Goal: Task Accomplishment & Management: Use online tool/utility

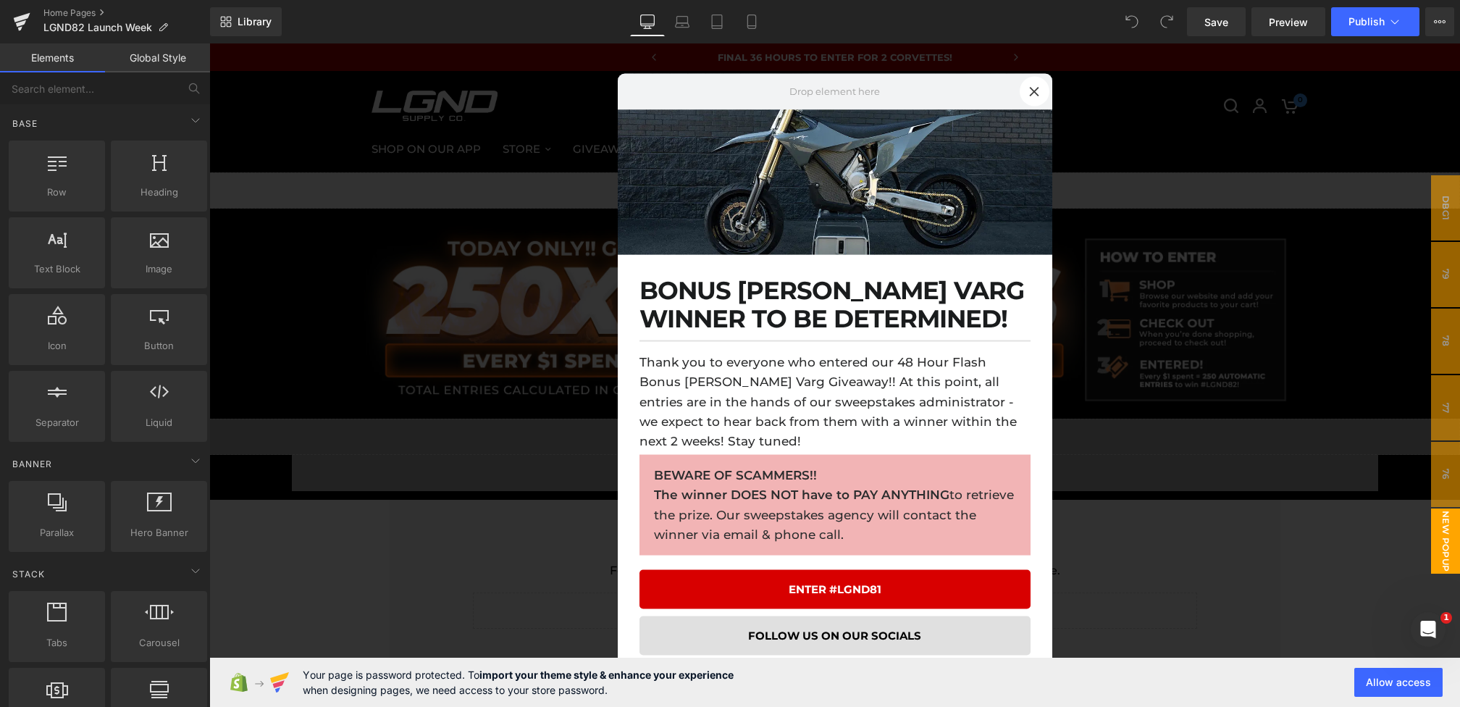
click at [487, 427] on div at bounding box center [834, 374] width 1251 height 663
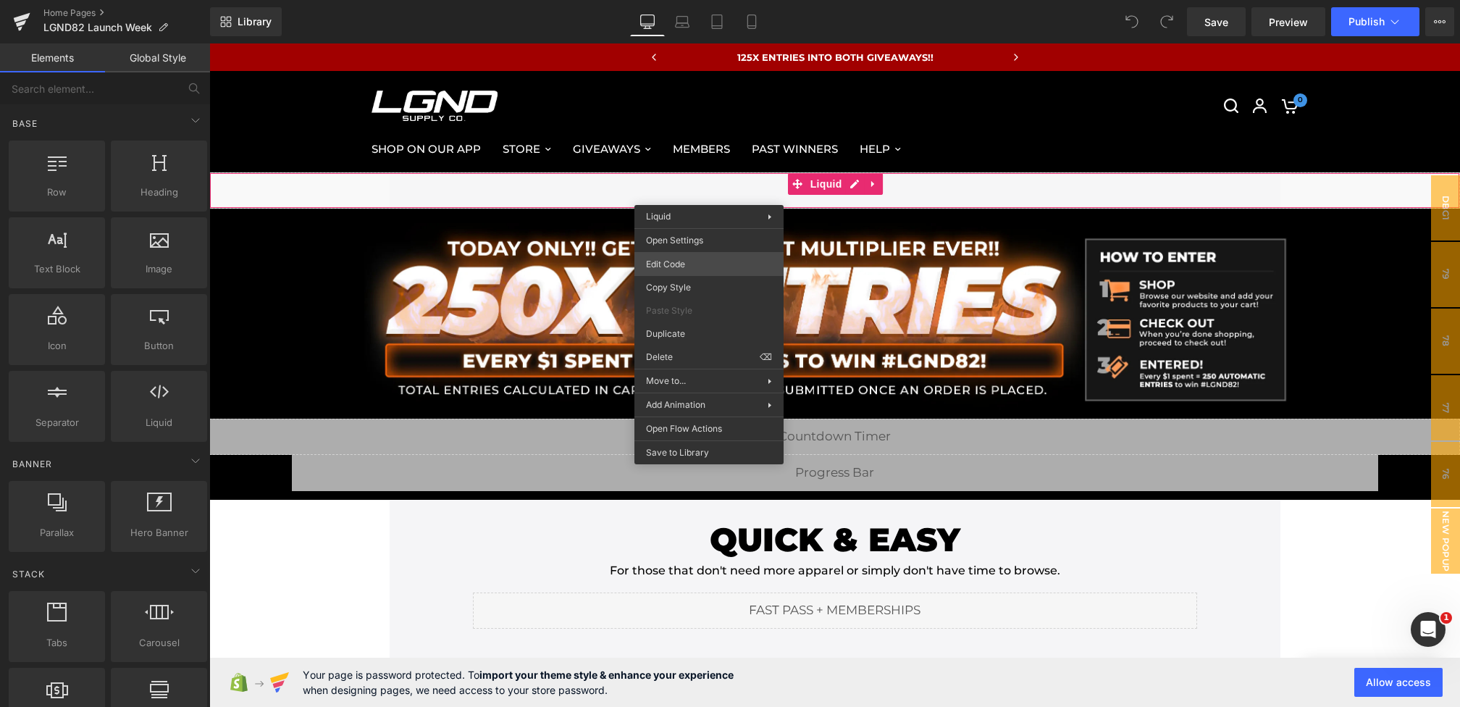
click at [679, 0] on div "You are previewing how the will restyle your page. You can not edit Elements in…" at bounding box center [730, 0] width 1460 height 0
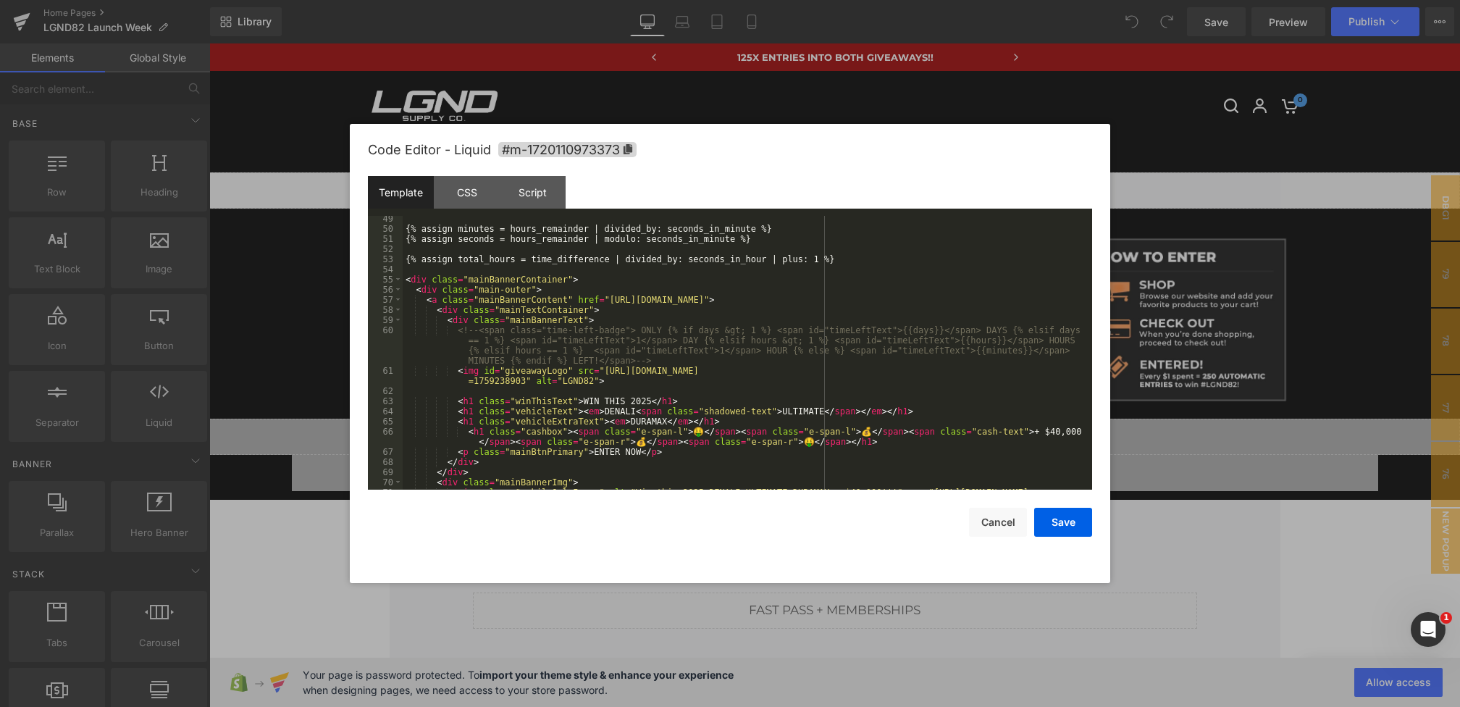
scroll to position [560, 0]
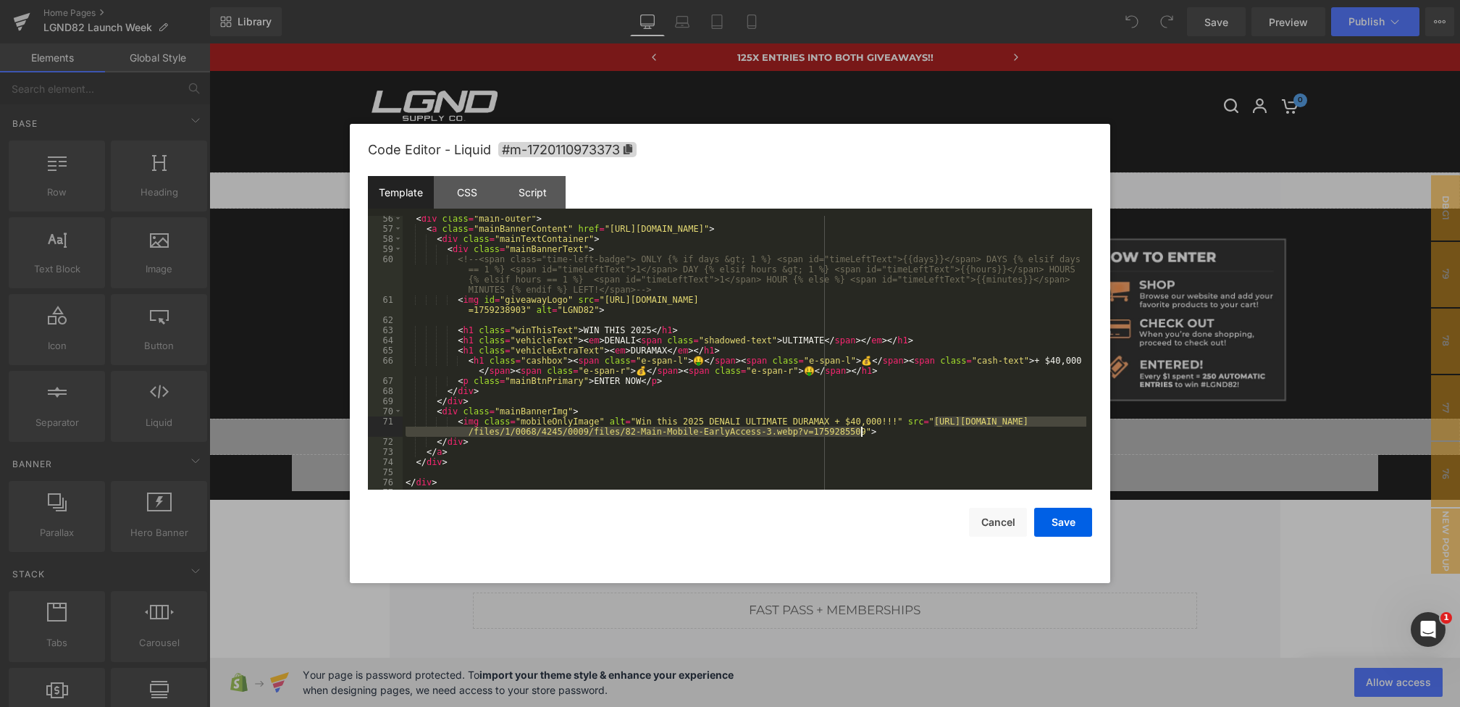
drag, startPoint x: 935, startPoint y: 420, endPoint x: 864, endPoint y: 429, distance: 71.6
click at [864, 429] on div "< div class = "main-outer" > < a class = "mainBannerContent" href = "https://lg…" at bounding box center [745, 361] width 684 height 294
click at [1079, 520] on button "Save" at bounding box center [1063, 522] width 58 height 29
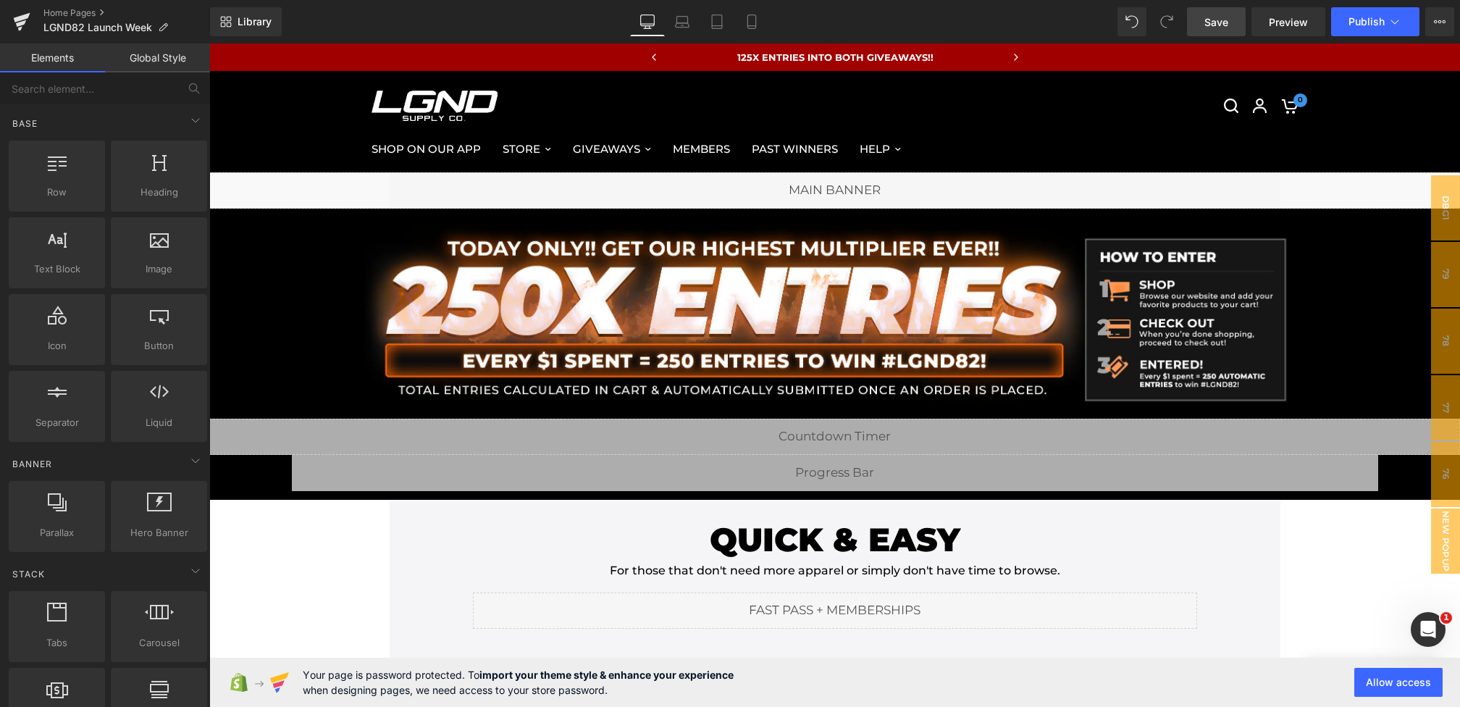
click at [1214, 21] on span "Save" at bounding box center [1216, 21] width 24 height 15
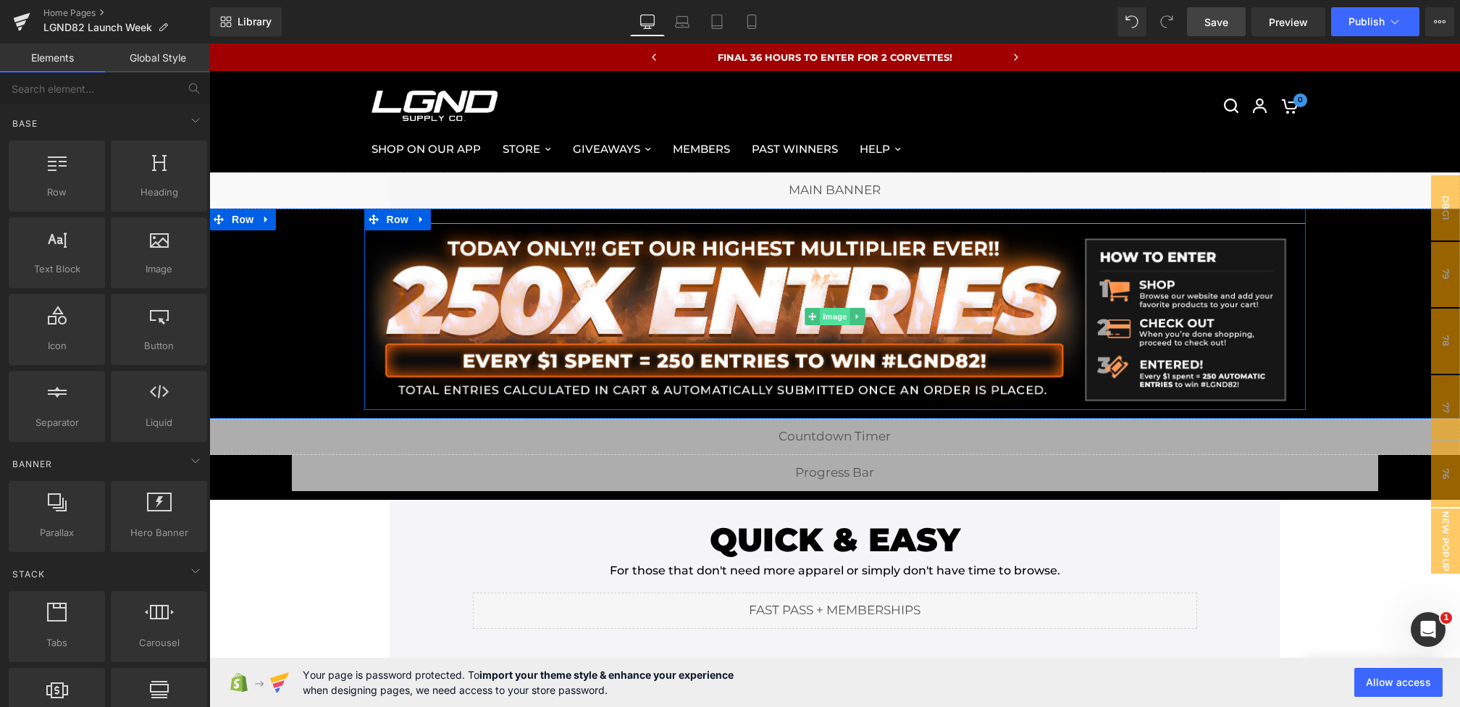
click at [821, 311] on span "Image" at bounding box center [835, 316] width 30 height 17
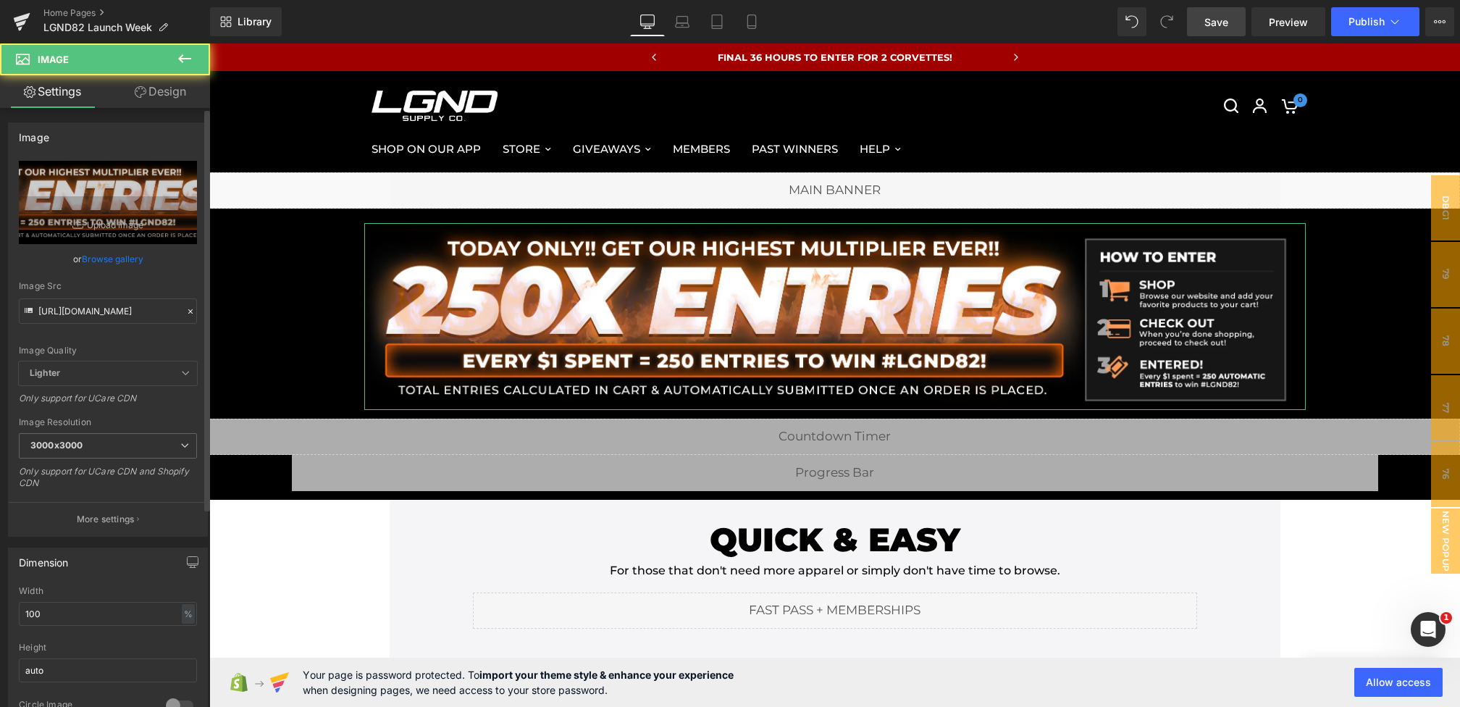
click at [186, 313] on icon at bounding box center [190, 311] width 10 height 10
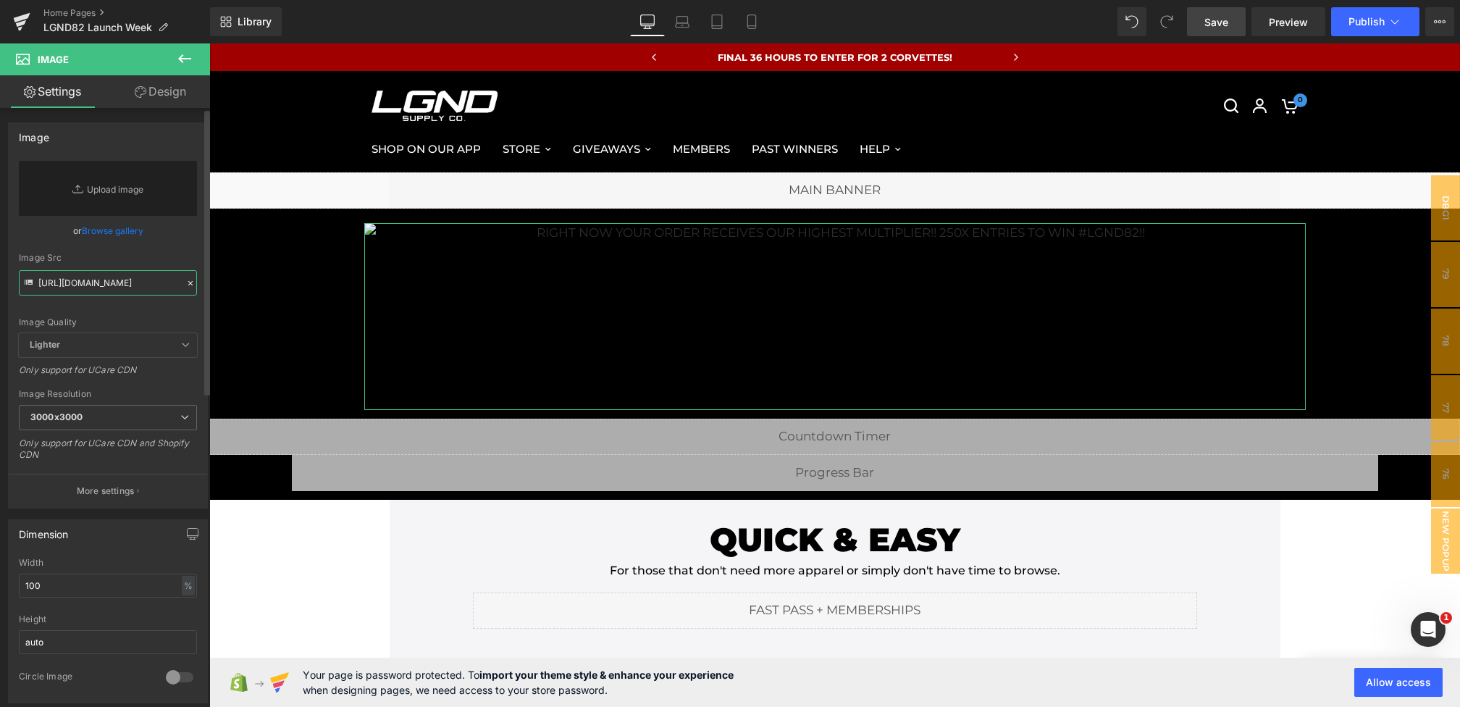
click at [125, 286] on input "https://cdn.shopify.com/s/files/1/0068/4245/0009/files/82-250xEntryBanner-Deskt…" at bounding box center [108, 282] width 178 height 25
paste input "https://cdn.shopify.com/s/files/1/0068/4245/0009/files/82-125xEntryBanner-Deskt…"
type input "https://cdn.shopify.com/s/files/1/0068/4245/0009/files/82-125xEntryBanner-Deskt…"
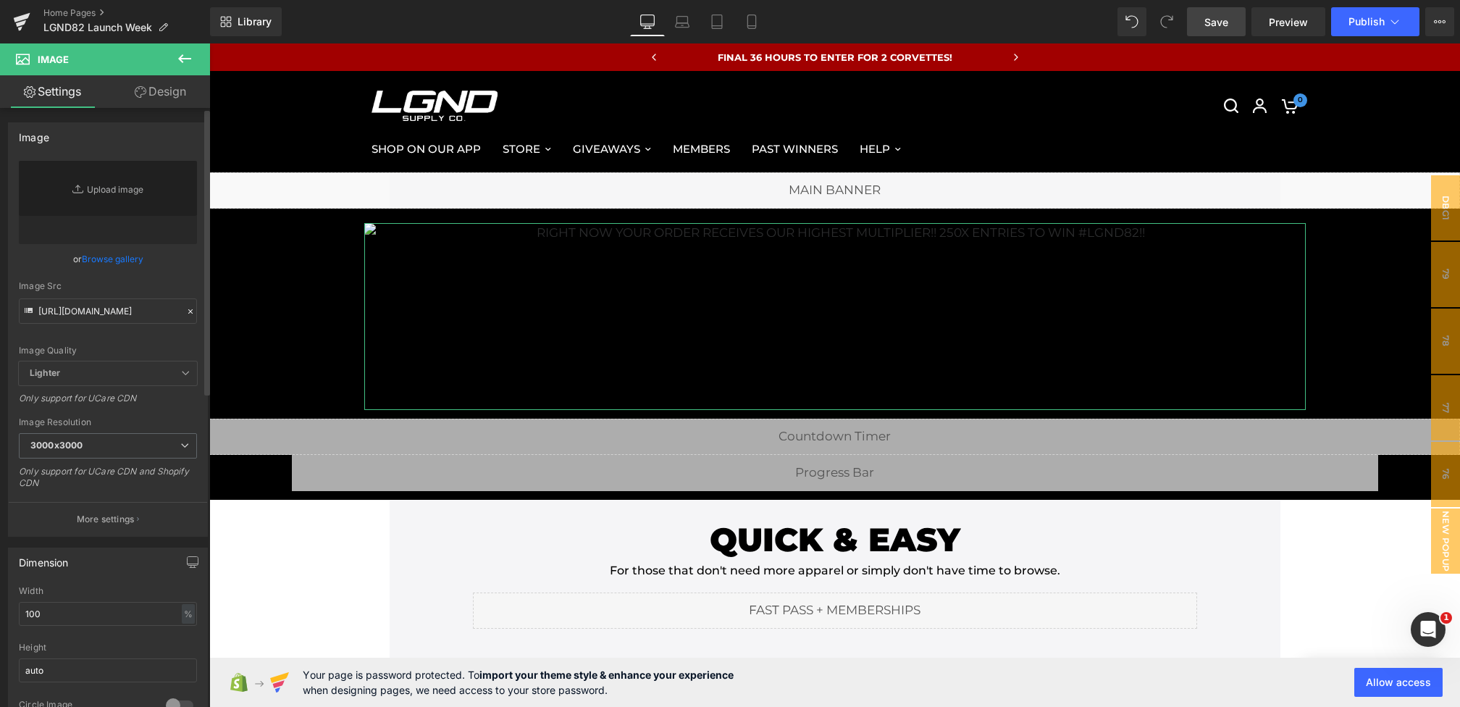
click at [163, 258] on div "or Browse gallery" at bounding box center [108, 258] width 178 height 15
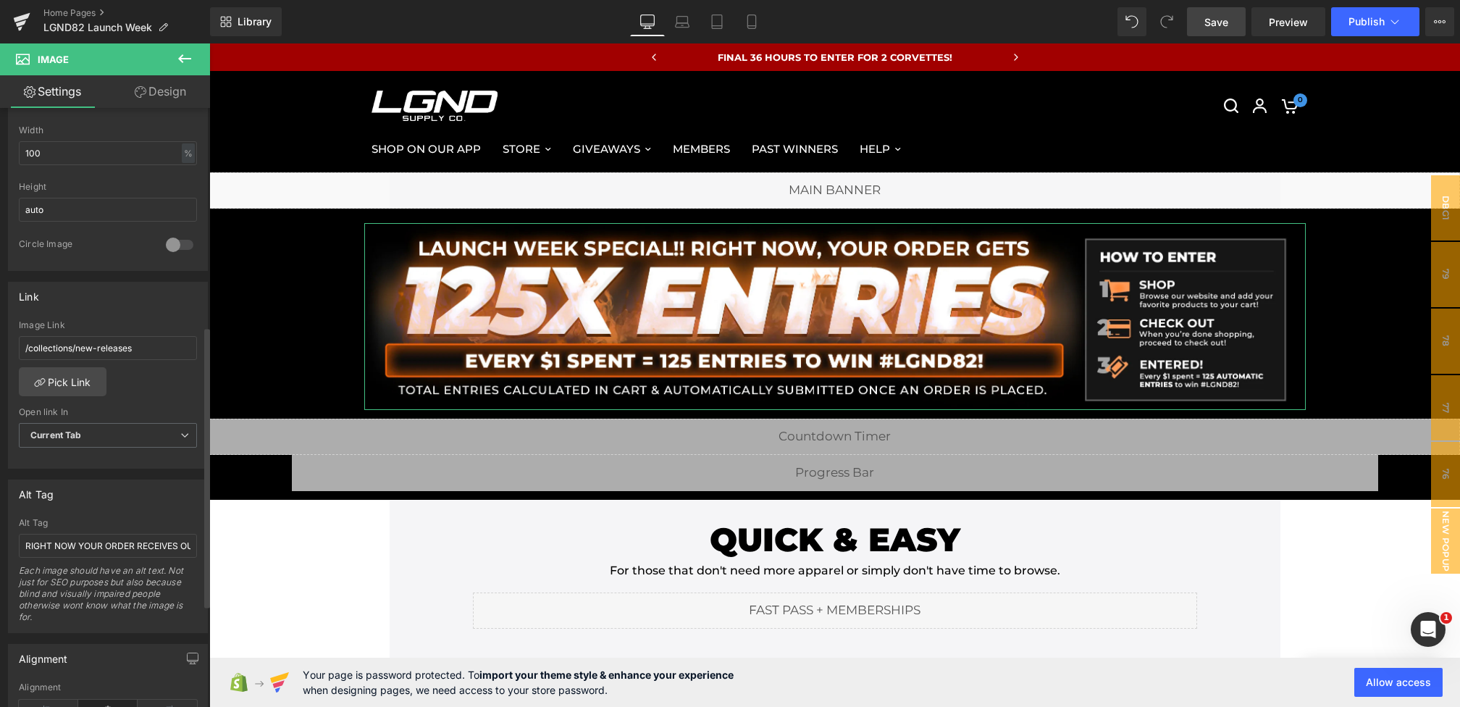
scroll to position [462, 0]
click at [106, 538] on input "RIGHT NOW YOUR ORDER RECEIVES OUR HIGHEST MULTIPLIER!! 250X ENTRIES TO WIN #LGN…" at bounding box center [108, 544] width 178 height 24
drag, startPoint x: 131, startPoint y: 538, endPoint x: 192, endPoint y: 538, distance: 60.8
click at [192, 538] on div "RIGHT NOW YOUR ORDER RECEIVES OUR HIGHEST MULTIPLIER!! 250X ENTRIES TO WIN #LGN…" at bounding box center [108, 573] width 198 height 114
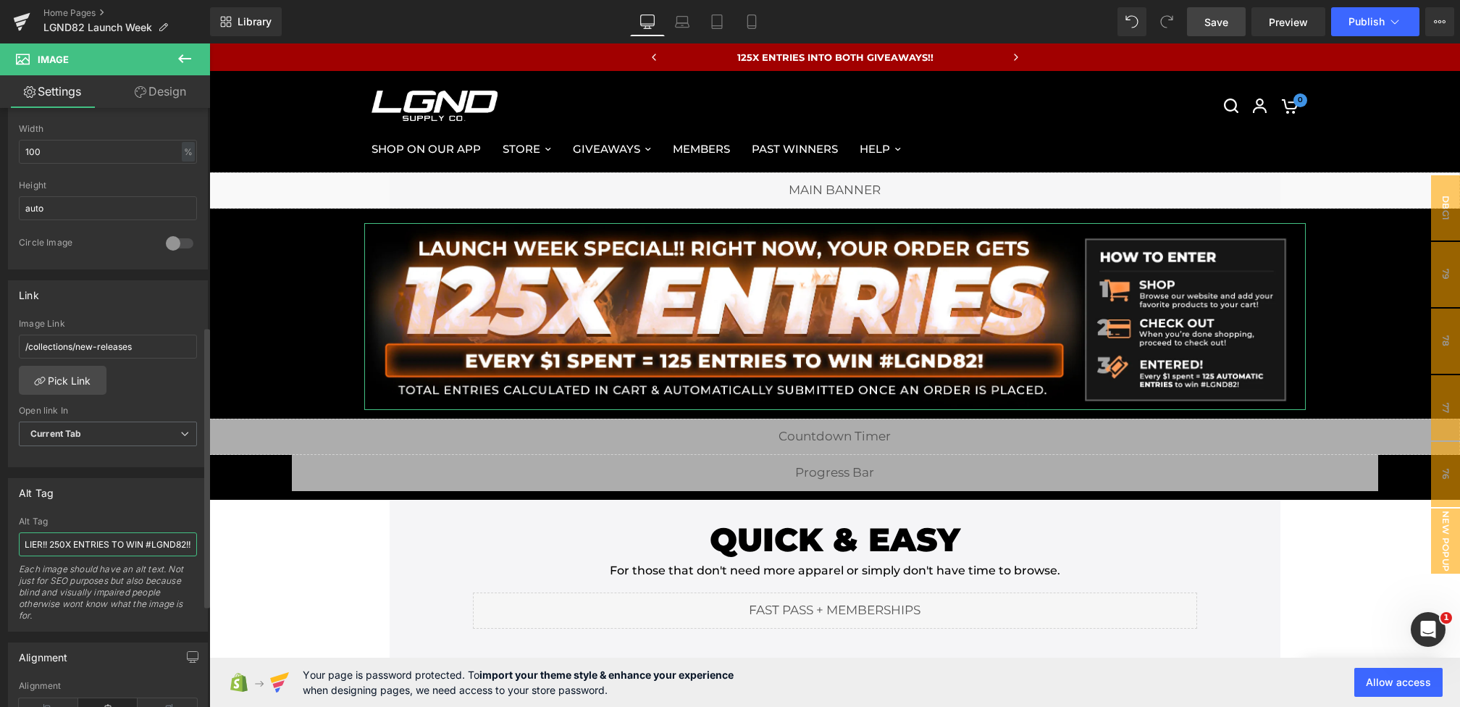
click at [62, 543] on input "RIGHT NOW YOUR ORDER RECEIVES OUR HIGHEST MULTIPLIER!! 250X ENTRIES TO WIN #LGN…" at bounding box center [108, 544] width 178 height 24
click at [54, 537] on input "RIGHT NOW YOUR ORDER RECEIVES OUR HIGHEST MULTIPLIER!! 250X ENTRIES TO WIN #LGN…" at bounding box center [108, 544] width 178 height 24
drag, startPoint x: 348, startPoint y: 587, endPoint x: 220, endPoint y: 543, distance: 135.3
click at [130, 543] on input "RIGHT NOW YOUR ORDER RECEIVES OUR HIGHEST MULTIPLIER!! 125X ENTRIES TO WIN #LGN…" at bounding box center [108, 544] width 178 height 24
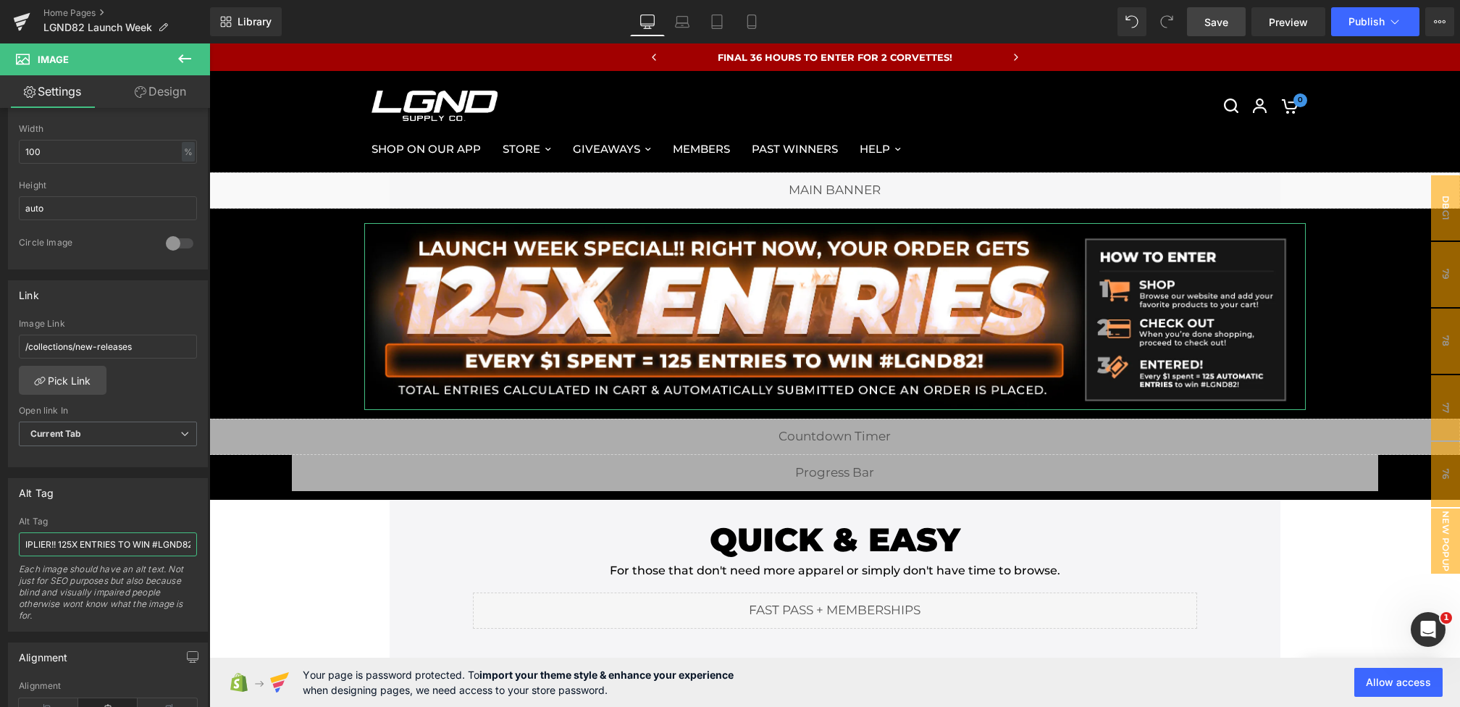
scroll to position [0, 256]
drag, startPoint x: 334, startPoint y: 576, endPoint x: 261, endPoint y: 542, distance: 80.0
click at [90, 533] on input "RIGHT NOW YOUR ORDER RECEIVES OUR HIGHEST MULTIPLIER!! 125X ENTRIES TO WIN #LGN…" at bounding box center [108, 544] width 178 height 24
drag, startPoint x: 90, startPoint y: 533, endPoint x: 0, endPoint y: 533, distance: 89.8
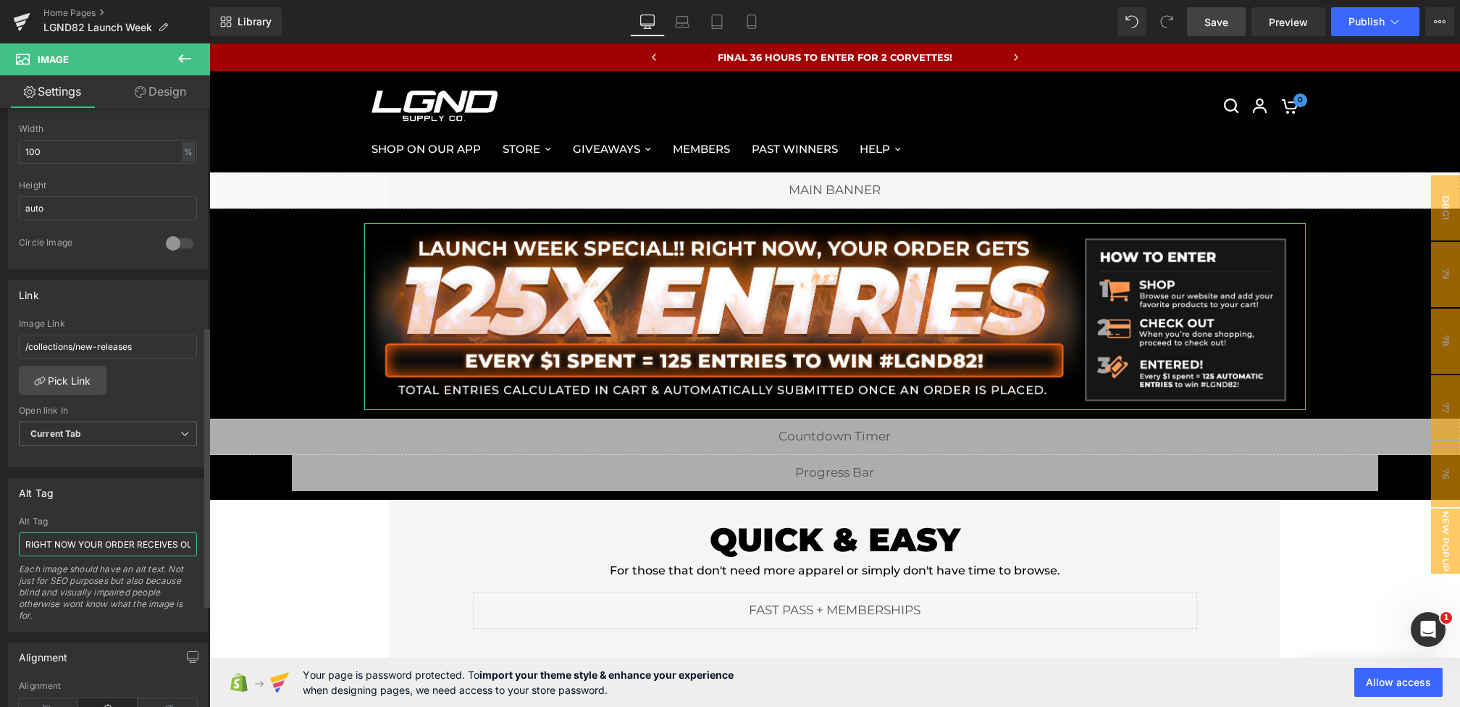
click at [0, 533] on div "Alt Tag RIGHT NOW YOUR ORDER RECEIVES OUR HIGHEST MULTIPLIER!! 250X ENTRIES TO …" at bounding box center [108, 549] width 217 height 164
click at [156, 541] on input "RIGHT NOW YOUR ORDER RECEIVES OUR HIGHEST MULTIPLIER!! 125X ENTRIES TO WIN #LGN…" at bounding box center [108, 544] width 178 height 24
drag, startPoint x: 172, startPoint y: 541, endPoint x: 140, endPoint y: 540, distance: 31.2
click at [140, 540] on input "RIGHT NOW YOUR ORDER RECEIVES OUR HIGHEST MULTIPLIER!! 125X ENTRIES TO WIN #LGN…" at bounding box center [108, 544] width 178 height 24
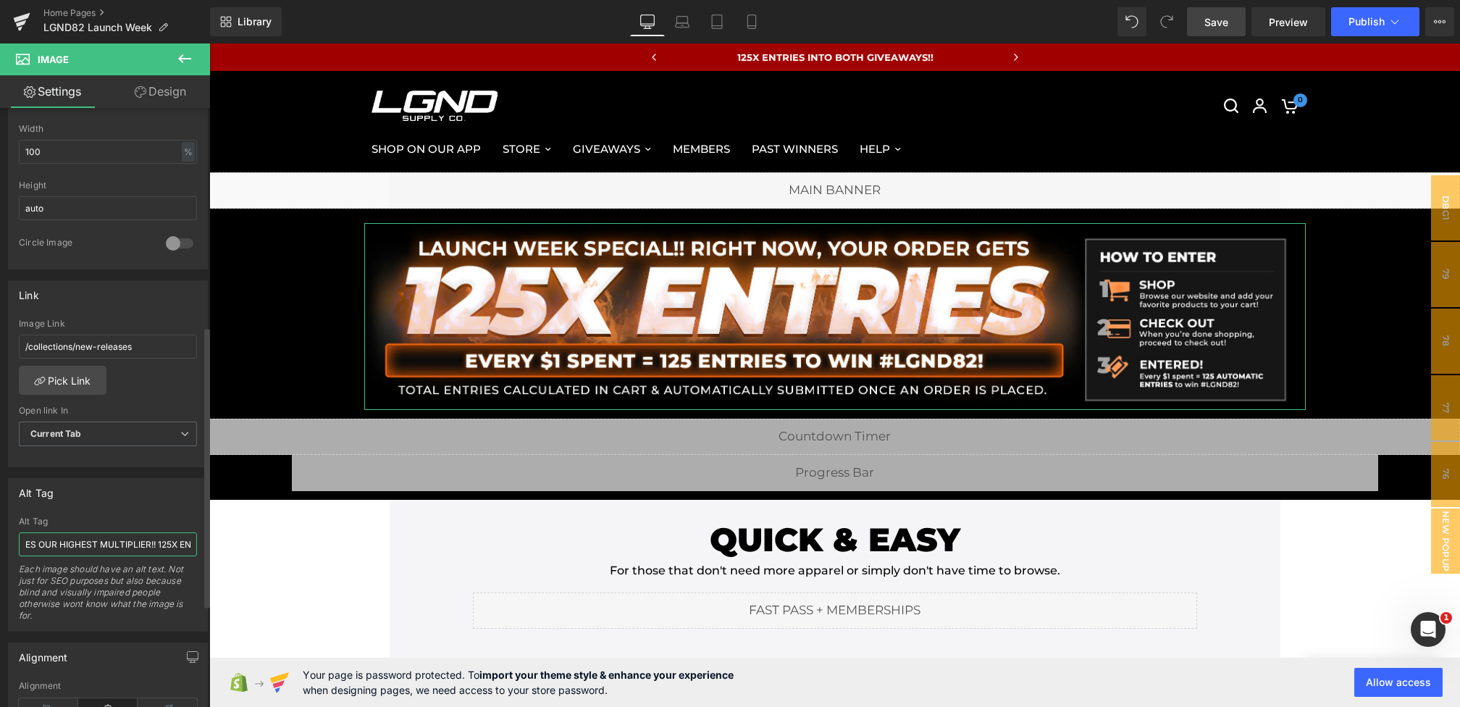
click at [109, 540] on input "RIGHT NOW YOUR ORDER RECEIVES OUR HIGHEST MULTIPLIER!! 125X ENTRIES TO WIN #LGN…" at bounding box center [108, 544] width 178 height 24
click at [41, 537] on input "RIGHT NOW YOUR ORDER RECEIVES OUR HIGHEST MULTIPLIER!! 125X ENTRIES TO WIN #LGN…" at bounding box center [108, 544] width 178 height 24
click at [183, 537] on input "RIGHT NOW YOUR ORDER RECEIVES ONE OF OUR HIGHEST MULTIPLIER!! 125X ENTRIES TO W…" at bounding box center [108, 544] width 178 height 24
drag, startPoint x: 374, startPoint y: 574, endPoint x: 257, endPoint y: 538, distance: 122.1
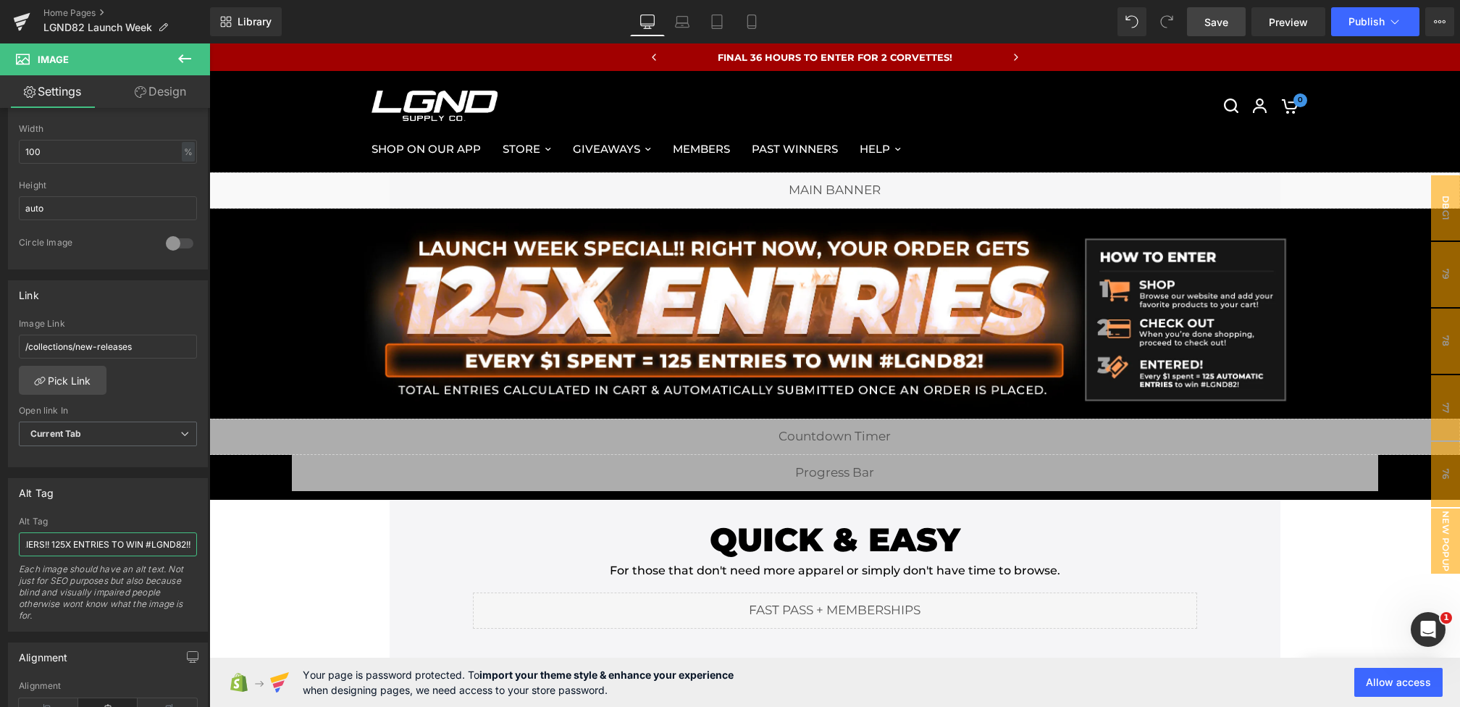
type input "RIGHT NOW YOUR ORDER RECEIVES ONE OF OUR HIGHEST MULTIPLIERS!! 125X ENTRIES TO …"
click at [1217, 24] on span "Save" at bounding box center [1216, 21] width 24 height 15
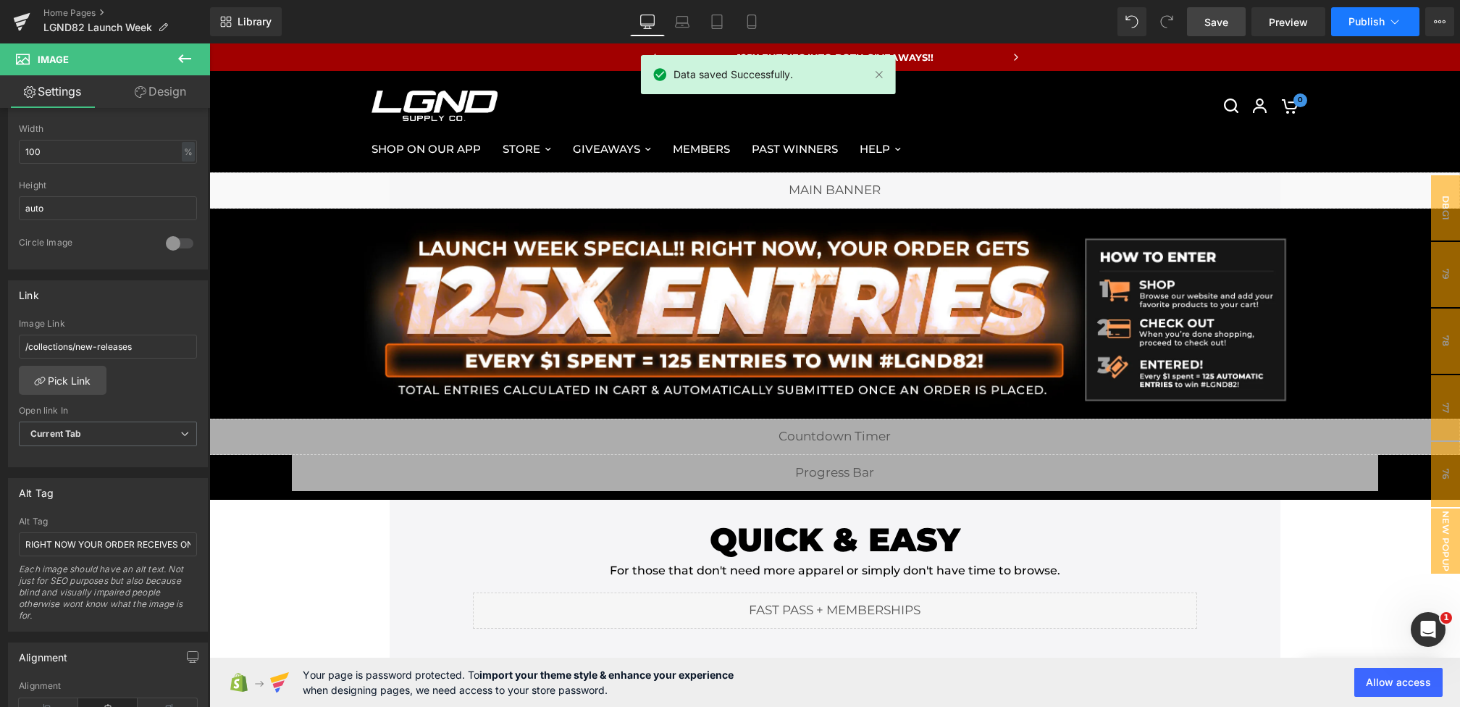
click at [1340, 22] on button "Publish" at bounding box center [1375, 21] width 88 height 29
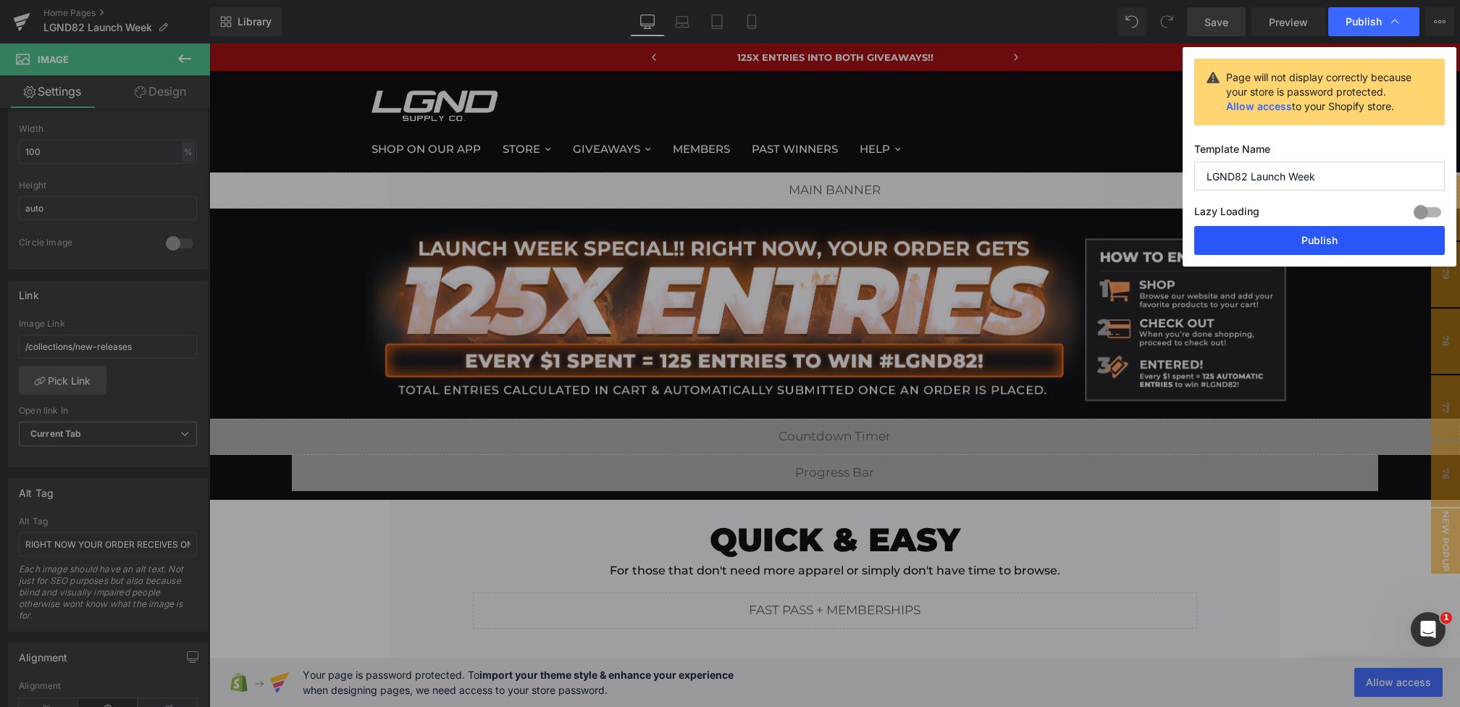
click at [1277, 240] on button "Publish" at bounding box center [1319, 240] width 251 height 29
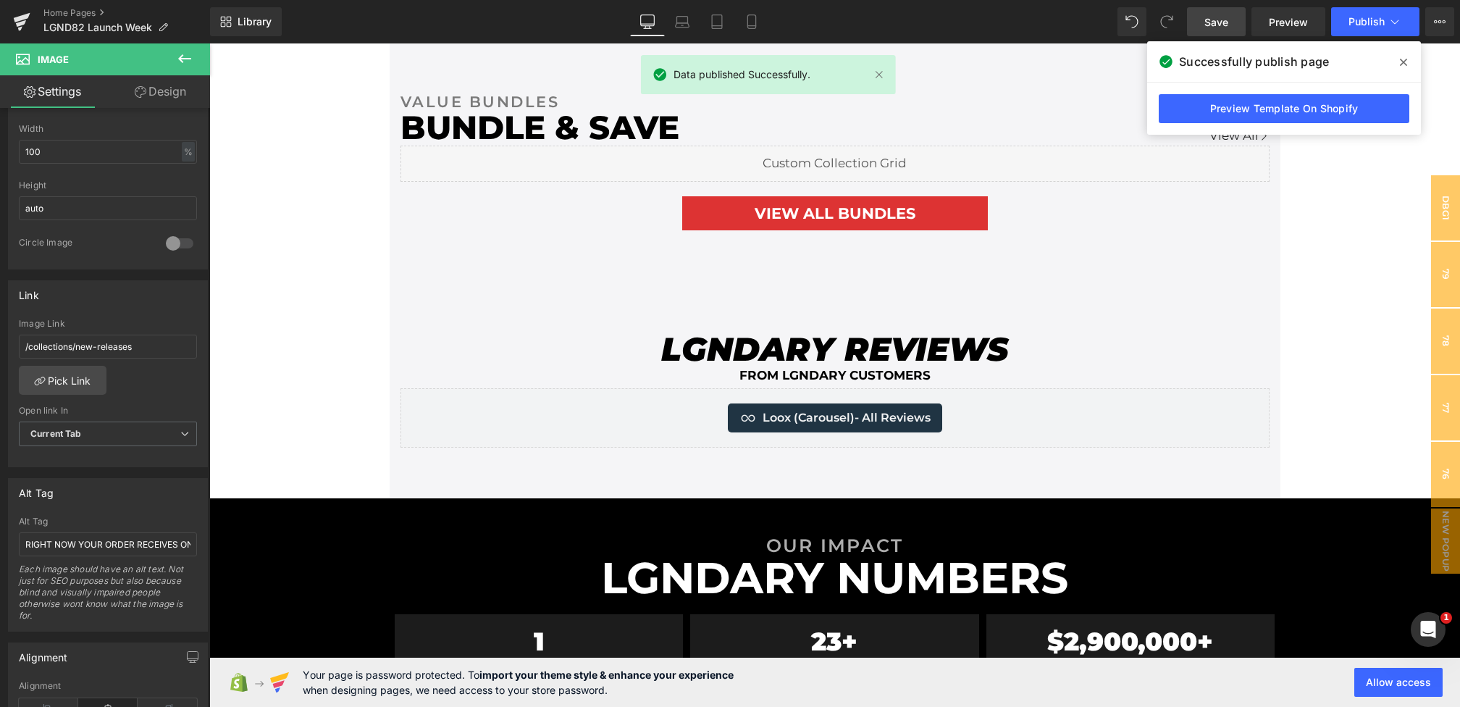
scroll to position [3619, 0]
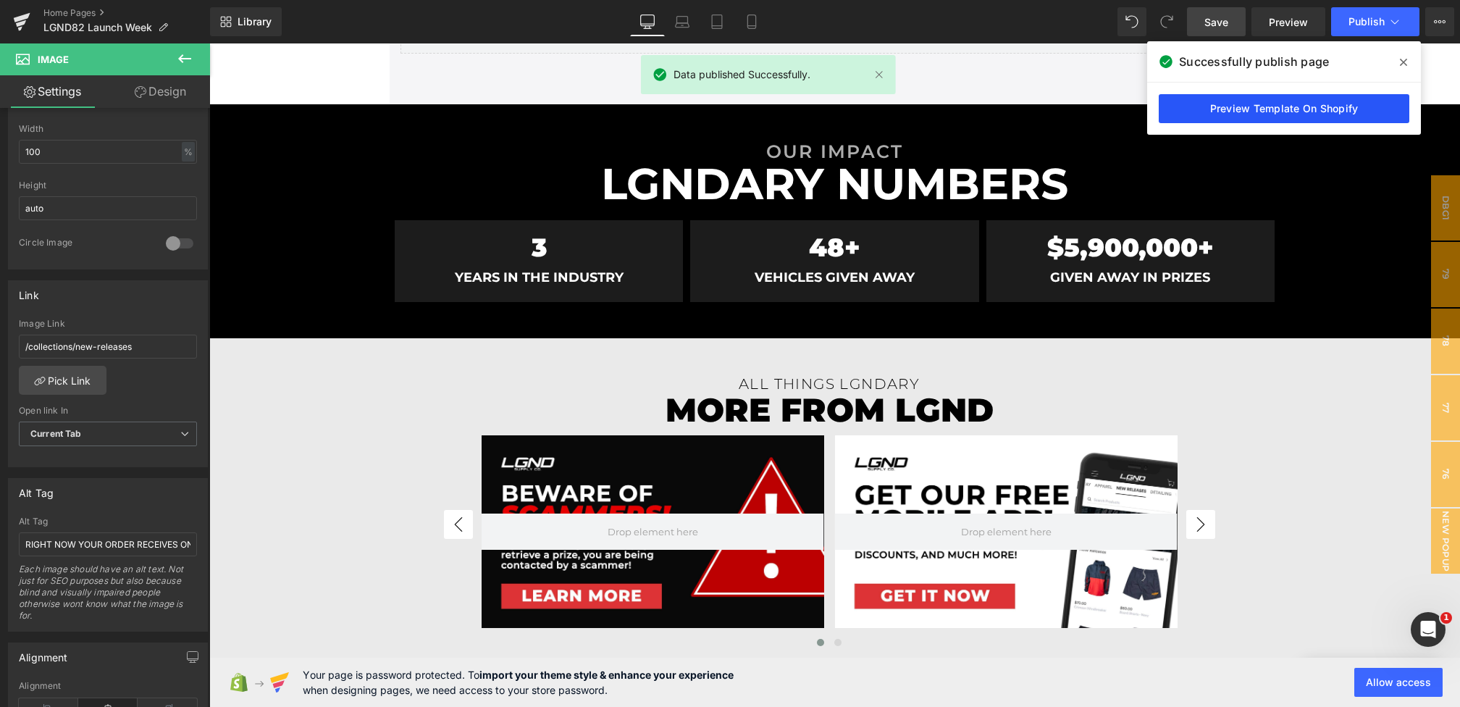
click at [1244, 106] on link "Preview Template On Shopify" at bounding box center [1284, 108] width 251 height 29
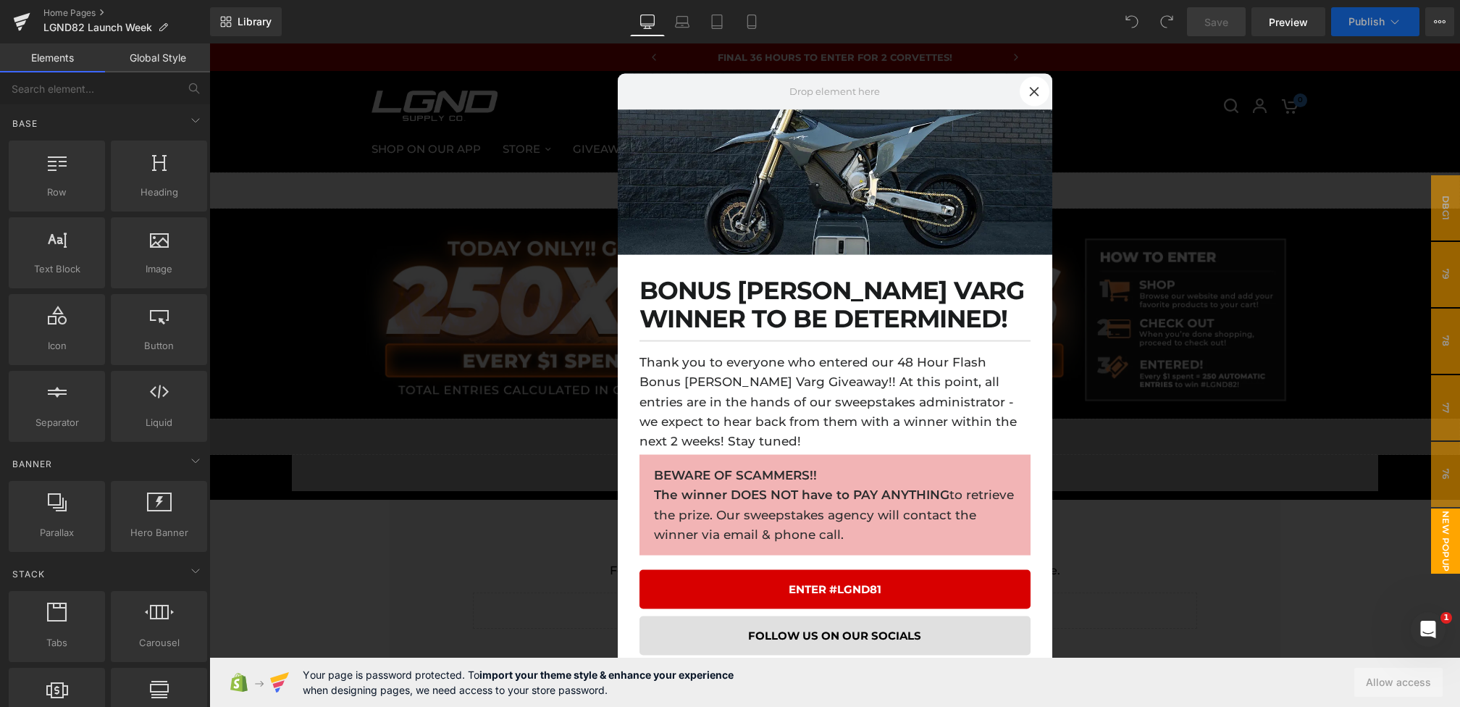
click at [1159, 309] on div at bounding box center [834, 374] width 1251 height 663
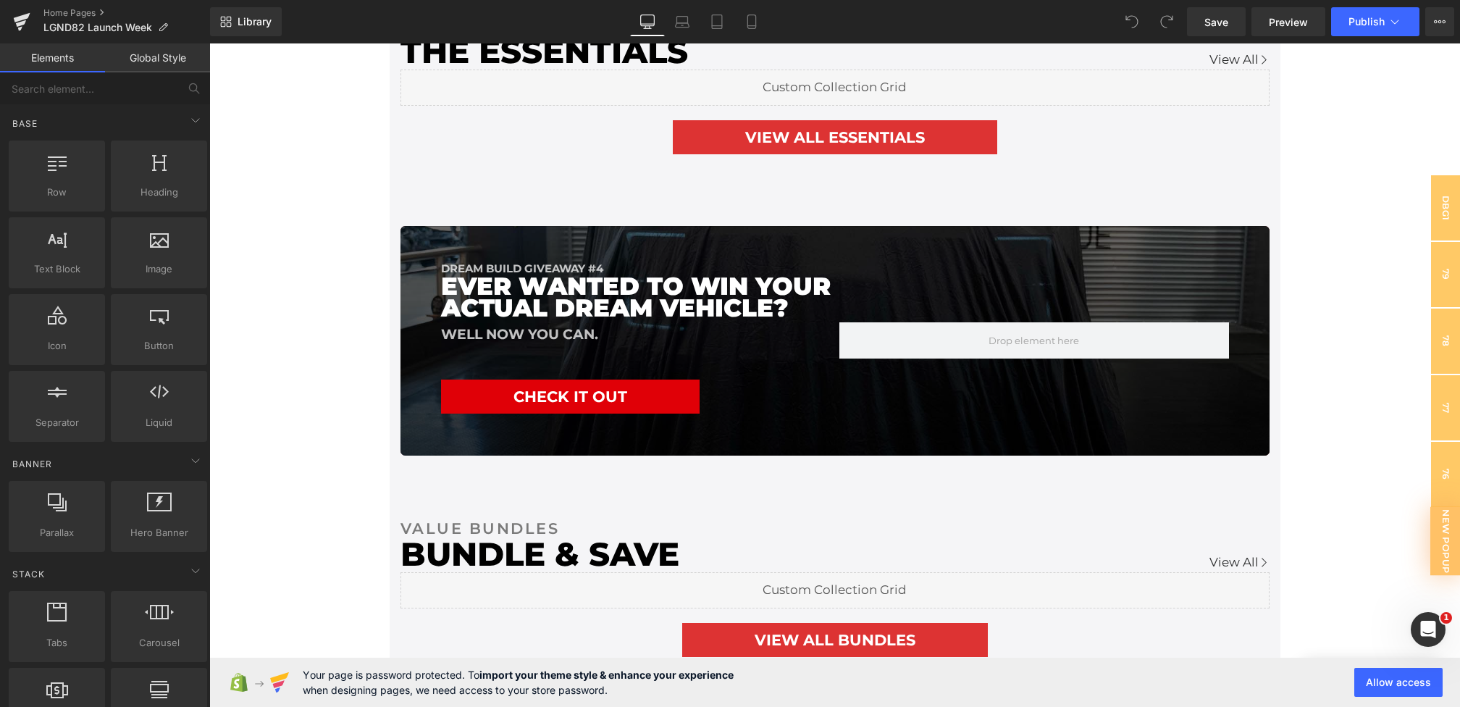
scroll to position [4594, 0]
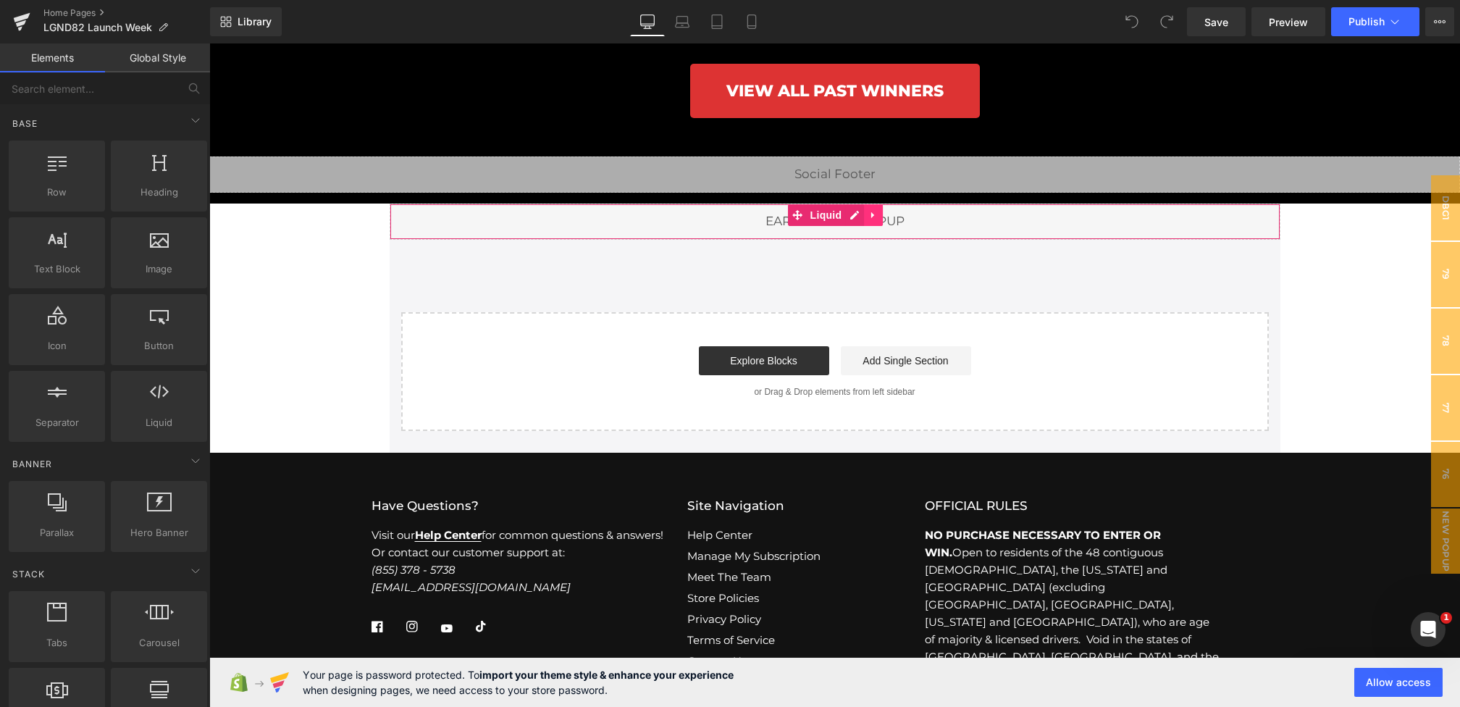
click at [872, 219] on icon at bounding box center [872, 215] width 3 height 7
click at [887, 222] on link at bounding box center [882, 215] width 19 height 22
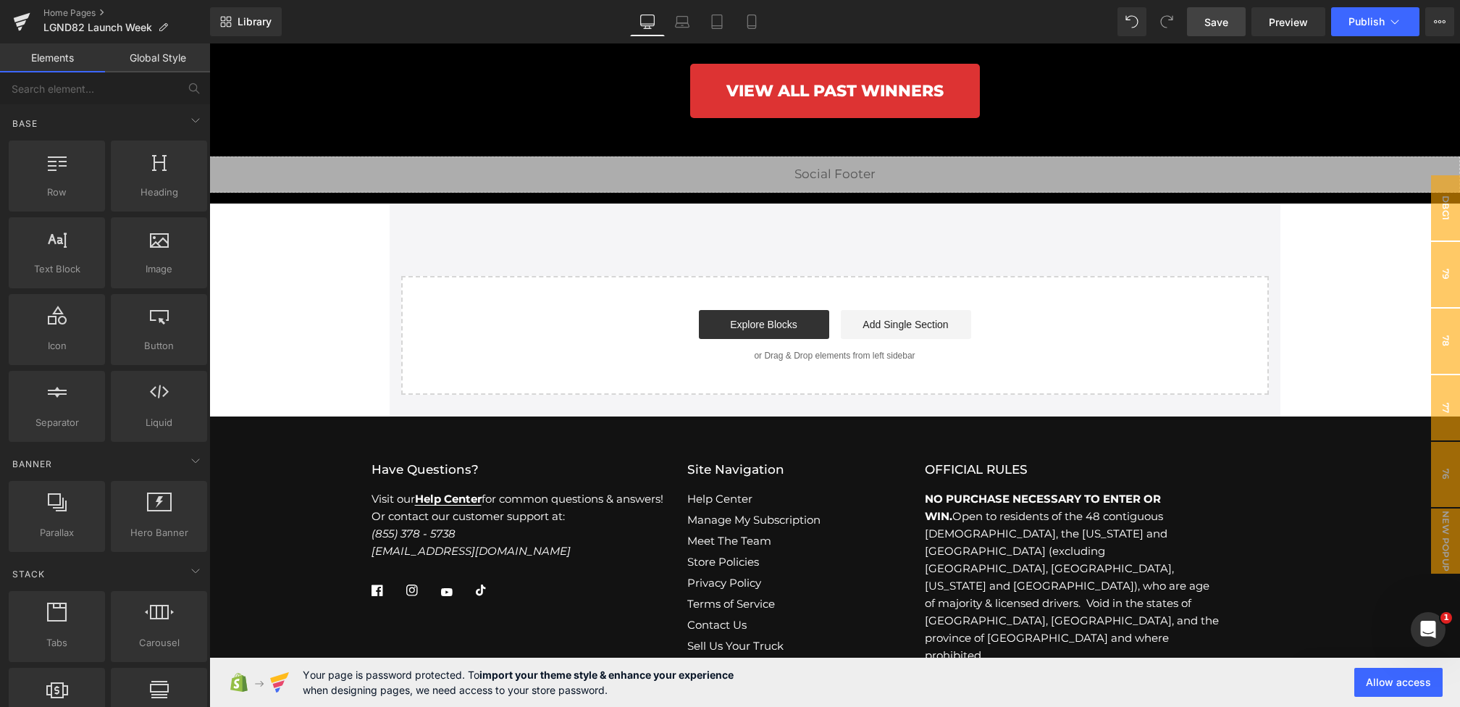
drag, startPoint x: 1217, startPoint y: 22, endPoint x: 867, endPoint y: 235, distance: 409.9
click at [1217, 22] on span "Save" at bounding box center [1216, 21] width 24 height 15
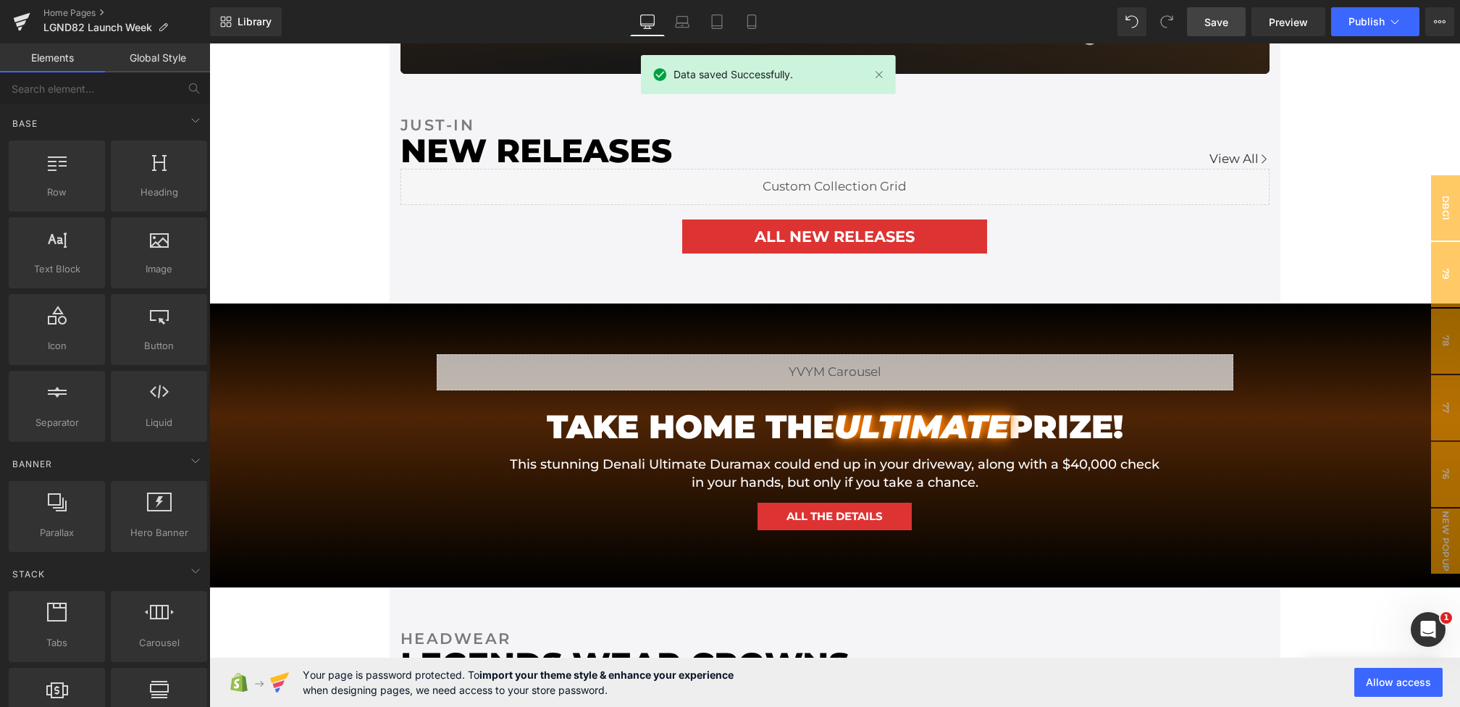
scroll to position [0, 0]
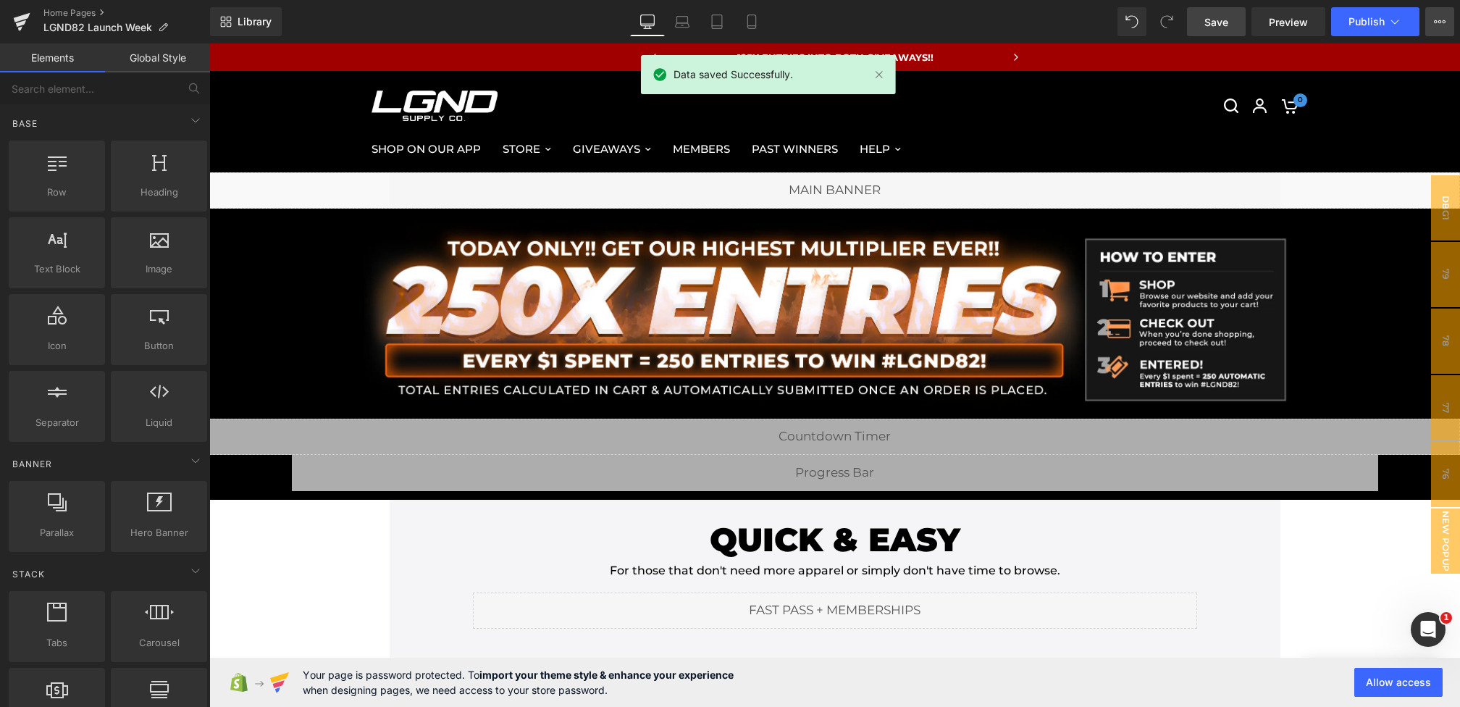
click at [1444, 24] on icon at bounding box center [1440, 22] width 12 height 12
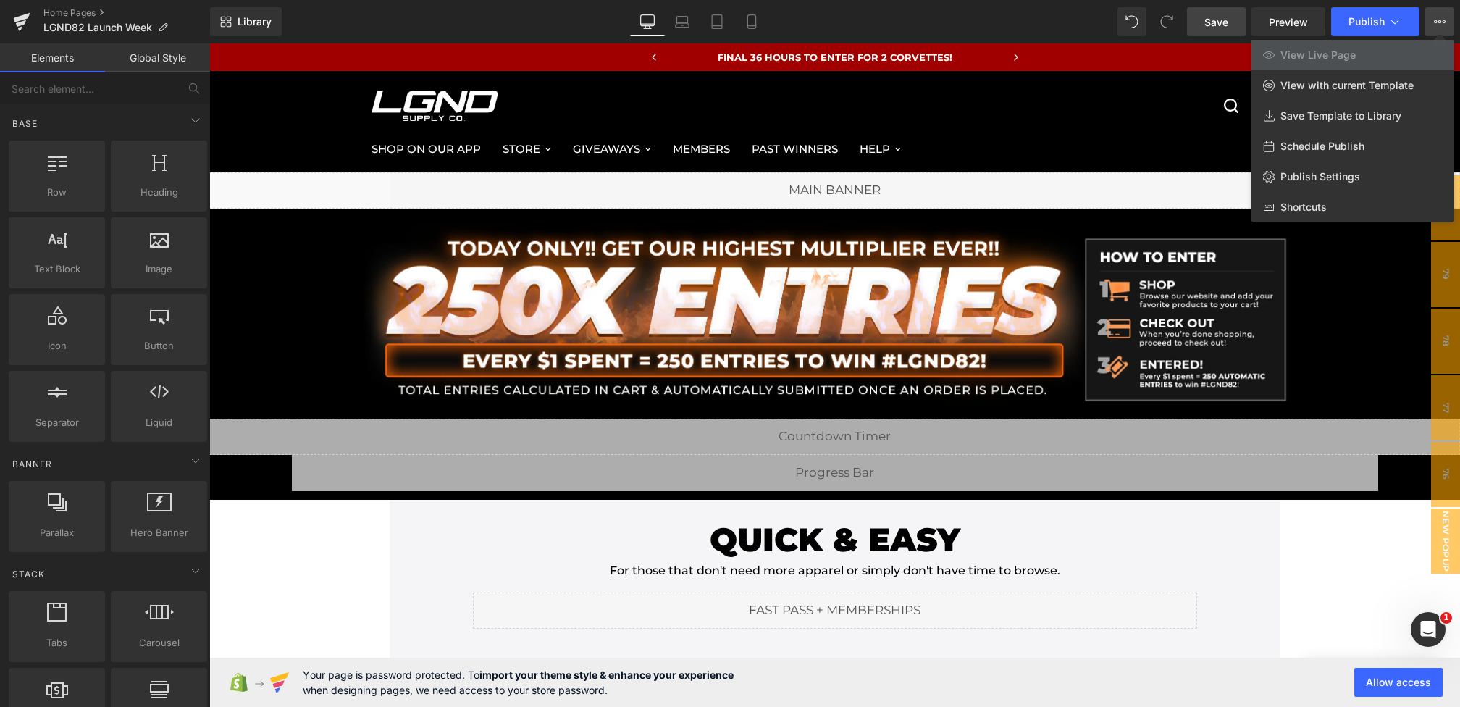
drag, startPoint x: 865, startPoint y: 222, endPoint x: 655, endPoint y: 182, distance: 213.2
click at [865, 222] on div at bounding box center [834, 374] width 1251 height 663
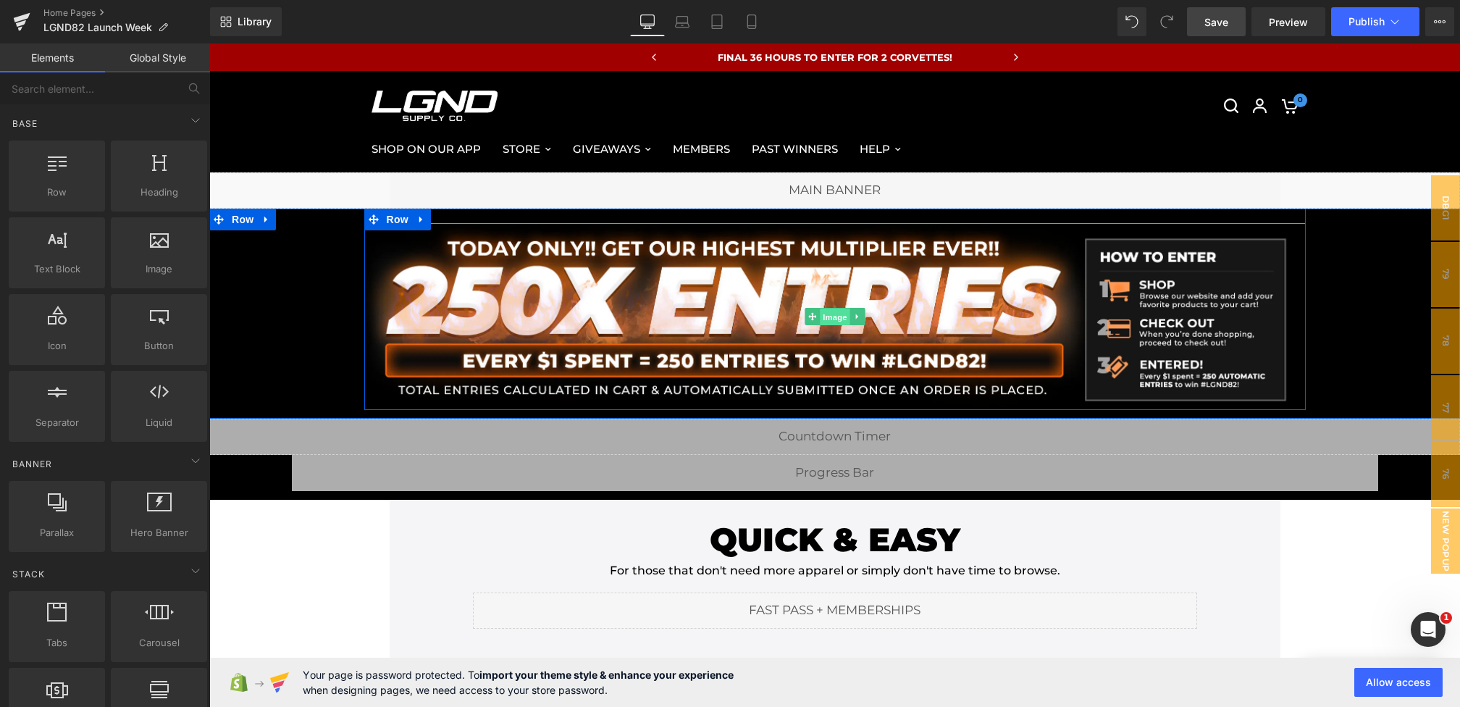
click at [835, 314] on span "Image" at bounding box center [835, 317] width 30 height 17
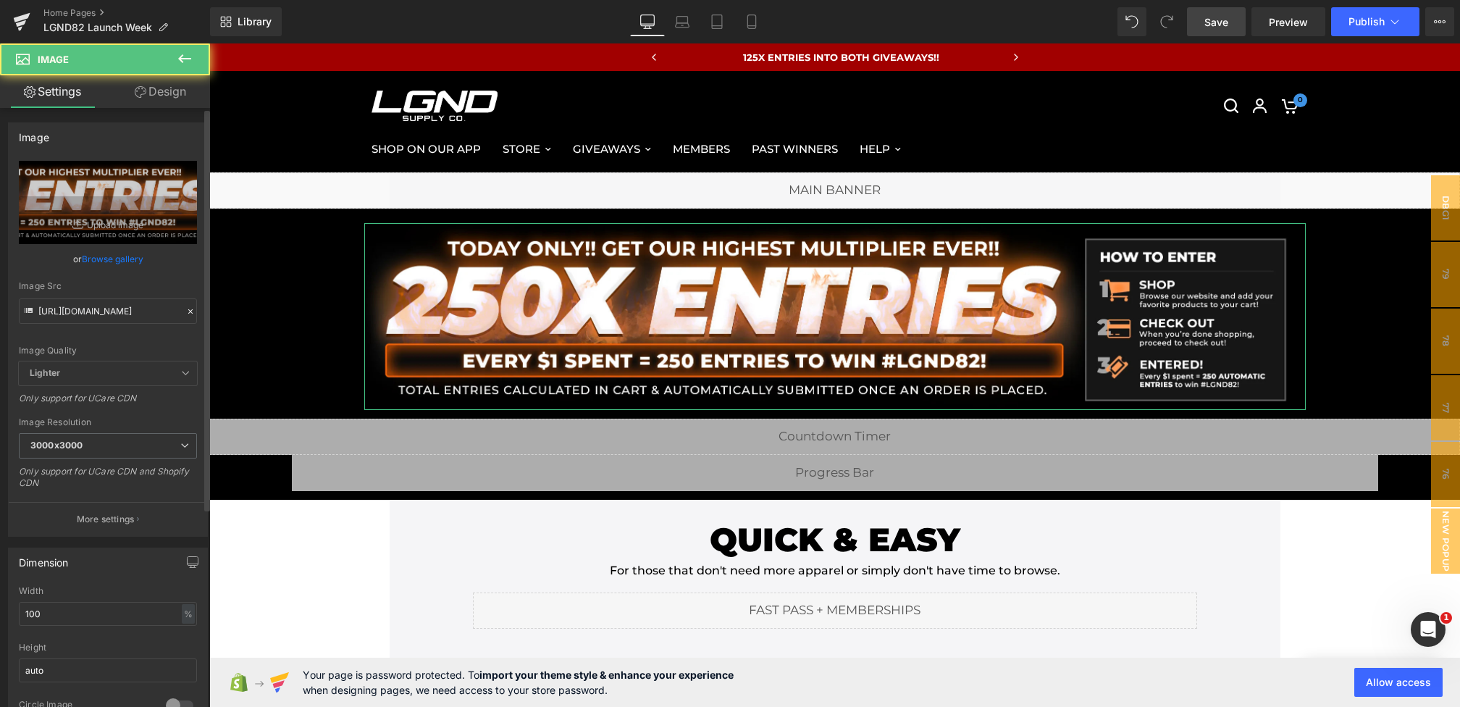
scroll to position [679, 0]
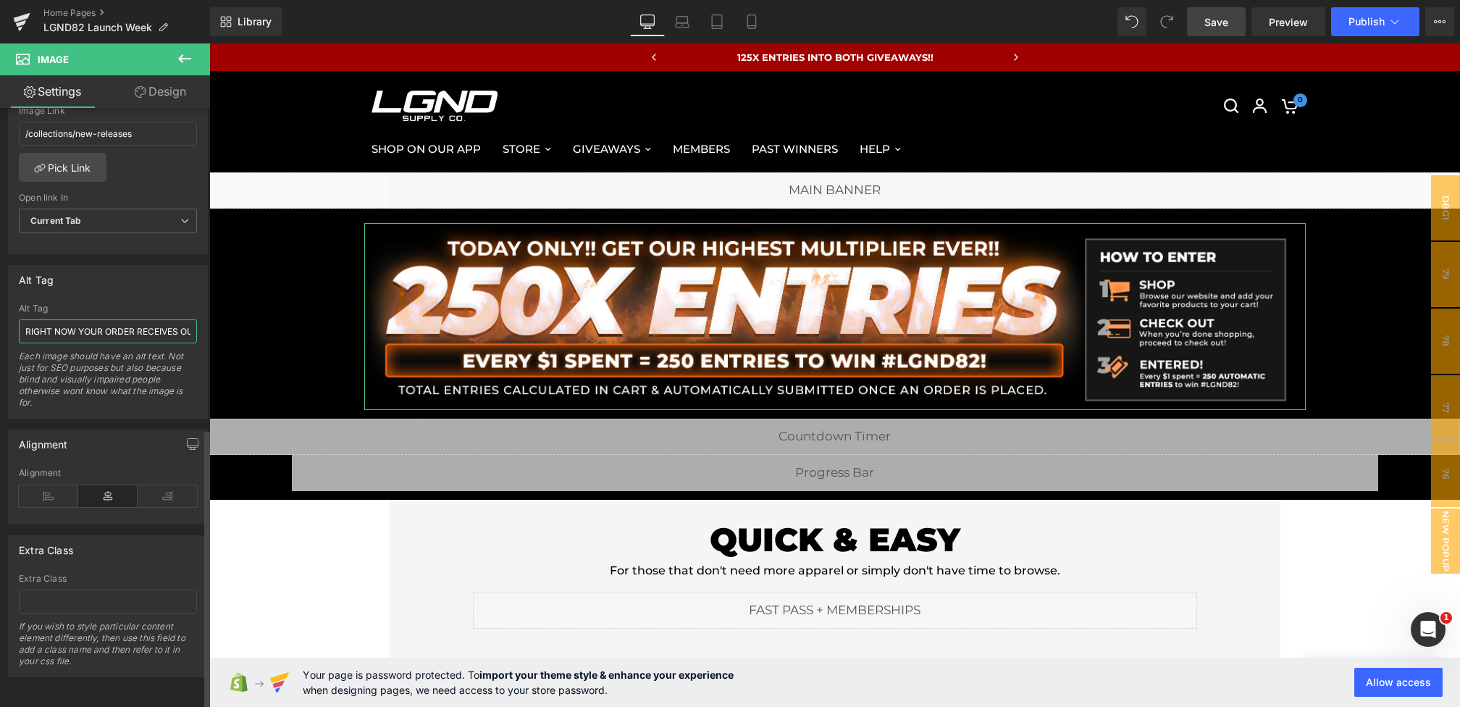
click at [175, 319] on input "RIGHT NOW YOUR ORDER RECEIVES OUR HIGHEST MULTIPLIER!! 250X ENTRIES TO WIN #LGN…" at bounding box center [108, 331] width 178 height 24
drag, startPoint x: 153, startPoint y: 319, endPoint x: 136, endPoint y: 322, distance: 16.9
click at [136, 322] on input "RIGHT NOW YOUR ORDER RECEIVES ONE OF OUR HIGHEST MULTIPLIER!! 250X ENTRIES TO W…" at bounding box center [108, 331] width 178 height 24
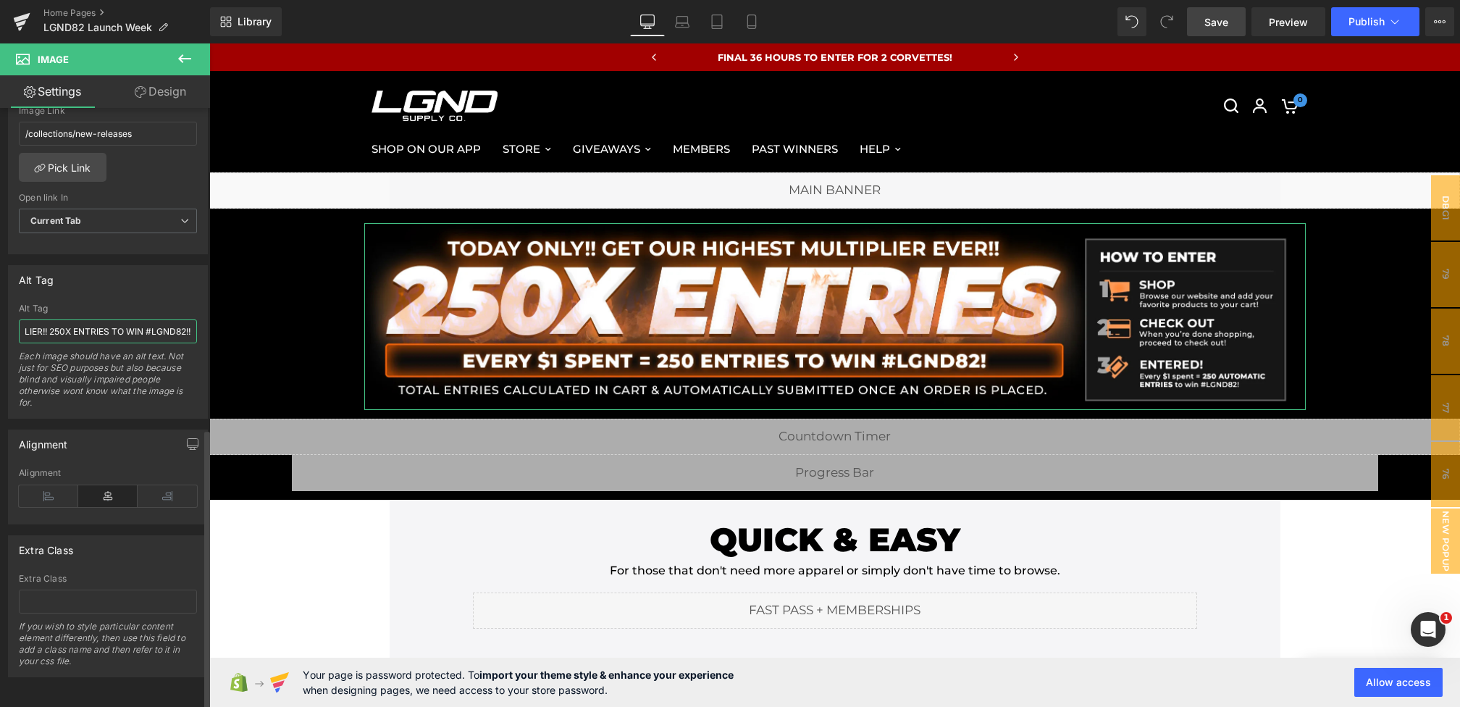
click at [34, 319] on input "RIGHT NOW YOUR ORDER RECEIVES ONE OF OUR HIGHEST MULTIPLIER!! 250X ENTRIES TO W…" at bounding box center [108, 331] width 178 height 24
click at [64, 319] on input "RIGHT NOW YOUR ORDER RECEIVES ONE OF OUR HIGHEST MULTIPLIERS!! 250X ENTRIES TO …" at bounding box center [108, 331] width 178 height 24
type input "RIGHT NOW YOUR ORDER RECEIVES ONE OF OUR HIGHEST MULTIPLIERS!! 125X ENTRIES TO …"
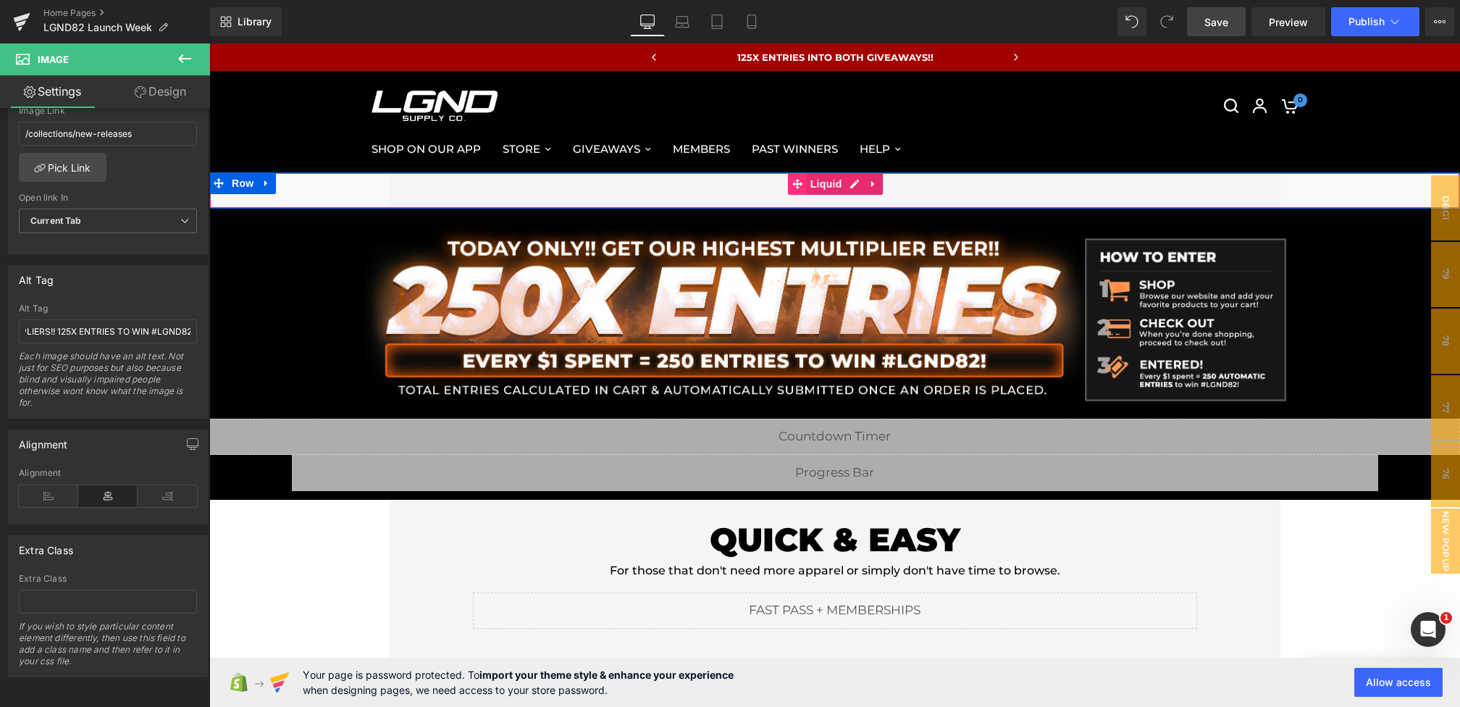
click at [798, 187] on icon at bounding box center [797, 184] width 10 height 10
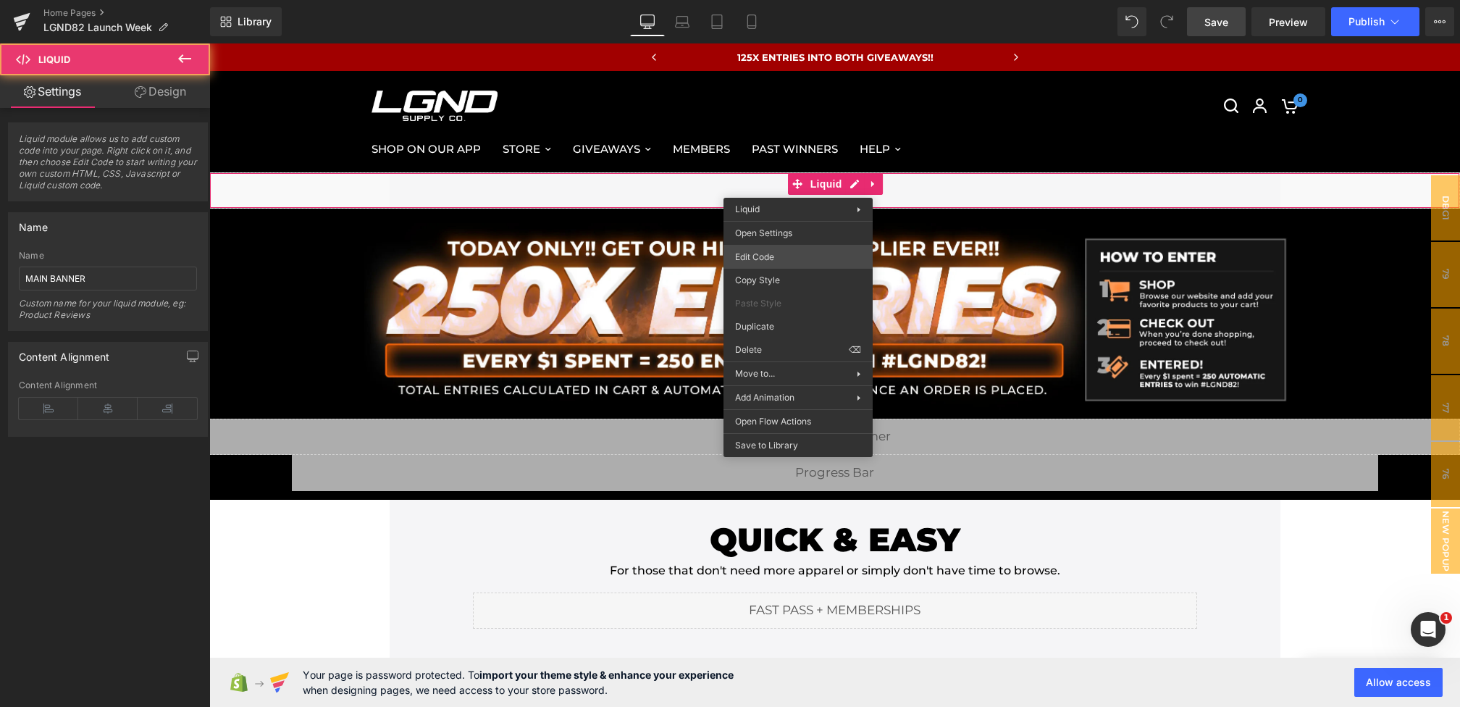
click at [760, 0] on div "Liquid You are previewing how the will restyle your page. You can not edit Elem…" at bounding box center [730, 0] width 1460 height 0
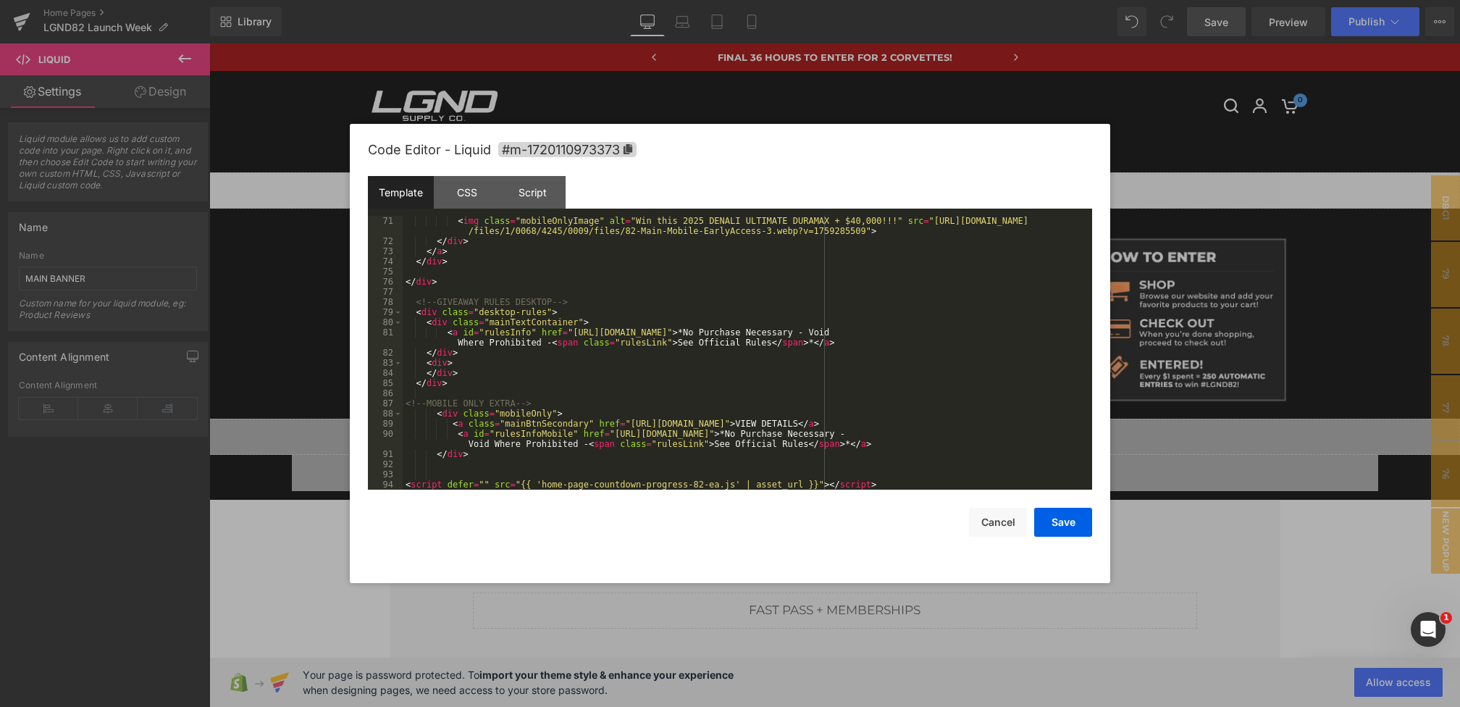
scroll to position [701, 0]
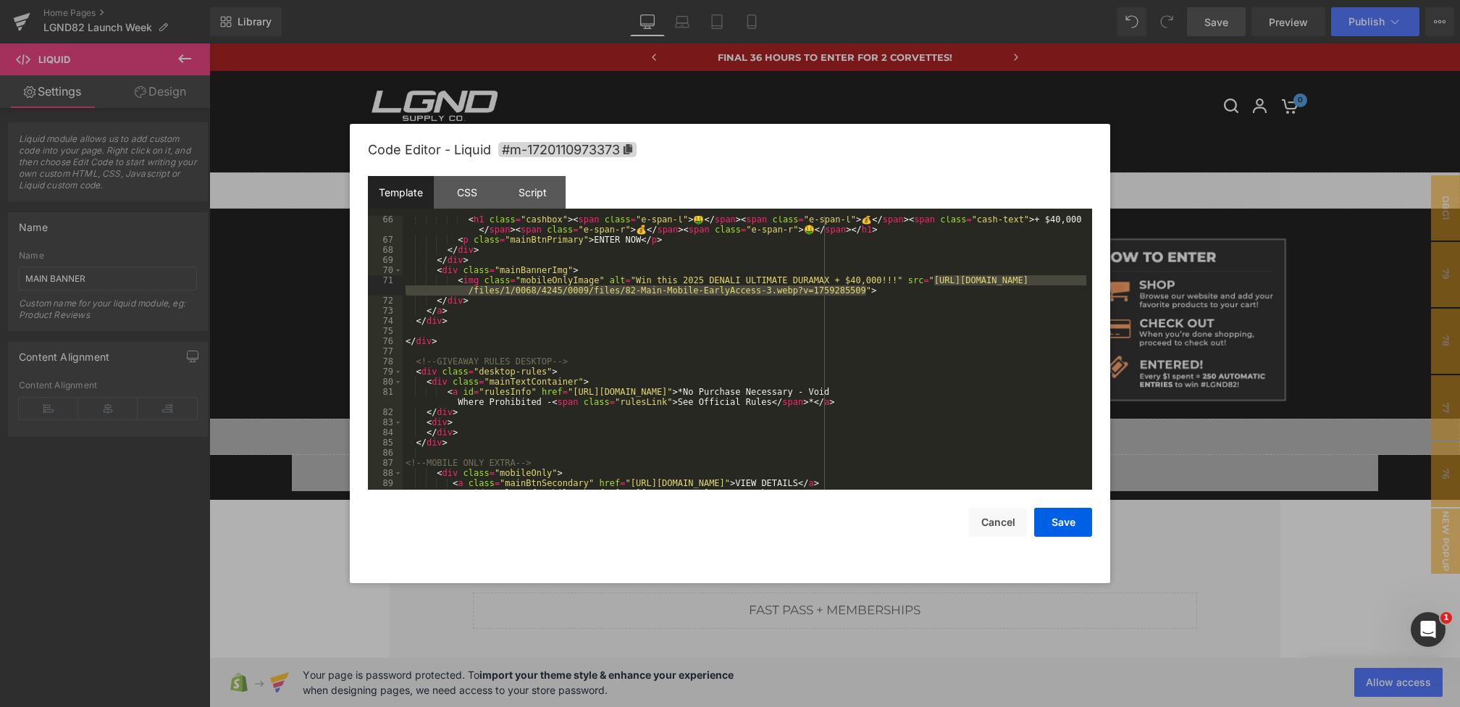
drag, startPoint x: 935, startPoint y: 283, endPoint x: 864, endPoint y: 295, distance: 71.9
click at [864, 295] on div "< h1 class = "cashbox" > < span class = "e-span-l" > 🤑 </ span > < span class =…" at bounding box center [745, 371] width 684 height 314
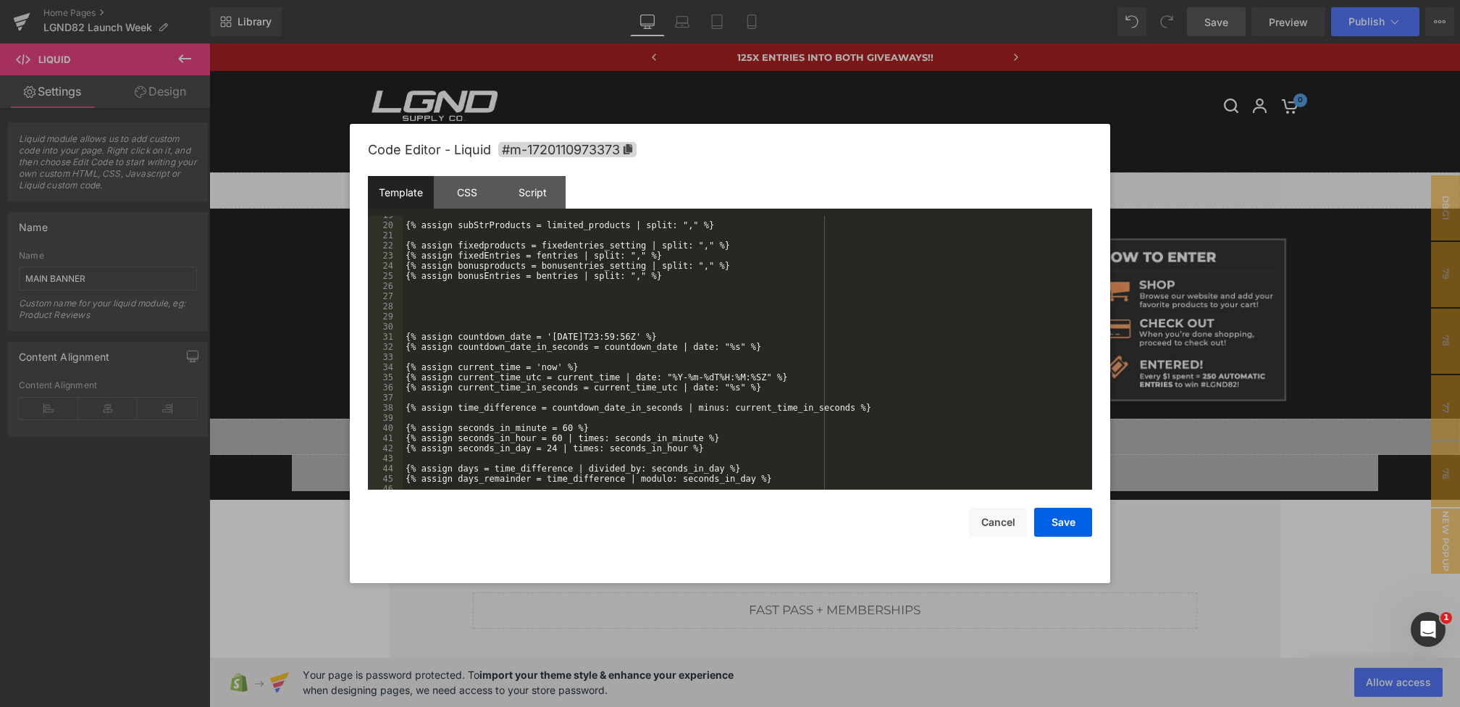
scroll to position [188, 0]
click at [603, 335] on div "{% assign subStrProducts = limited_products | split: "," %} {% assign fixedprod…" at bounding box center [745, 357] width 684 height 294
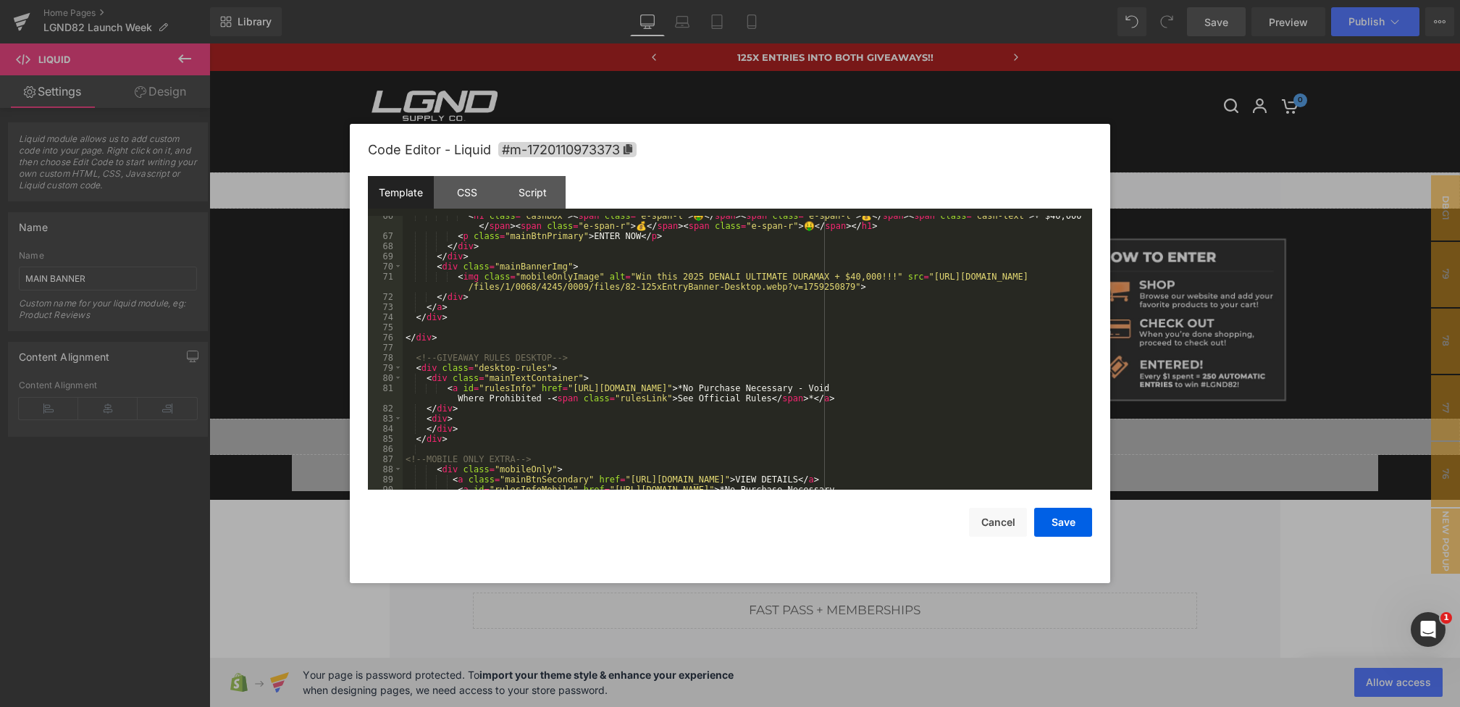
scroll to position [722, 0]
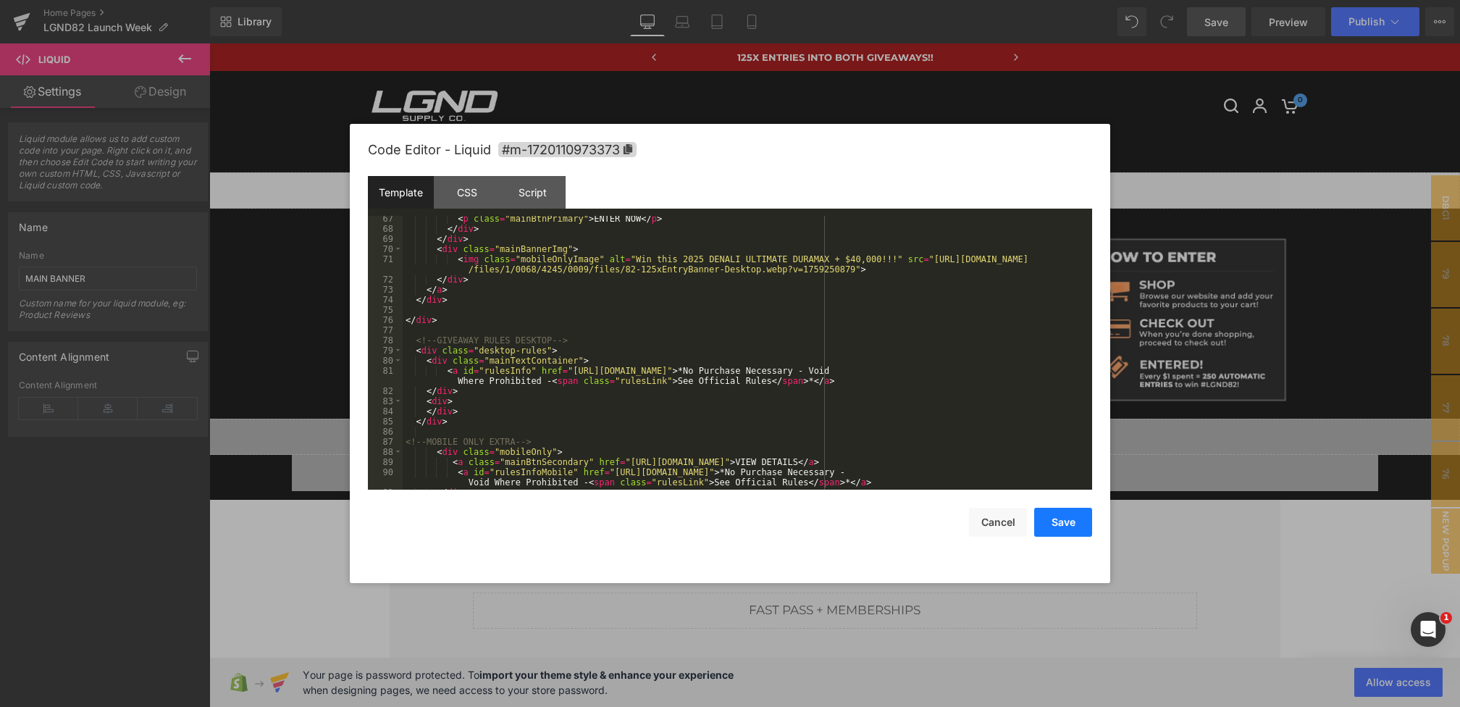
click at [1062, 524] on button "Save" at bounding box center [1063, 522] width 58 height 29
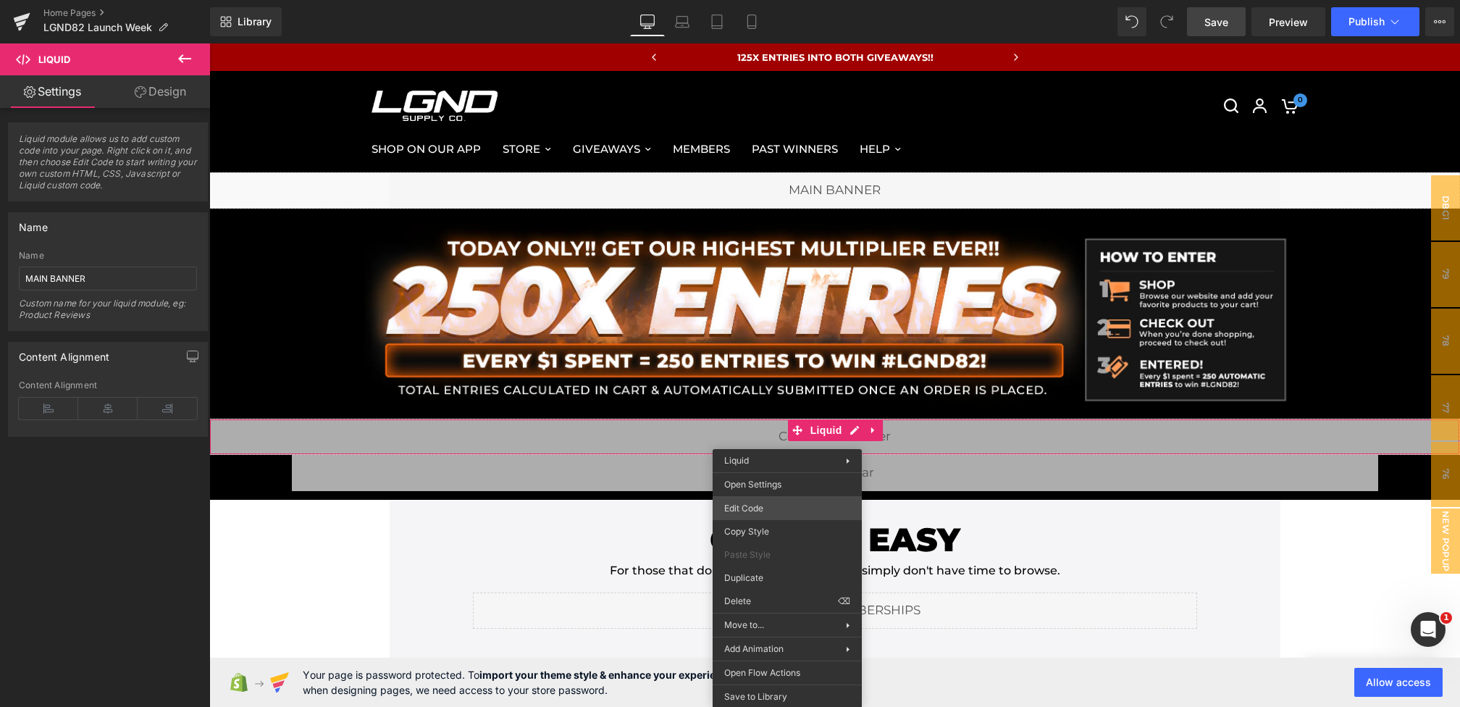
click at [750, 0] on div "Liquid You are previewing how the will restyle your page. You can not edit Elem…" at bounding box center [730, 0] width 1460 height 0
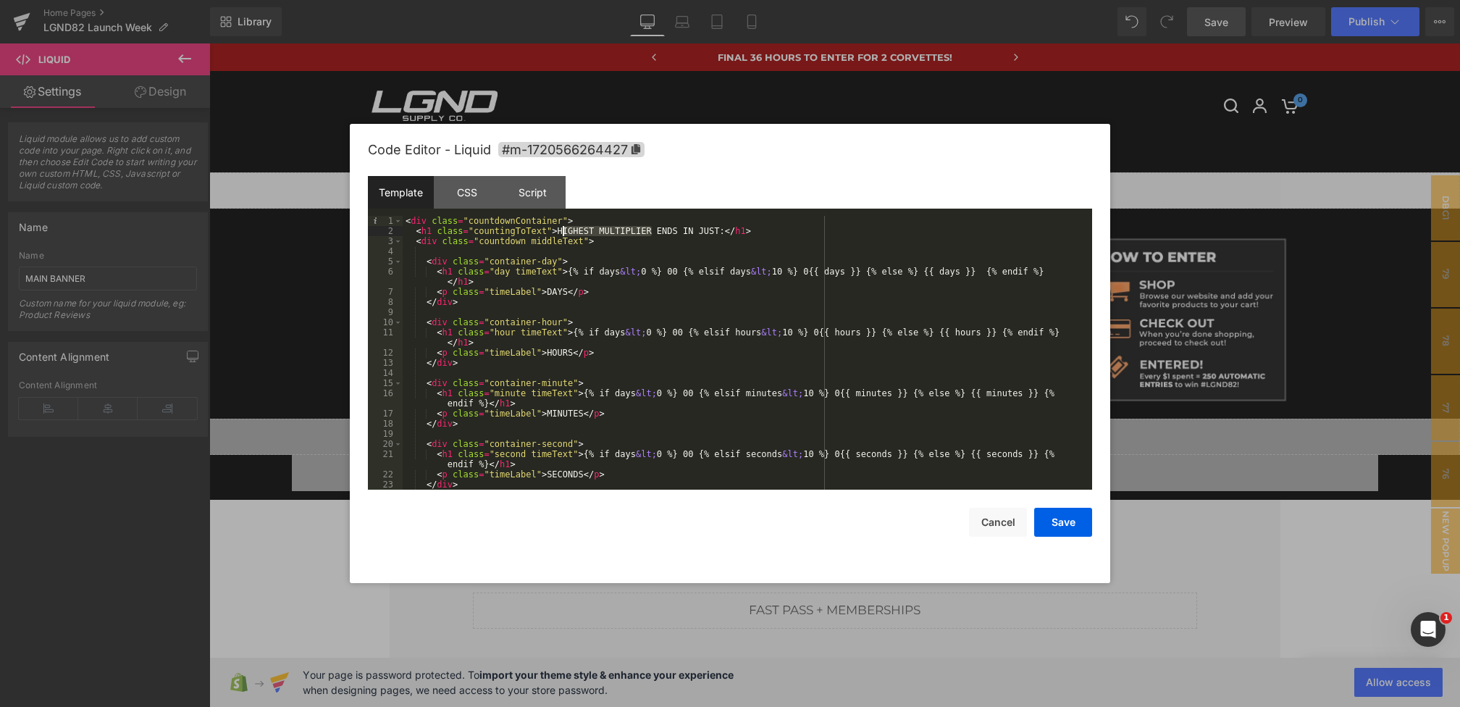
drag, startPoint x: 649, startPoint y: 230, endPoint x: 558, endPoint y: 231, distance: 91.3
click at [558, 231] on div "< div class = "countdownContainer" > < h1 class = "countingToText" > HIGHEST MU…" at bounding box center [745, 363] width 684 height 294
click at [1055, 525] on button "Save" at bounding box center [1063, 522] width 58 height 29
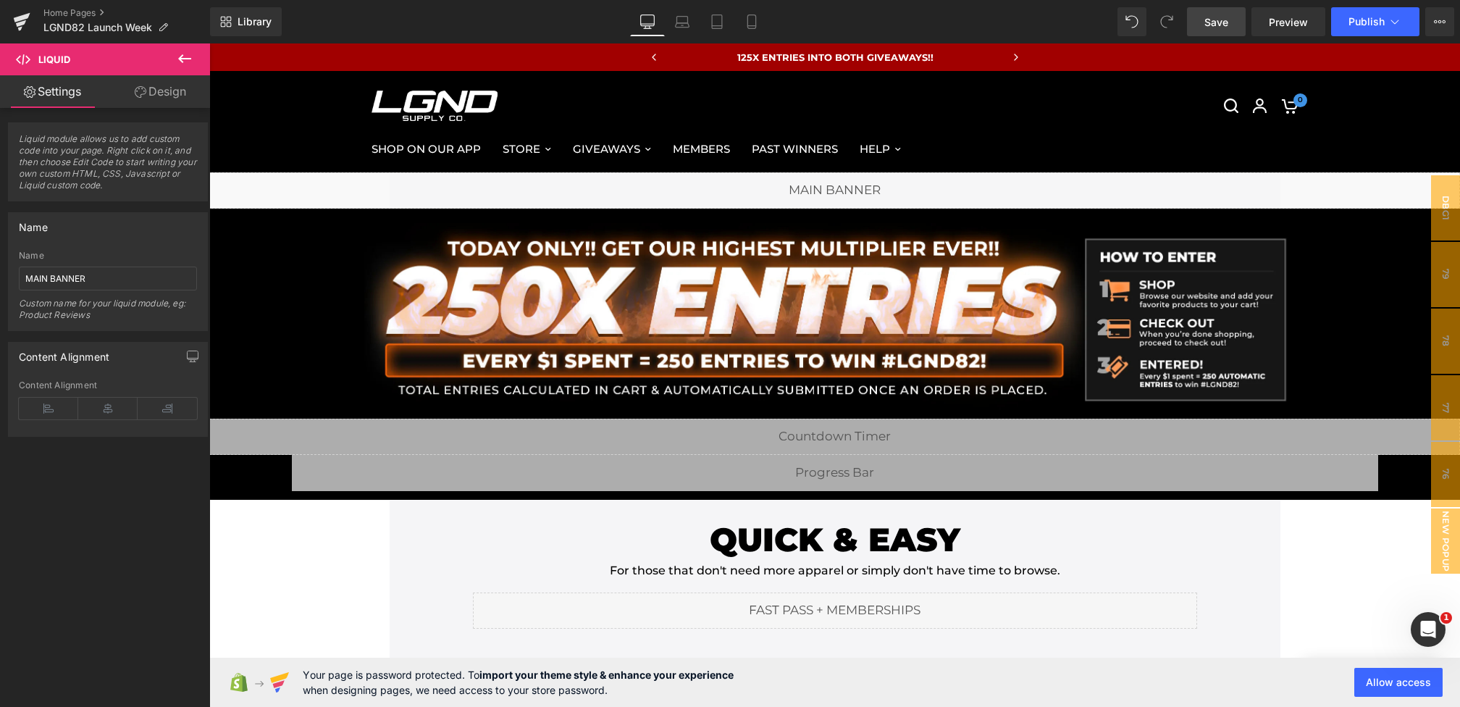
click at [1212, 25] on span "Save" at bounding box center [1216, 21] width 24 height 15
click at [1374, 18] on span "Publish" at bounding box center [1366, 22] width 36 height 12
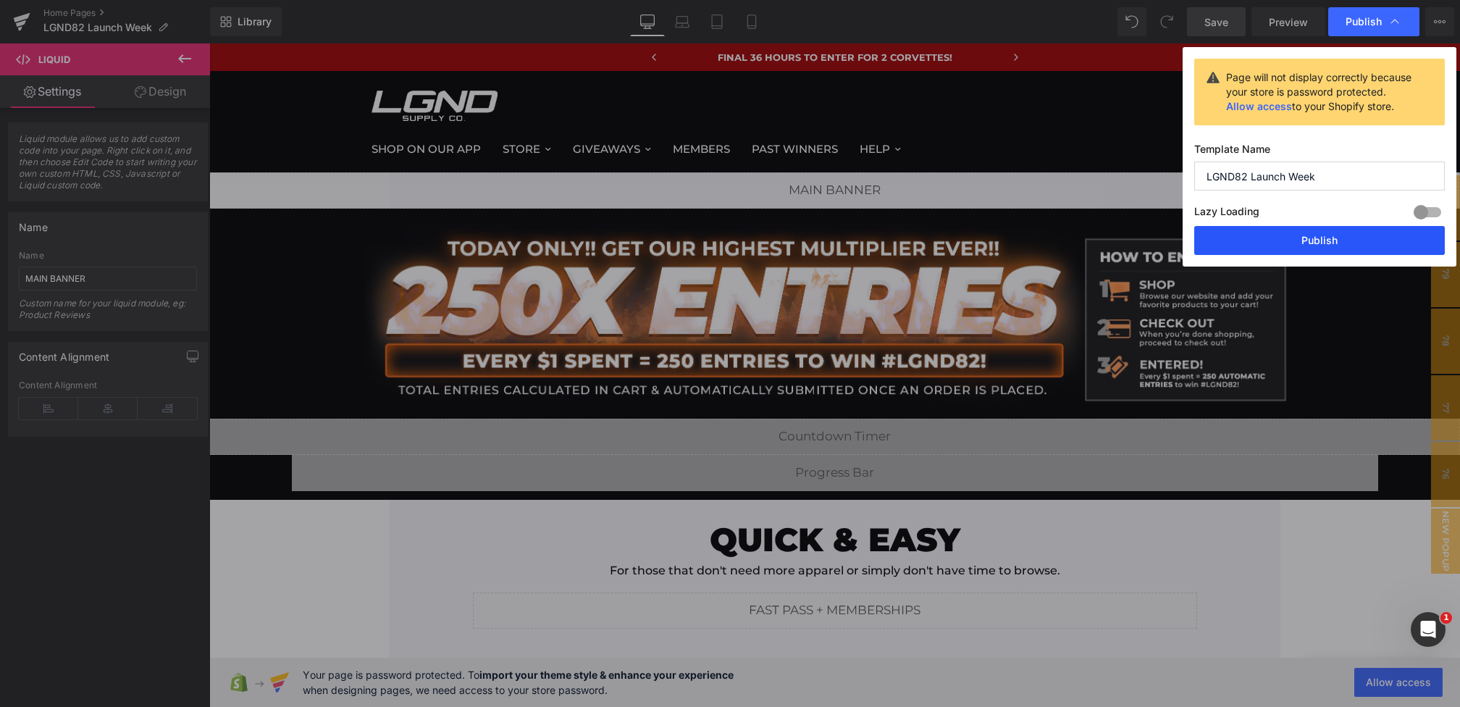
click at [1315, 230] on button "Publish" at bounding box center [1319, 240] width 251 height 29
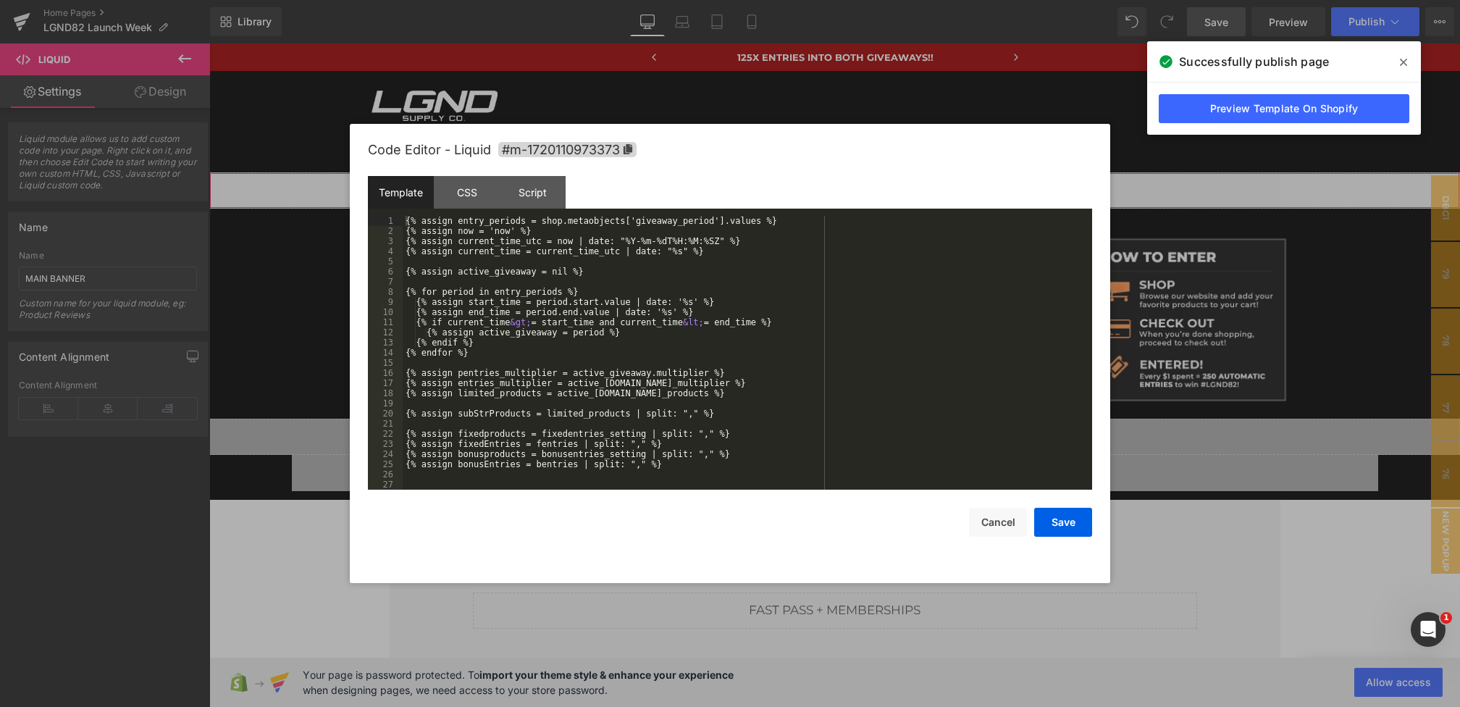
click at [726, 0] on div "Liquid You are previewing how the will restyle your page. You can not edit Elem…" at bounding box center [730, 0] width 1460 height 0
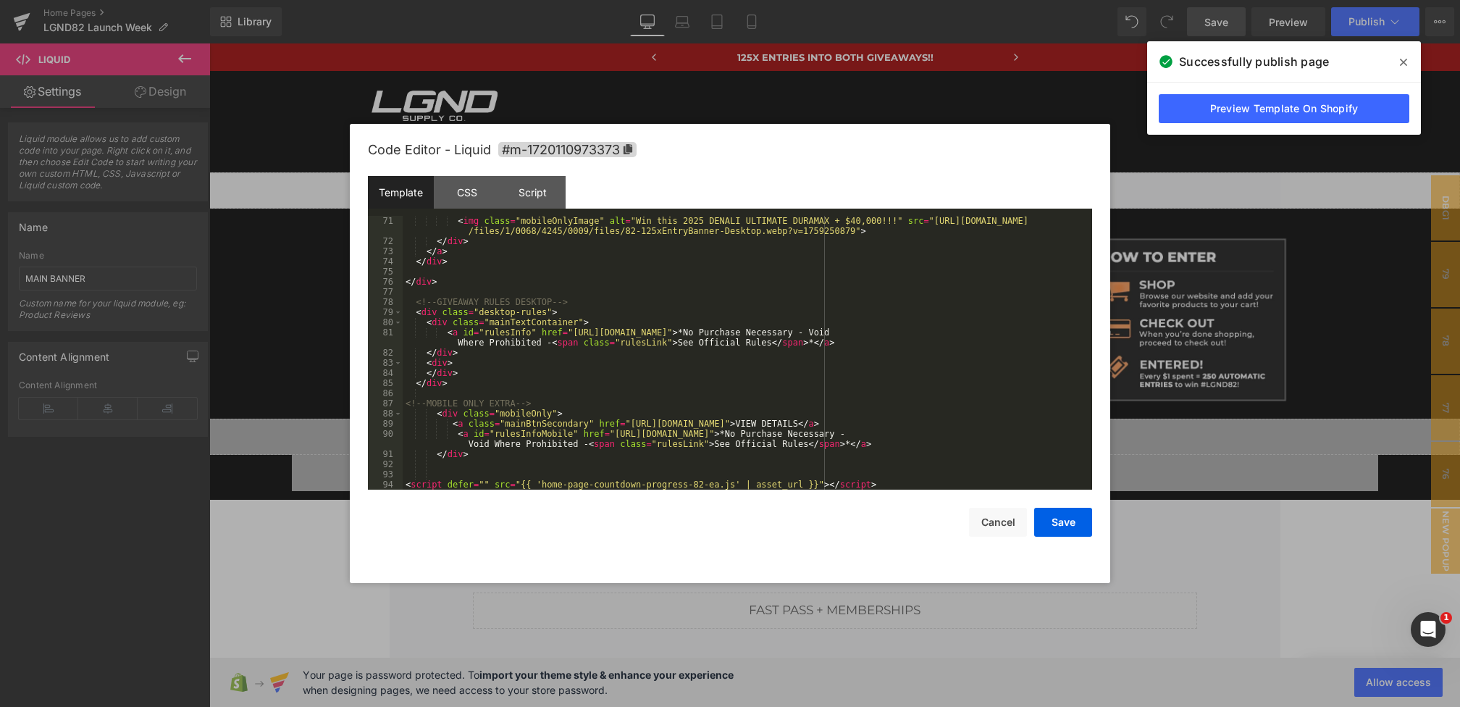
scroll to position [760, 0]
click at [721, 487] on div "< img class = "mobileOnlyImage" alt = "Win this 2025 DENALI ULTIMATE DURAMAX + …" at bounding box center [745, 368] width 684 height 304
click at [1046, 532] on button "Save" at bounding box center [1063, 522] width 58 height 29
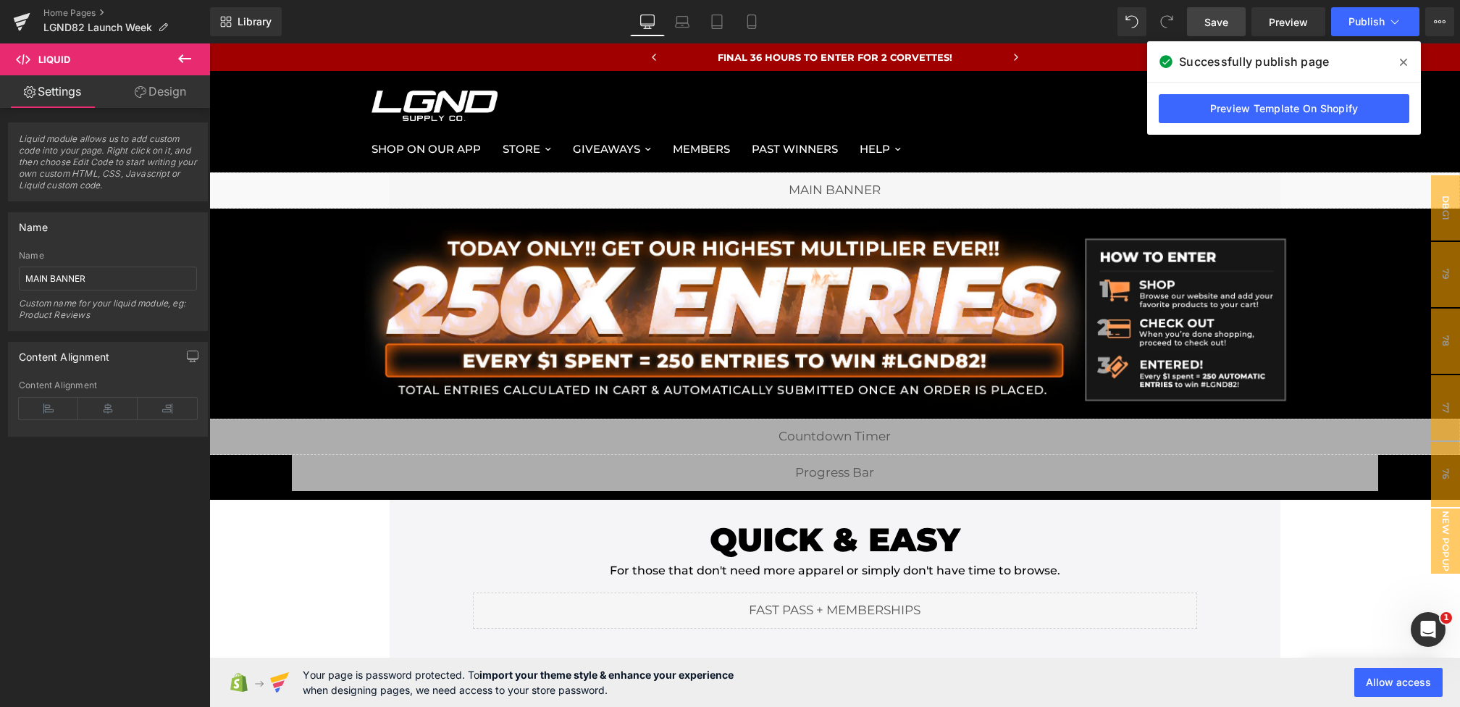
click at [1204, 12] on link "Save" at bounding box center [1216, 21] width 59 height 29
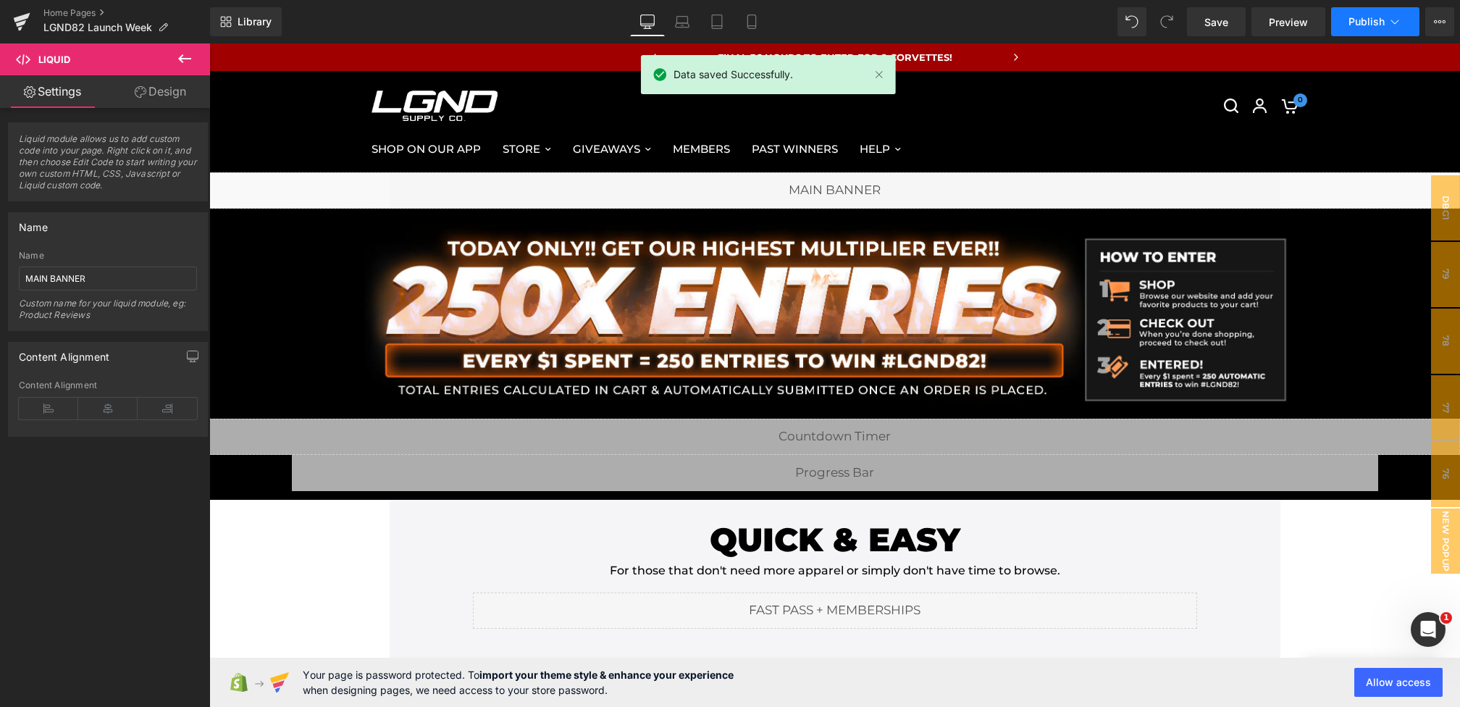
click at [1372, 27] on span "Publish" at bounding box center [1366, 22] width 36 height 12
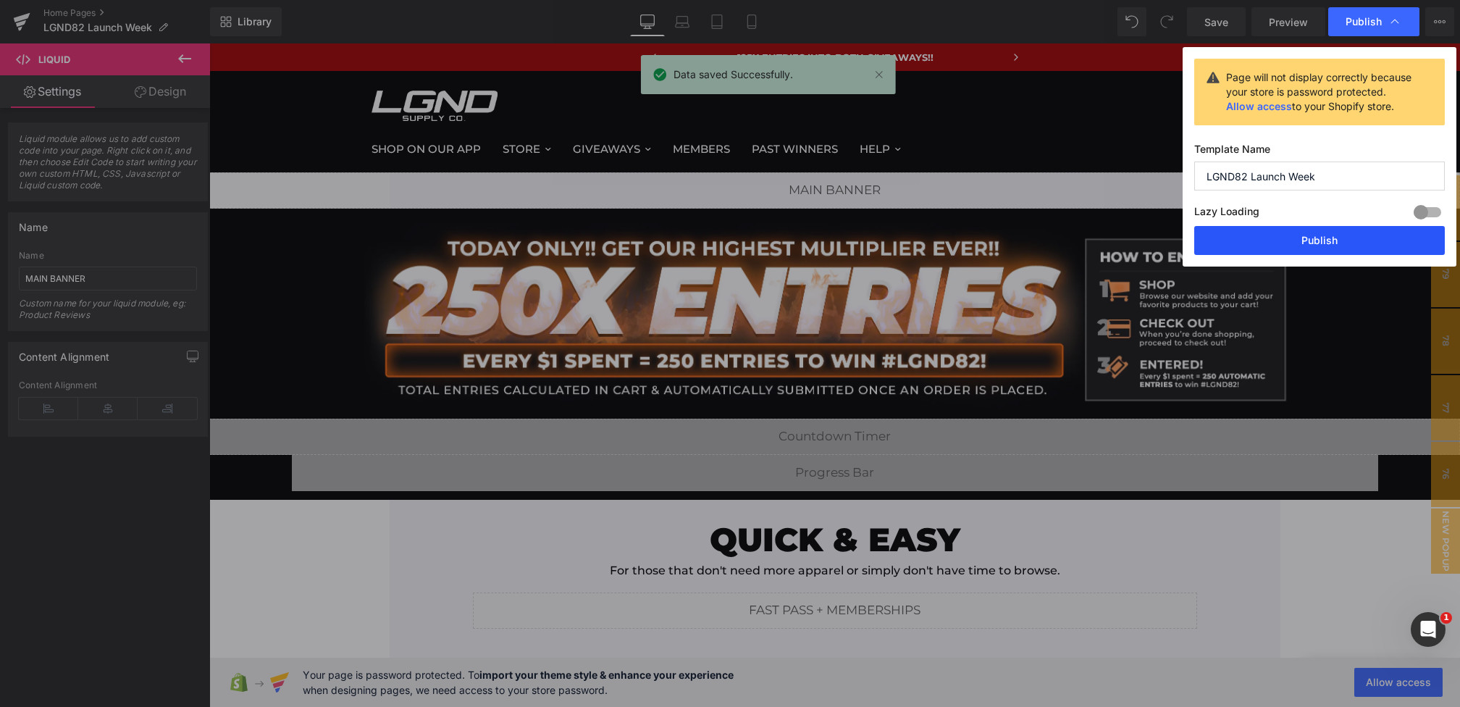
click at [1319, 253] on button "Publish" at bounding box center [1319, 240] width 251 height 29
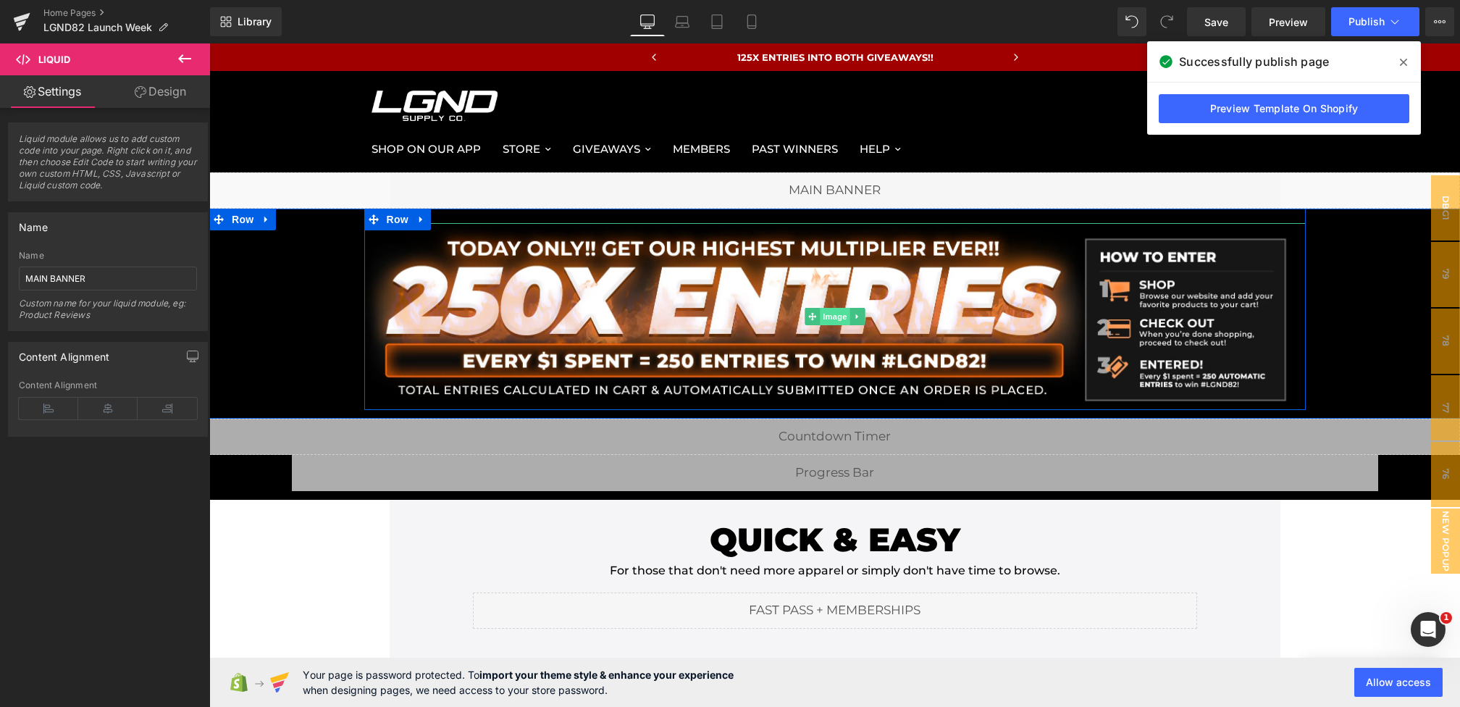
click at [827, 317] on span "Image" at bounding box center [835, 316] width 30 height 17
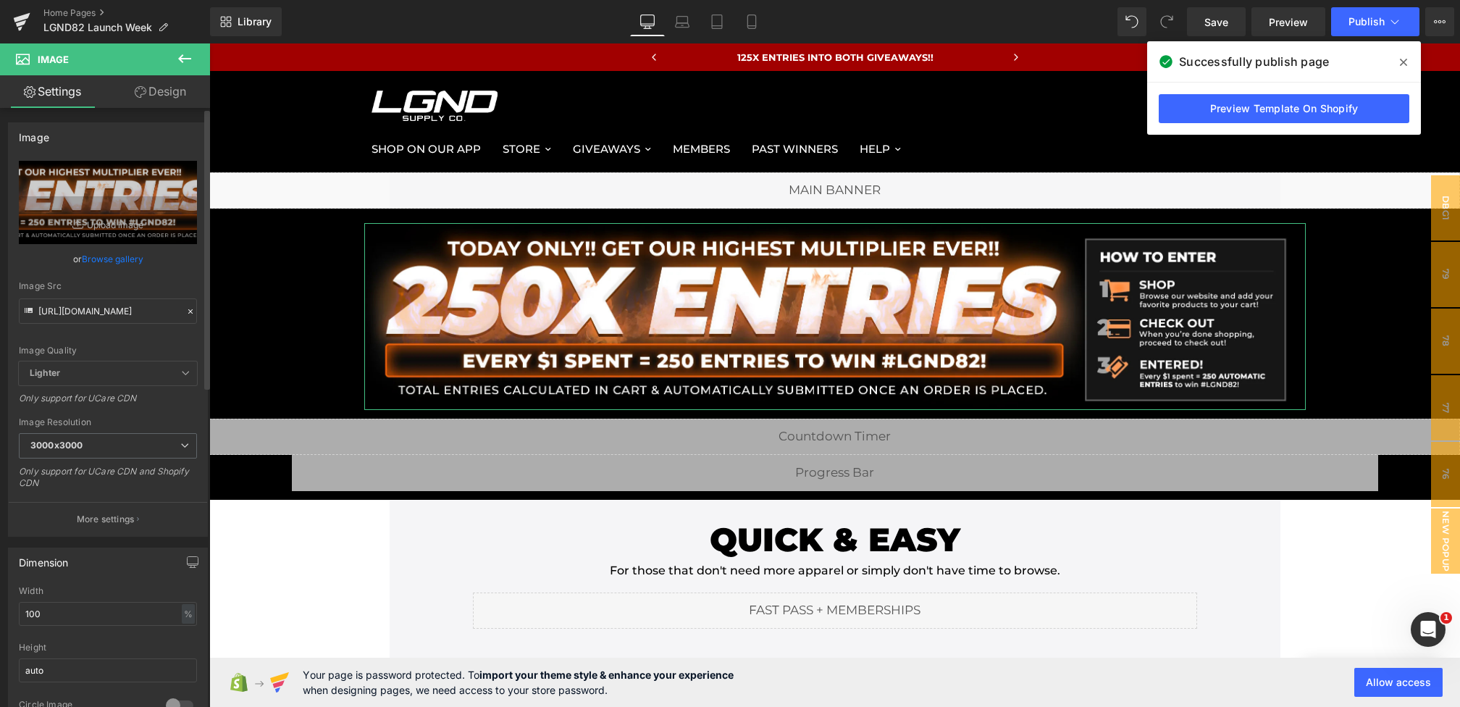
click at [187, 308] on icon at bounding box center [190, 311] width 10 height 10
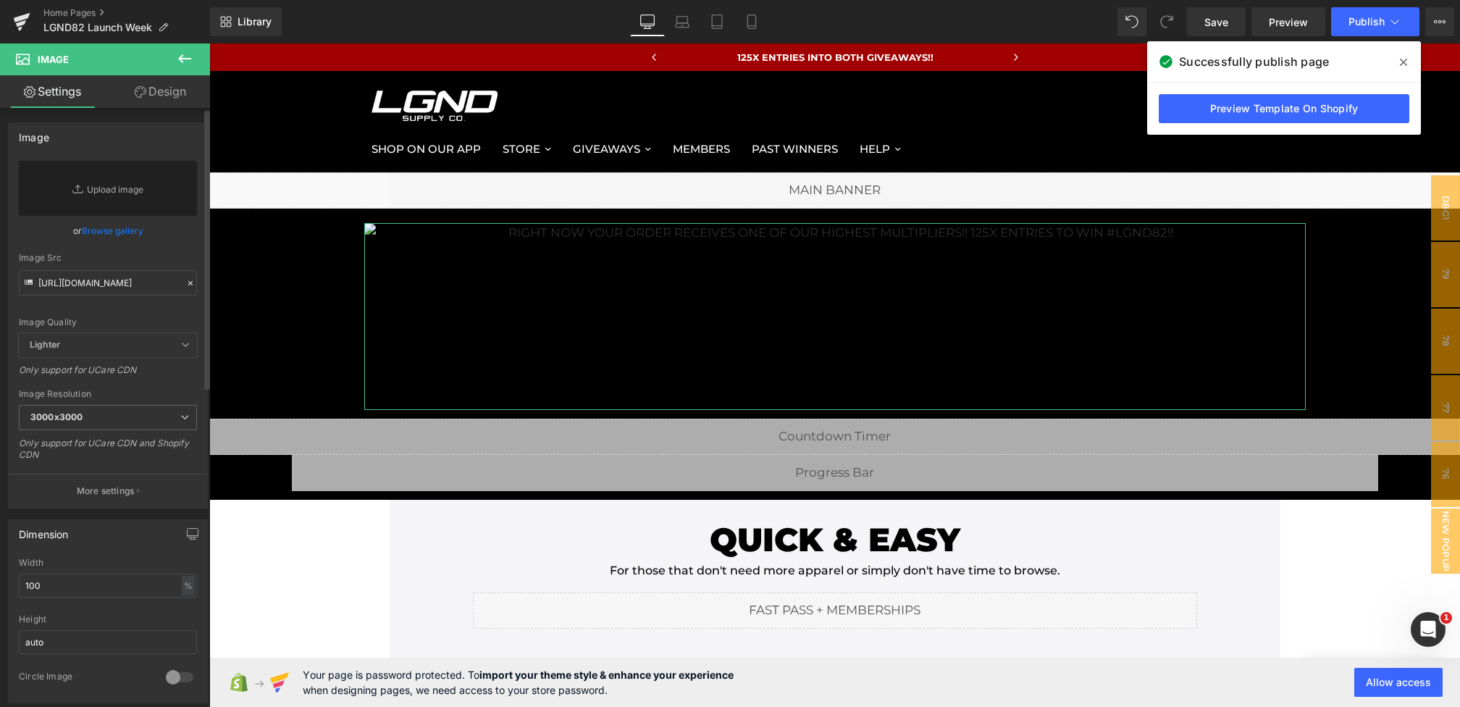
click at [148, 297] on div "Image Quality Lighter Lightest Lighter Lighter Lightest Only support for UCare …" at bounding box center [108, 247] width 178 height 172
click at [143, 280] on input "text" at bounding box center [108, 282] width 178 height 25
paste input "https://cdn.shopify.com/s/files/1/0068/4245/0009/files/82-125xEntryBanner-Deskt…"
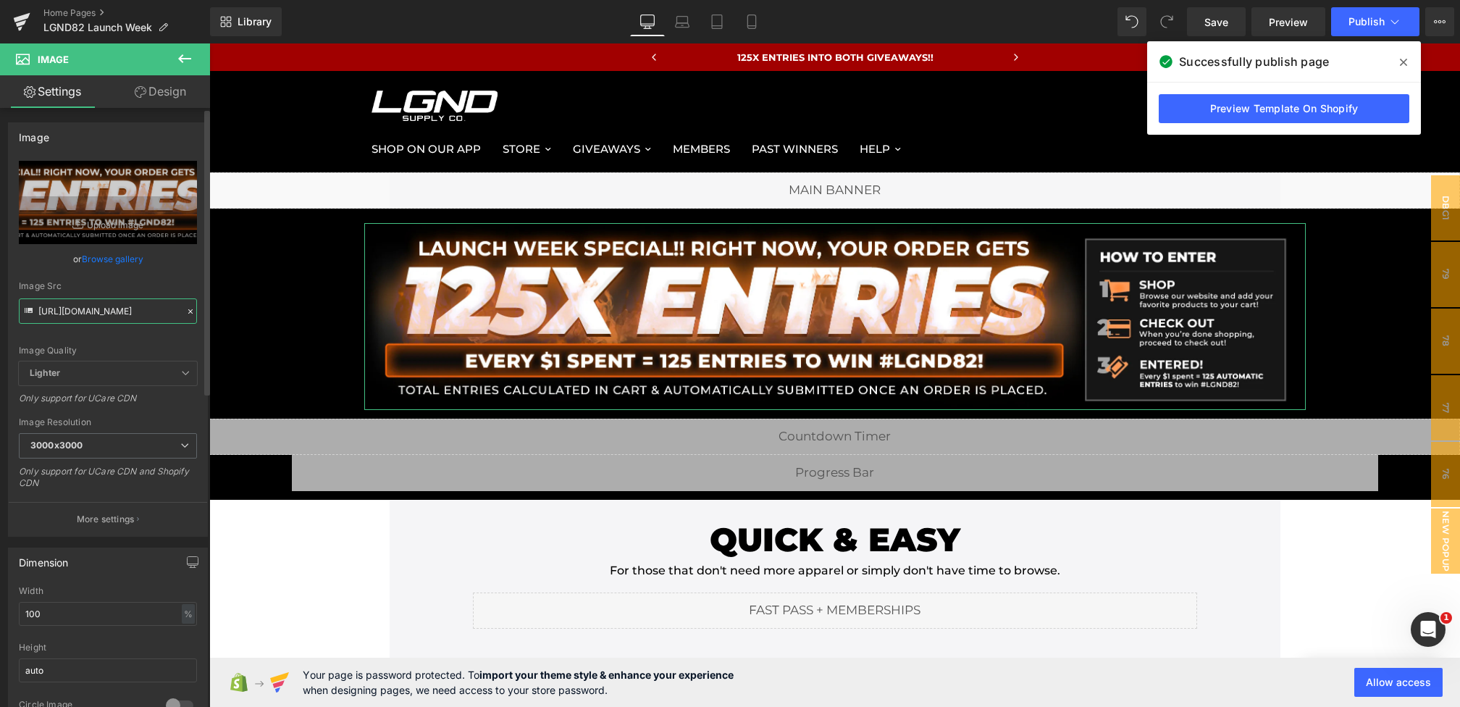
type input "https://cdn.shopify.com/s/files/1/0068/4245/0009/files/82-125xEntryBanner-Deskt…"
click at [169, 255] on div "or Browse gallery" at bounding box center [108, 258] width 178 height 15
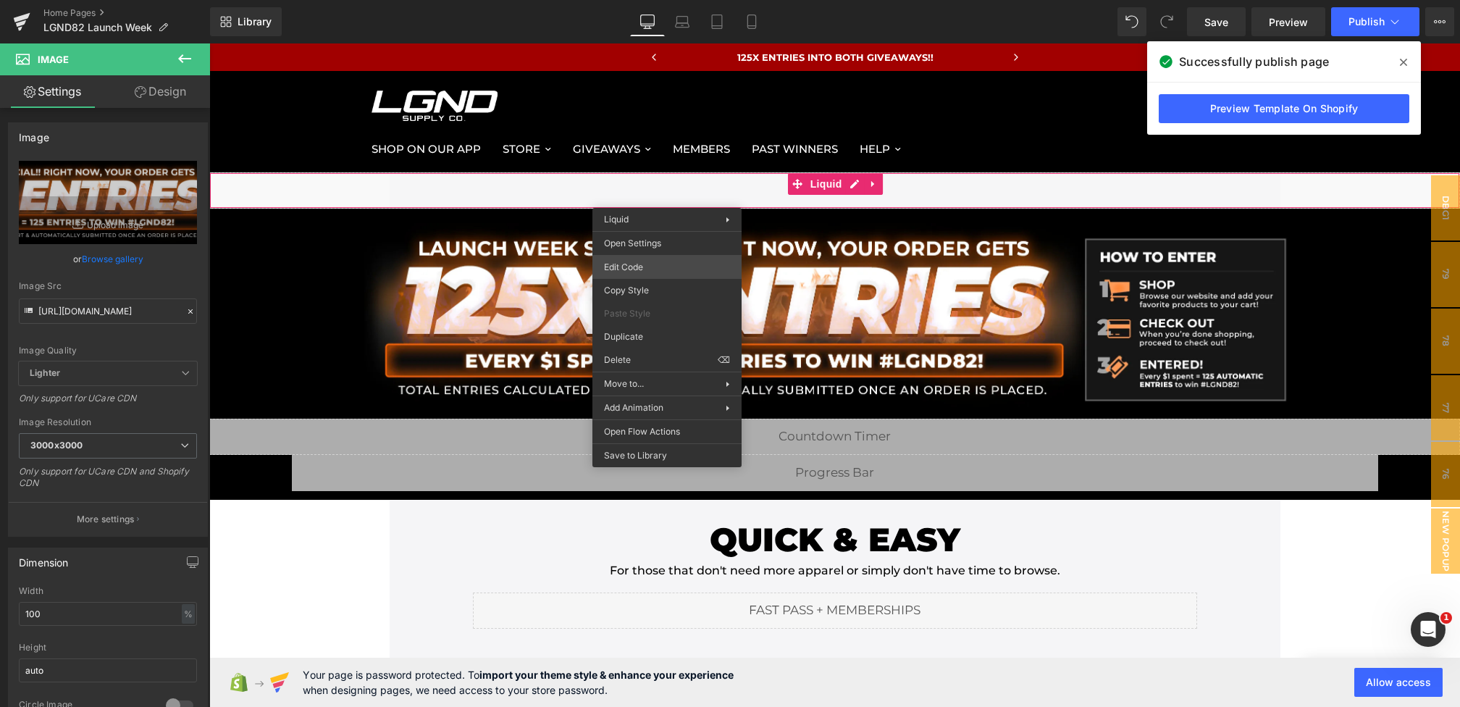
click at [639, 0] on div "Image You are previewing how the will restyle your page. You can not edit Eleme…" at bounding box center [730, 0] width 1460 height 0
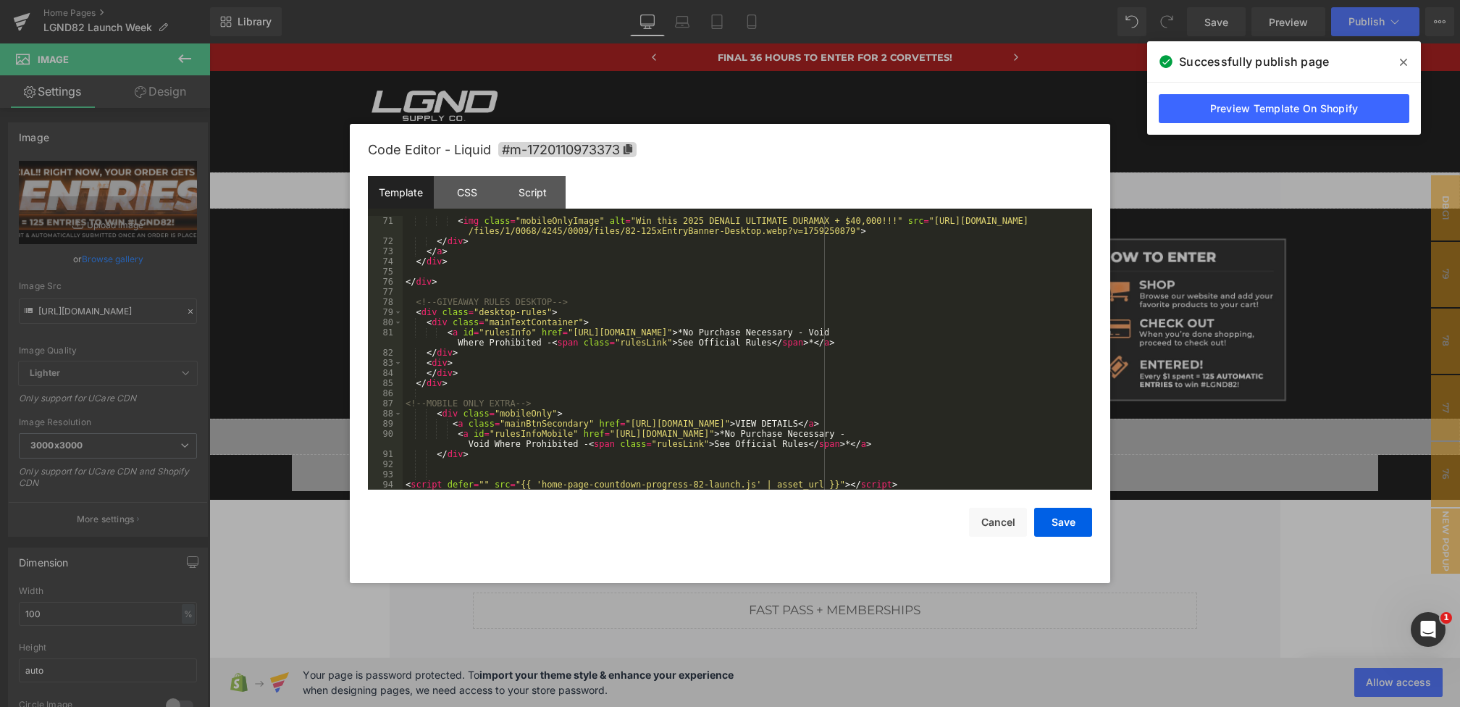
scroll to position [716, 0]
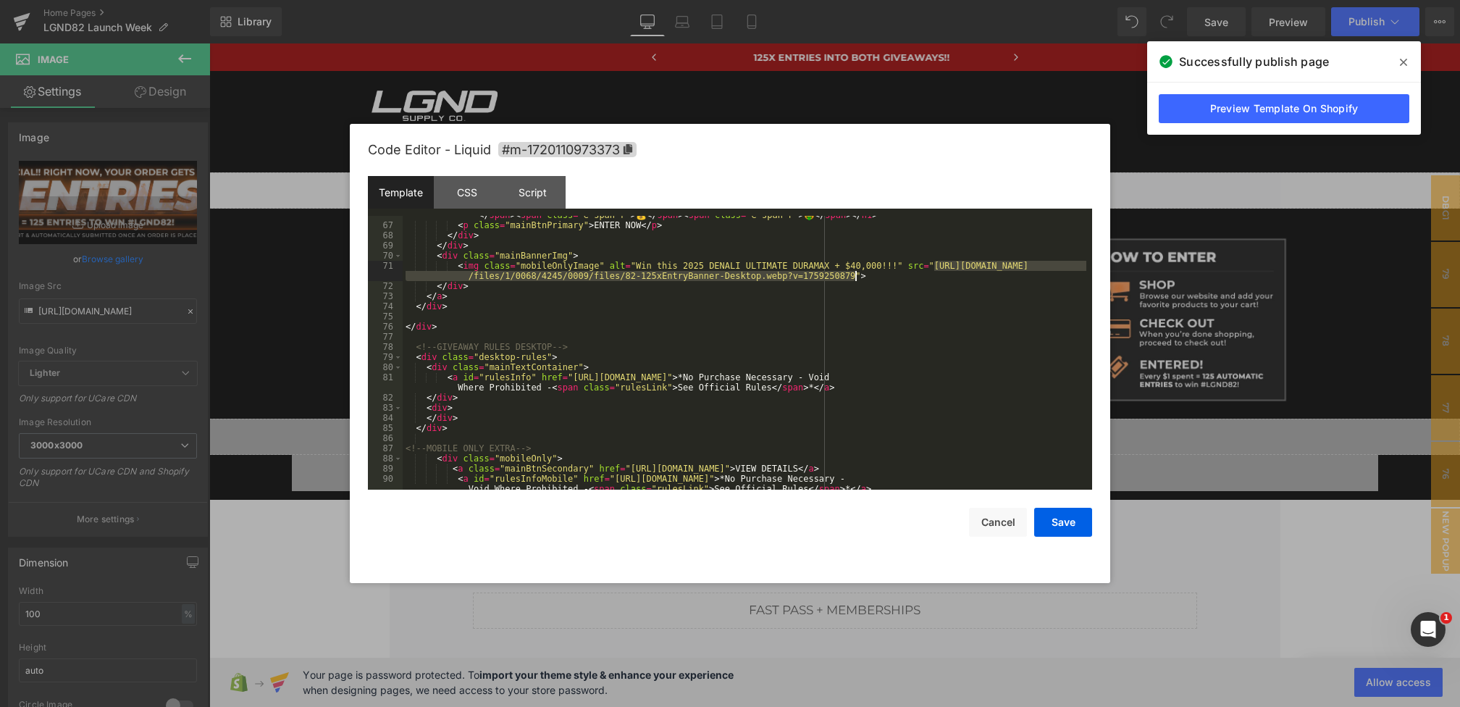
drag, startPoint x: 934, startPoint y: 266, endPoint x: 855, endPoint y: 276, distance: 80.3
click at [855, 276] on div "< h1 class = "cashbox" > < span class = "e-span-l" > 🤑 </ span > < span class =…" at bounding box center [745, 357] width 684 height 314
click at [1052, 521] on button "Save" at bounding box center [1063, 522] width 58 height 29
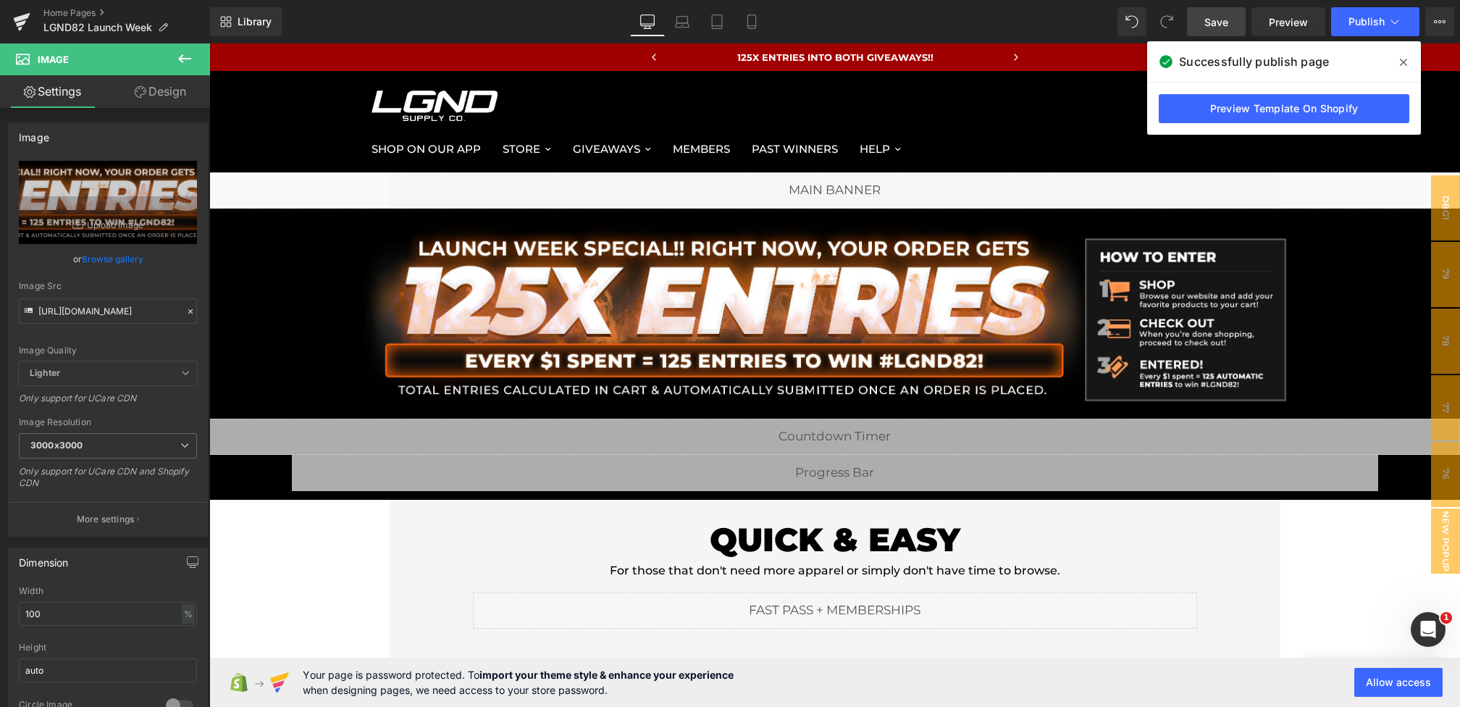
click at [1208, 30] on link "Save" at bounding box center [1216, 21] width 59 height 29
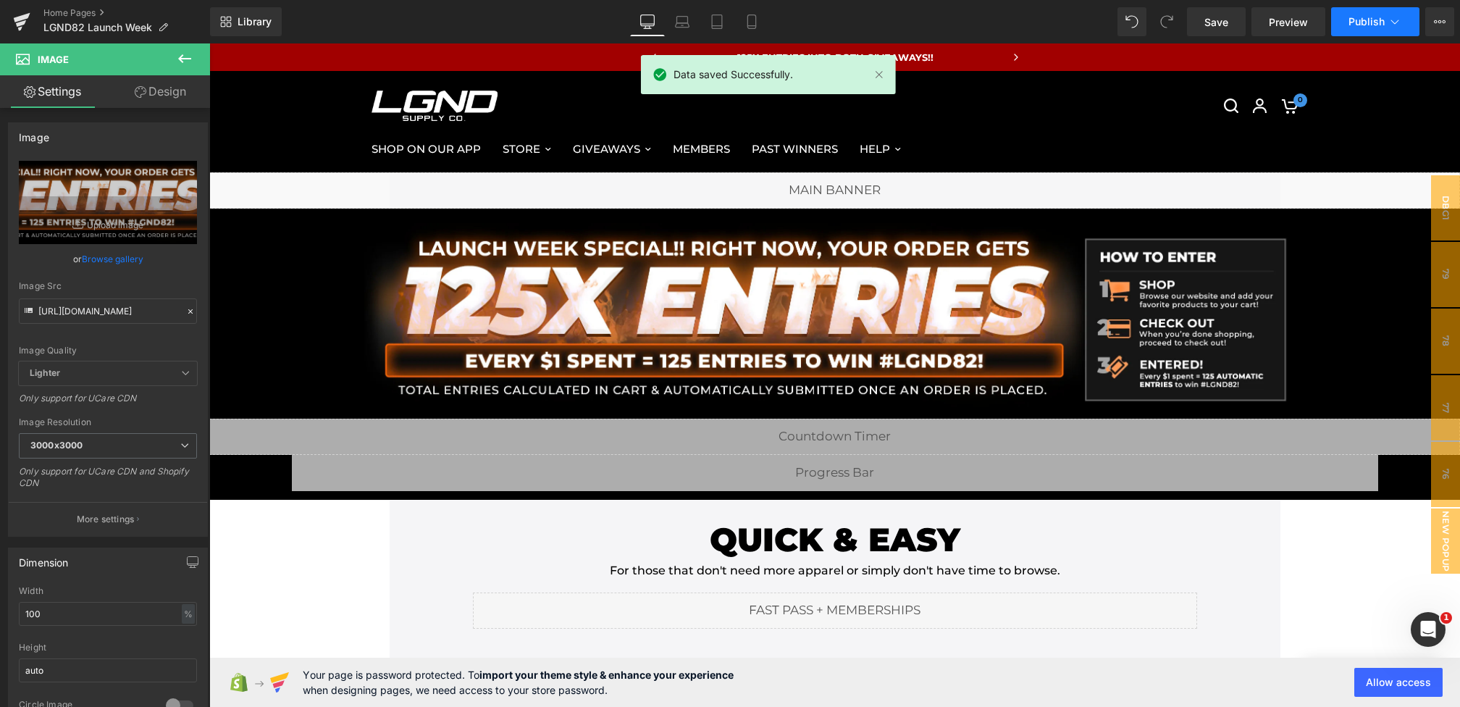
click at [1352, 26] on span "Publish" at bounding box center [1366, 22] width 36 height 12
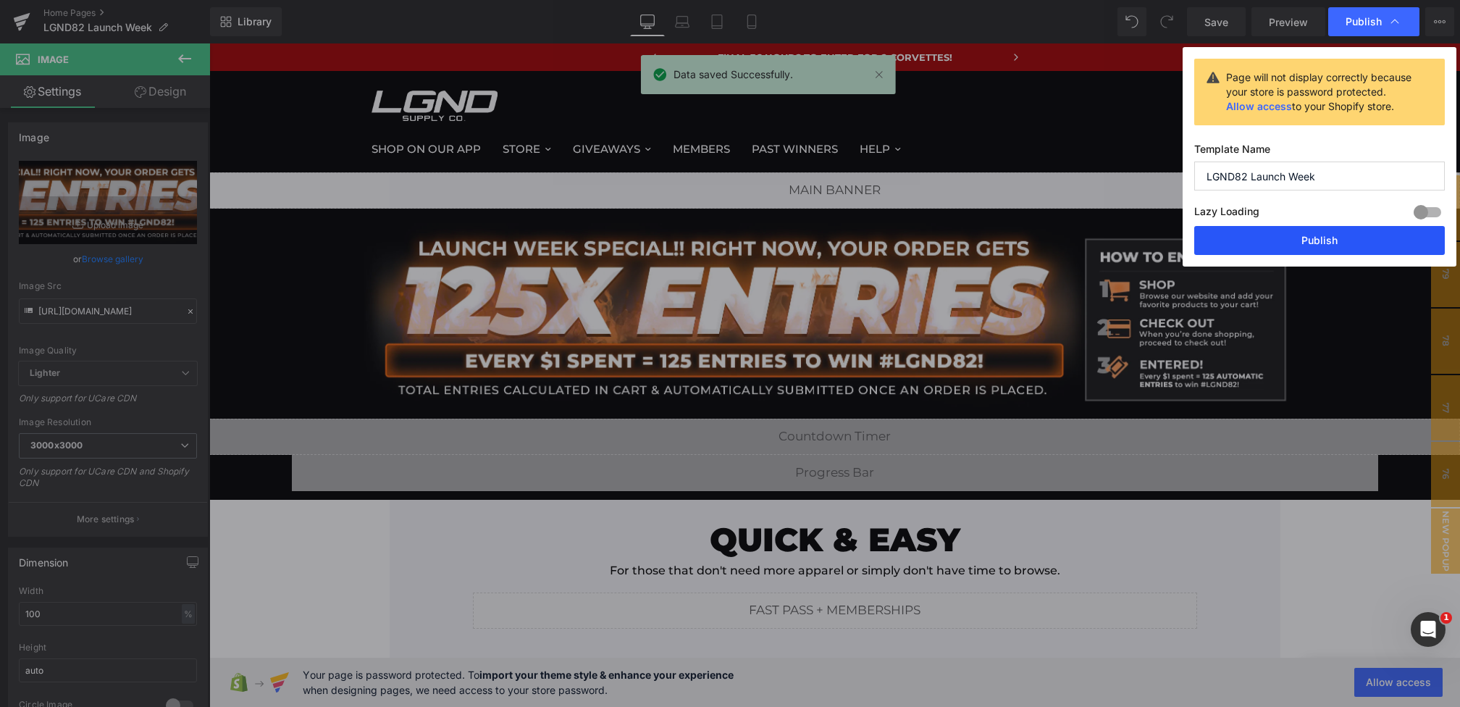
click at [1293, 240] on button "Publish" at bounding box center [1319, 240] width 251 height 29
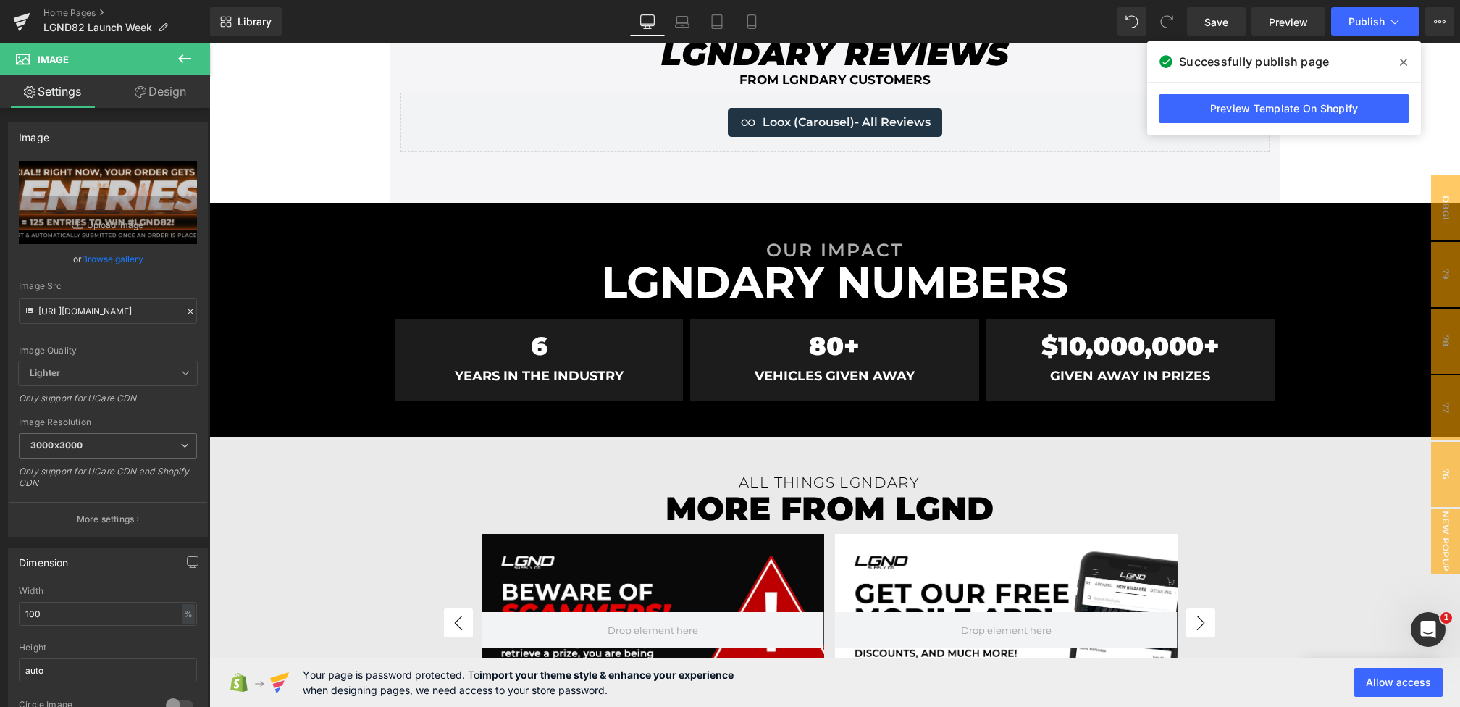
scroll to position [3535, 0]
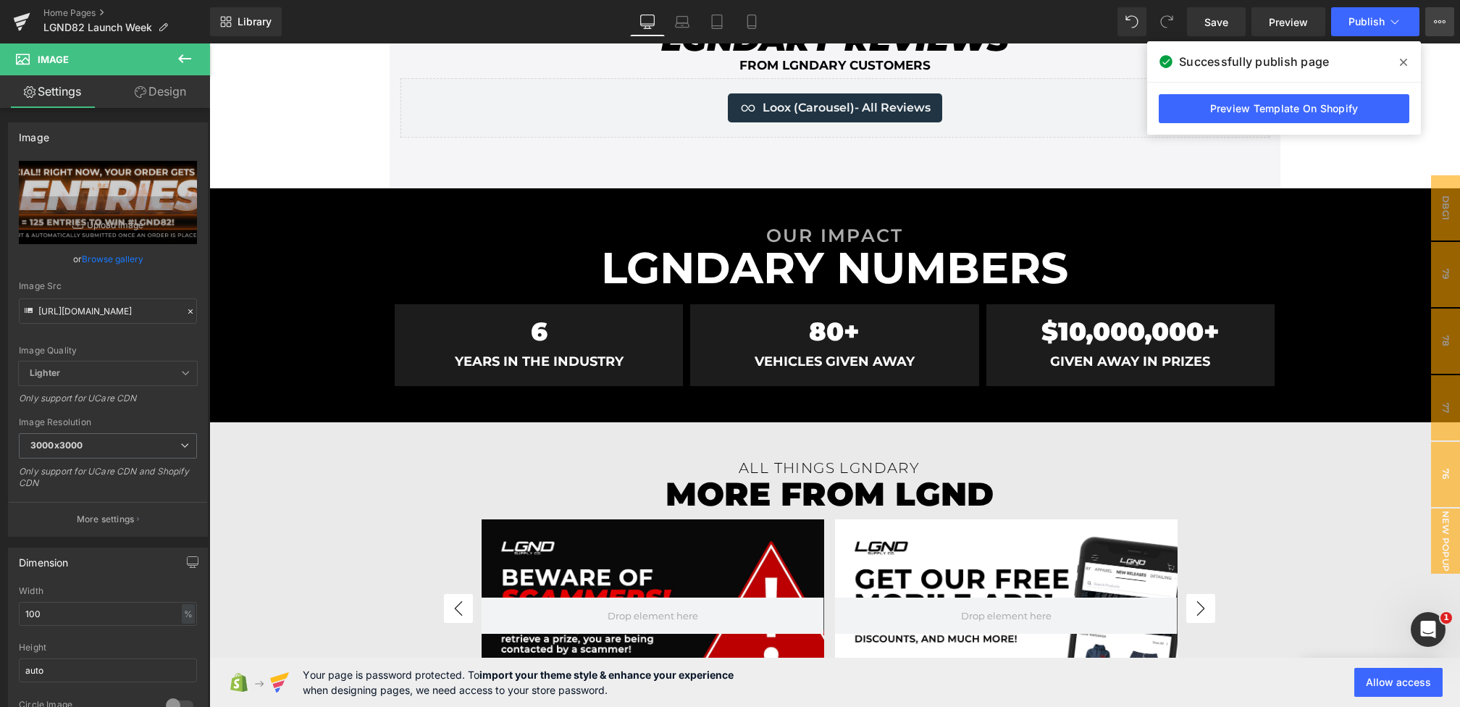
click at [1438, 29] on button "View Live Page View with current Template Save Template to Library Schedule Pub…" at bounding box center [1439, 21] width 29 height 29
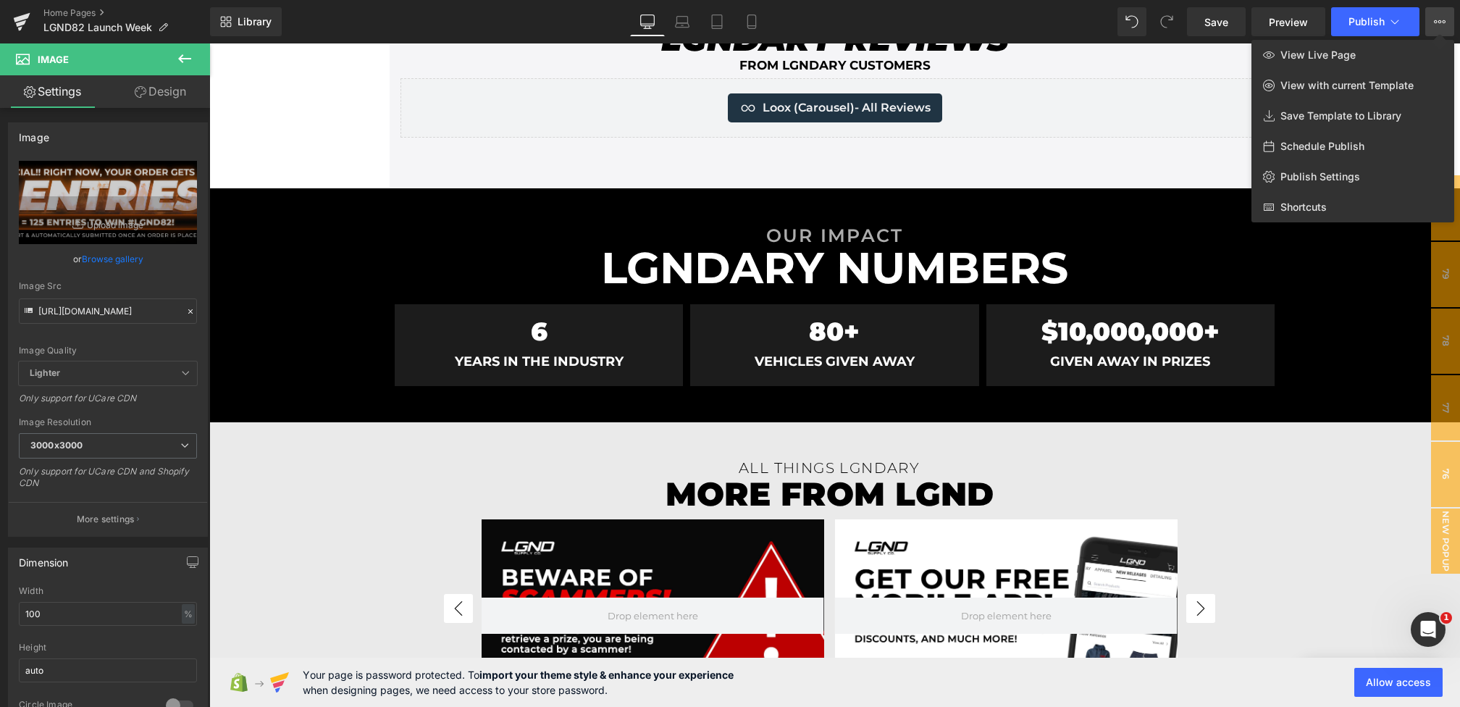
click at [1331, 137] on div "Schedule Publish" at bounding box center [1352, 146] width 203 height 30
select select
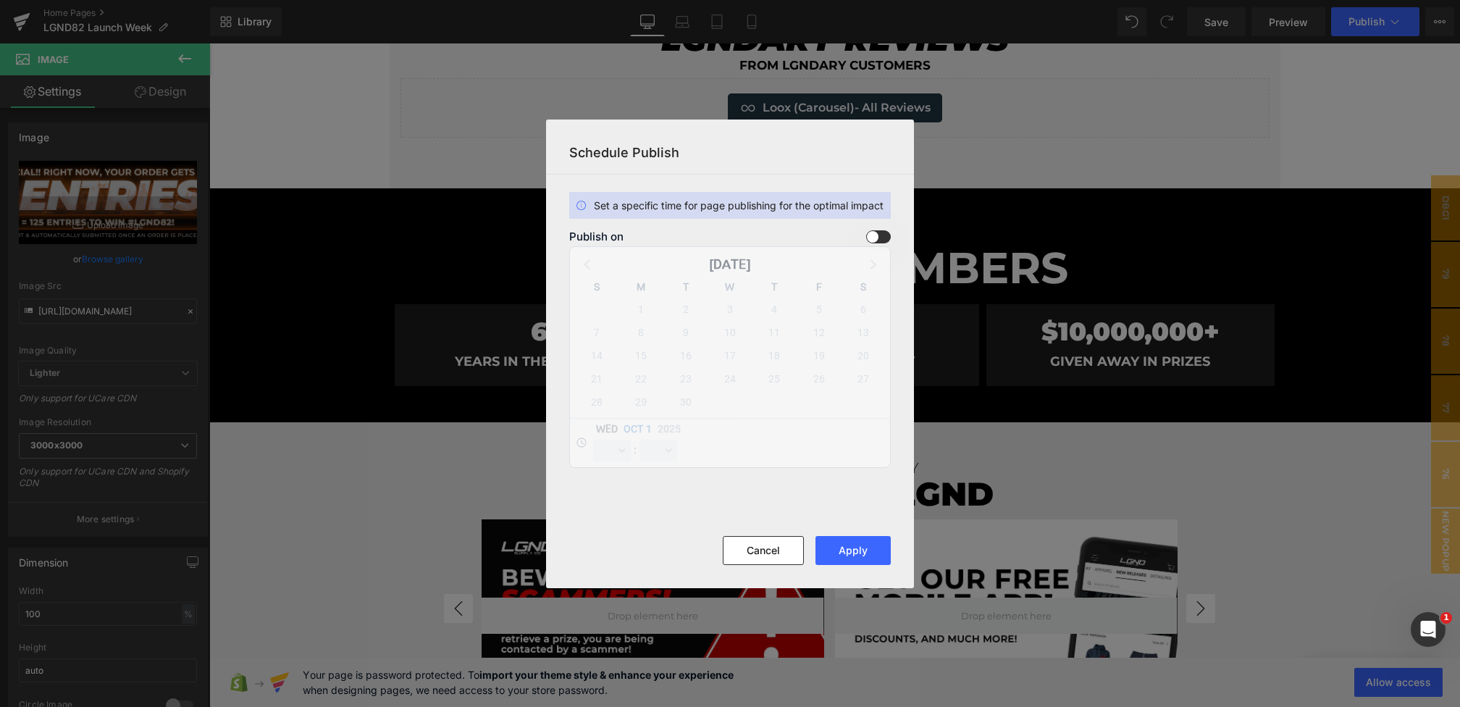
click at [879, 237] on span at bounding box center [878, 236] width 25 height 13
click at [0, 0] on input "checkbox" at bounding box center [0, 0] width 0 height 0
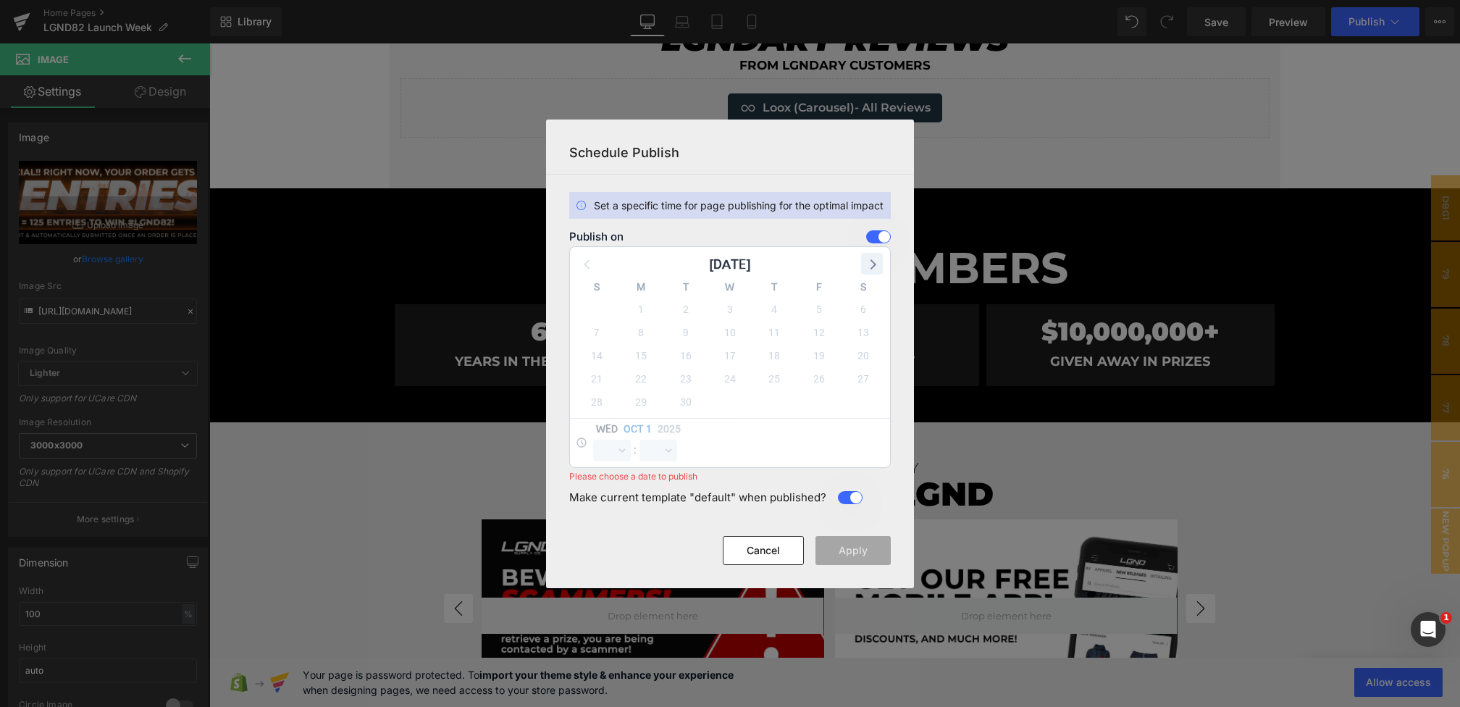
click at [871, 274] on div "September 2025 S M T W T F S 31 1 2 3 4 5 6 7 8 9 10 11 12 13 14 15 16 17 18 19…" at bounding box center [730, 357] width 320 height 220
click at [873, 271] on icon at bounding box center [872, 263] width 19 height 19
click at [774, 306] on span "2" at bounding box center [774, 309] width 20 height 20
click at [603, 445] on select "00 01 02 03 04 05 06 07 08 09 10 11 12 13 14 15 16 17 18 19 20 21 22 23" at bounding box center [612, 451] width 38 height 22
select select "0"
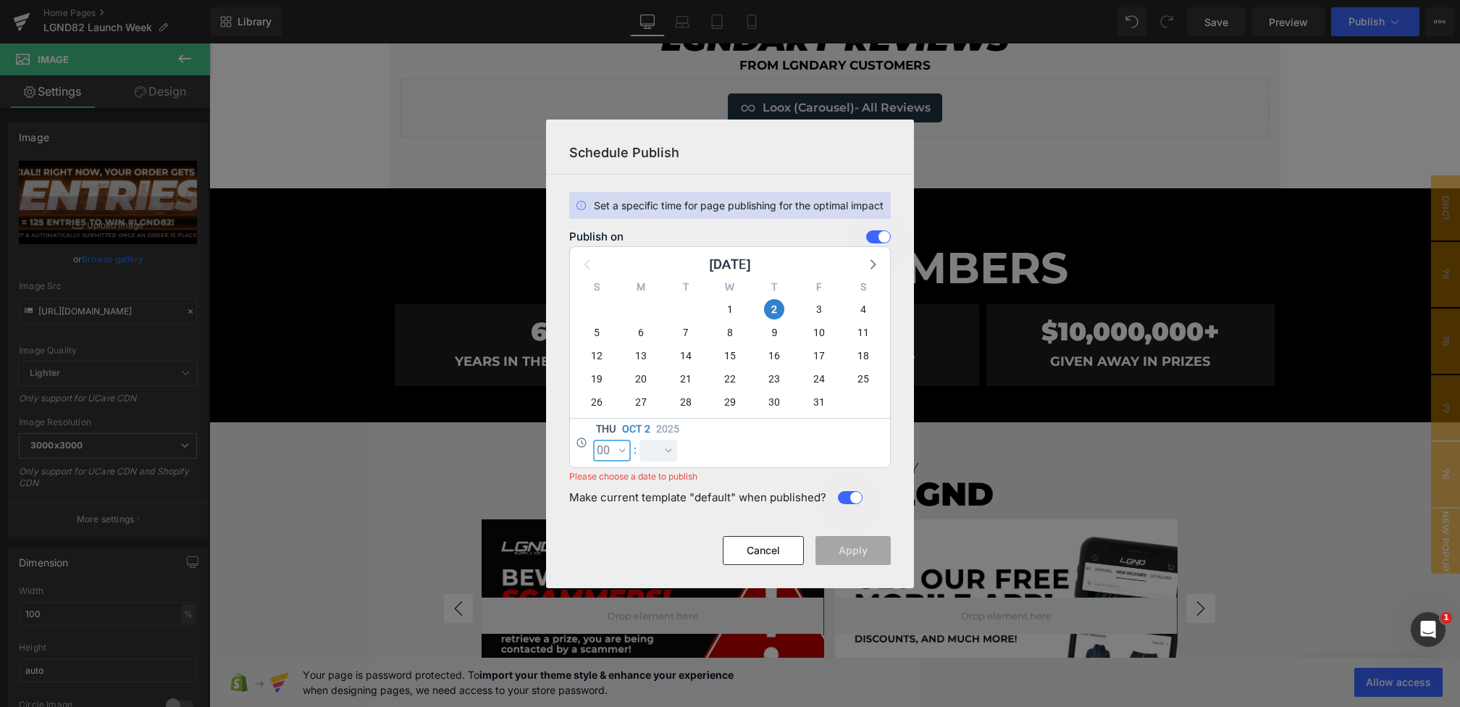
click at [593, 440] on select "00 01 02 03 04 05 06 07 08 09 10 11 12 13 14 15 16 17 18 19 20 21 22 23" at bounding box center [612, 451] width 38 height 22
click at [659, 453] on select "00 01 02 03 04 05 06 07 08 09 10 11 12 13 14 15 16 17 18 19 20 21 22 23 24 25 2…" at bounding box center [658, 451] width 38 height 22
select select "0"
click at [639, 440] on select "00 01 02 03 04 05 06 07 08 09 10 11 12 13 14 15 16 17 18 19 20 21 22 23 24 25 2…" at bounding box center [658, 451] width 38 height 22
click at [853, 556] on button "Apply" at bounding box center [852, 550] width 75 height 29
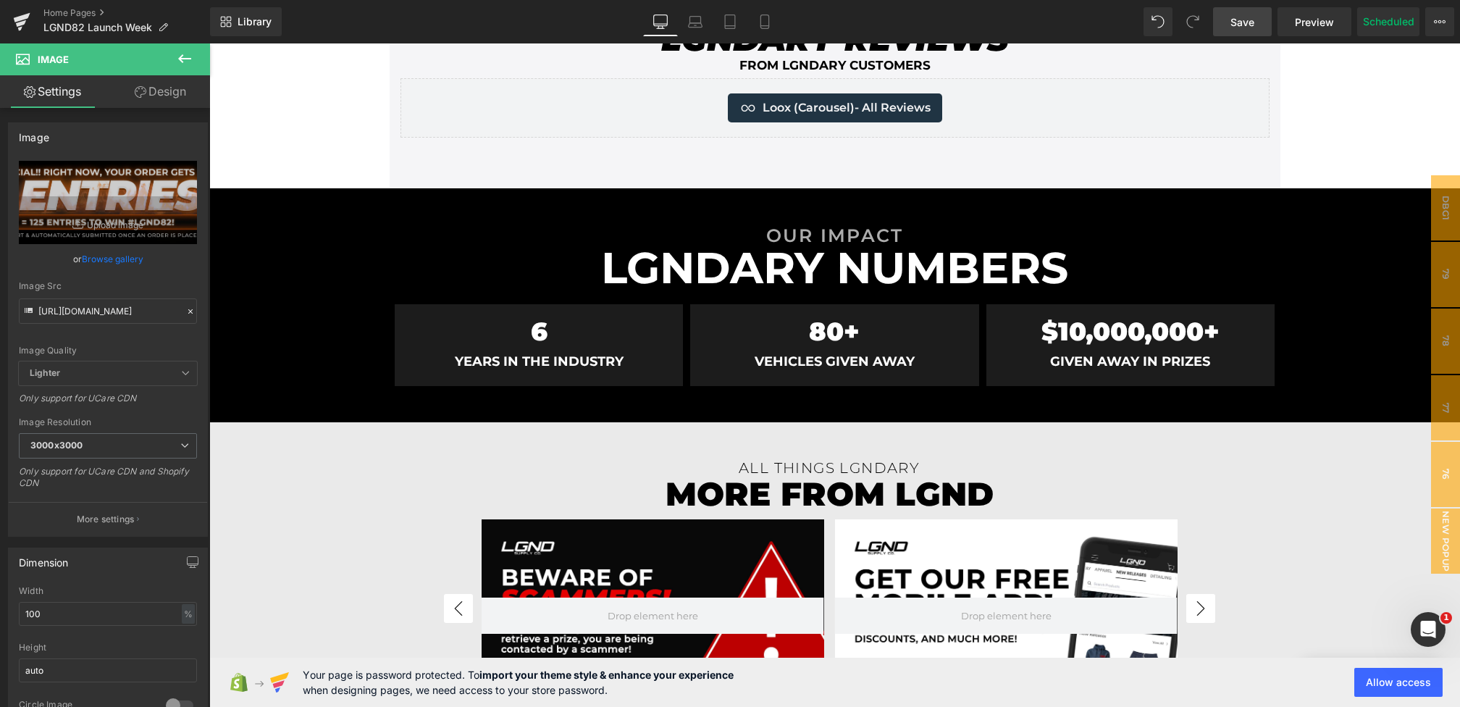
click at [1254, 17] on link "Save" at bounding box center [1242, 21] width 59 height 29
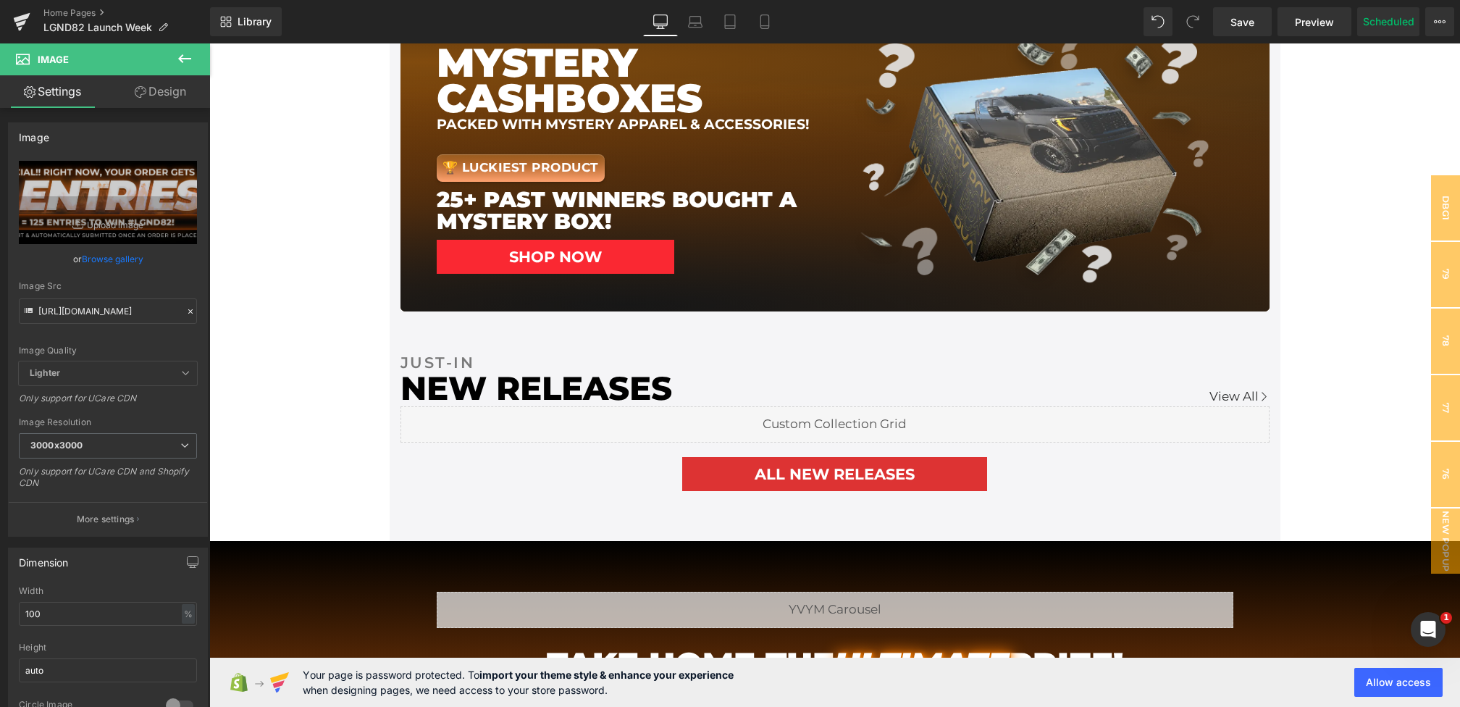
scroll to position [719, 0]
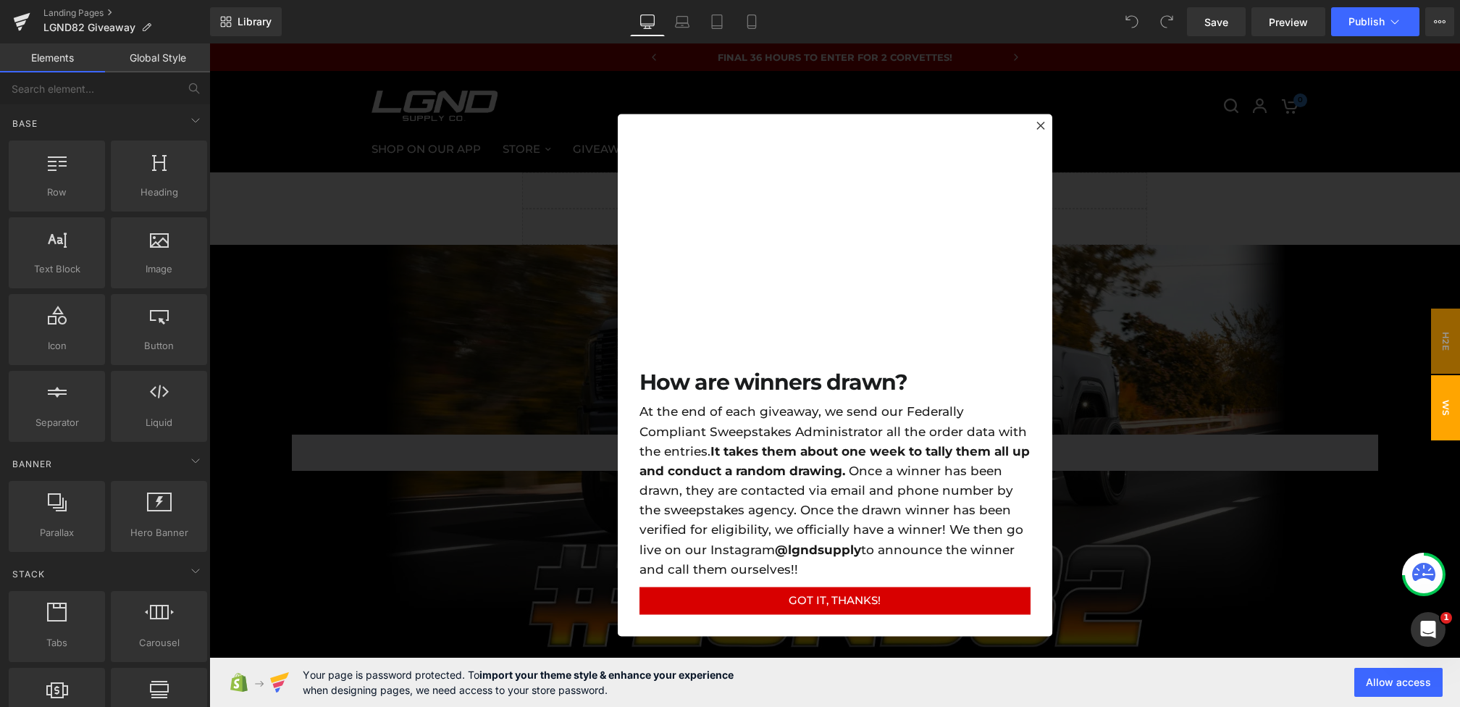
click at [514, 338] on div at bounding box center [834, 374] width 1251 height 663
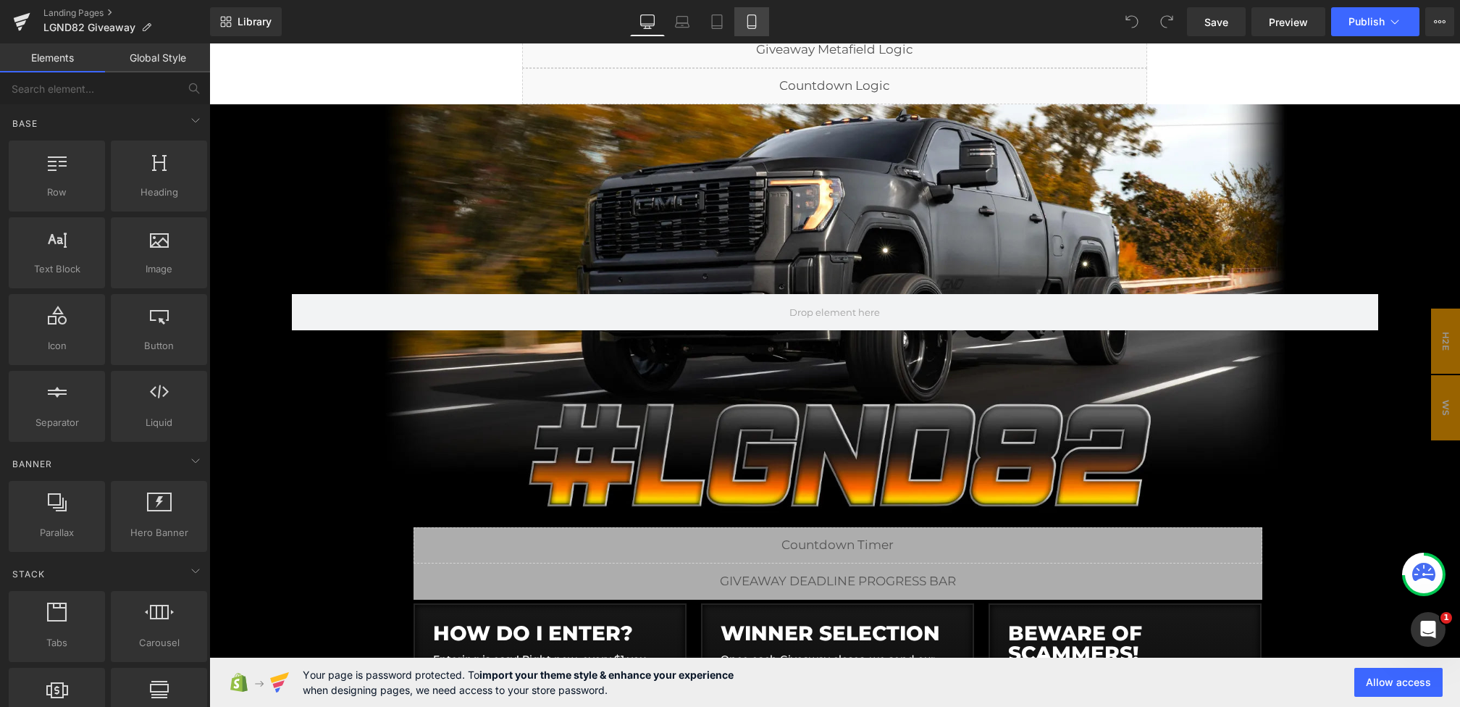
click at [747, 17] on icon at bounding box center [751, 22] width 8 height 14
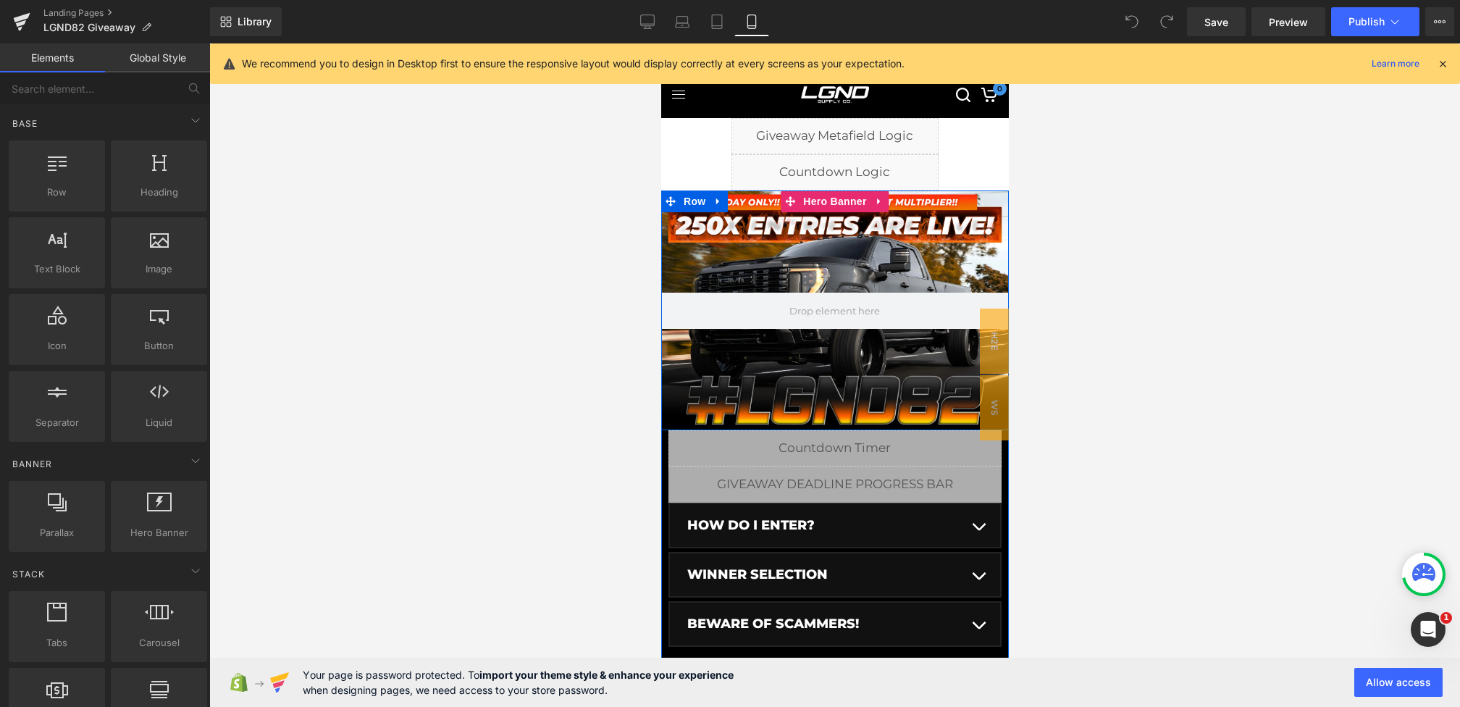
click at [811, 243] on div at bounding box center [834, 310] width 348 height 240
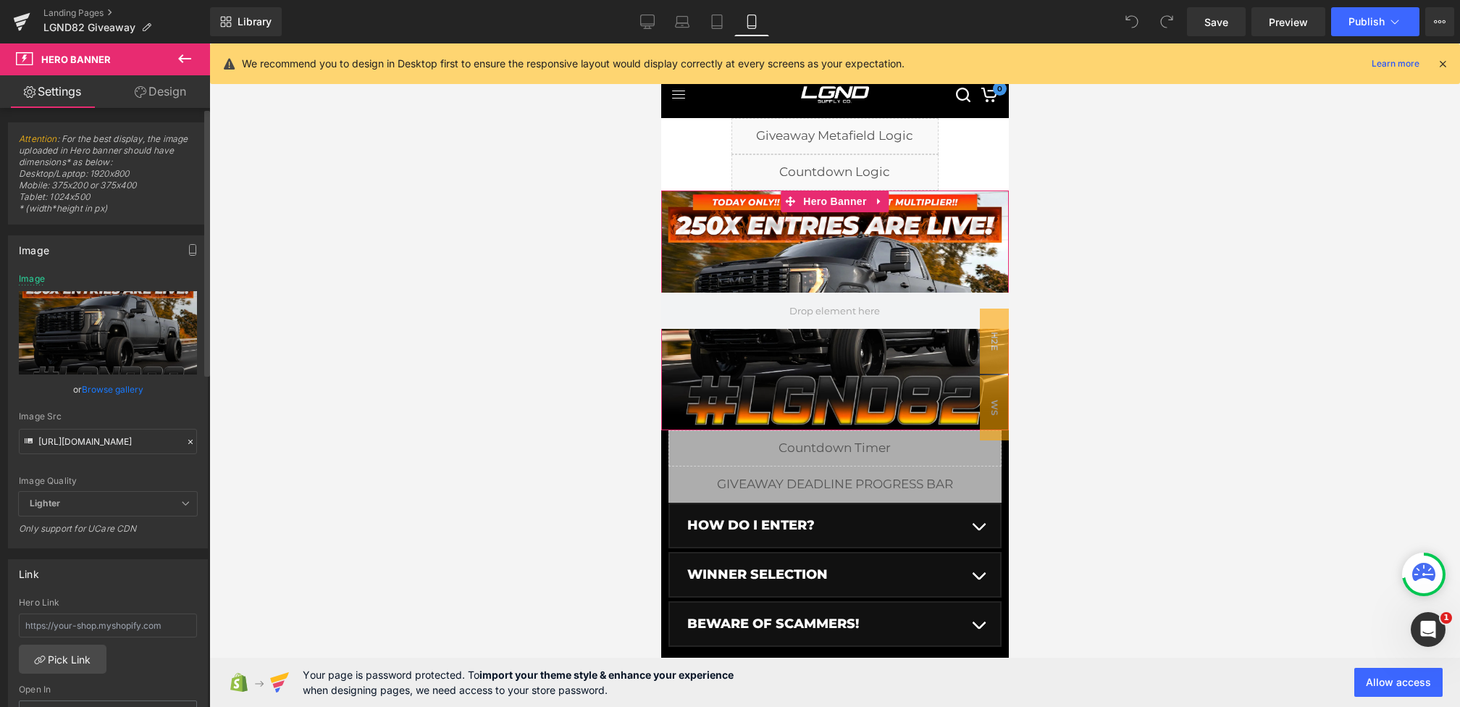
click at [185, 441] on icon at bounding box center [190, 442] width 10 height 10
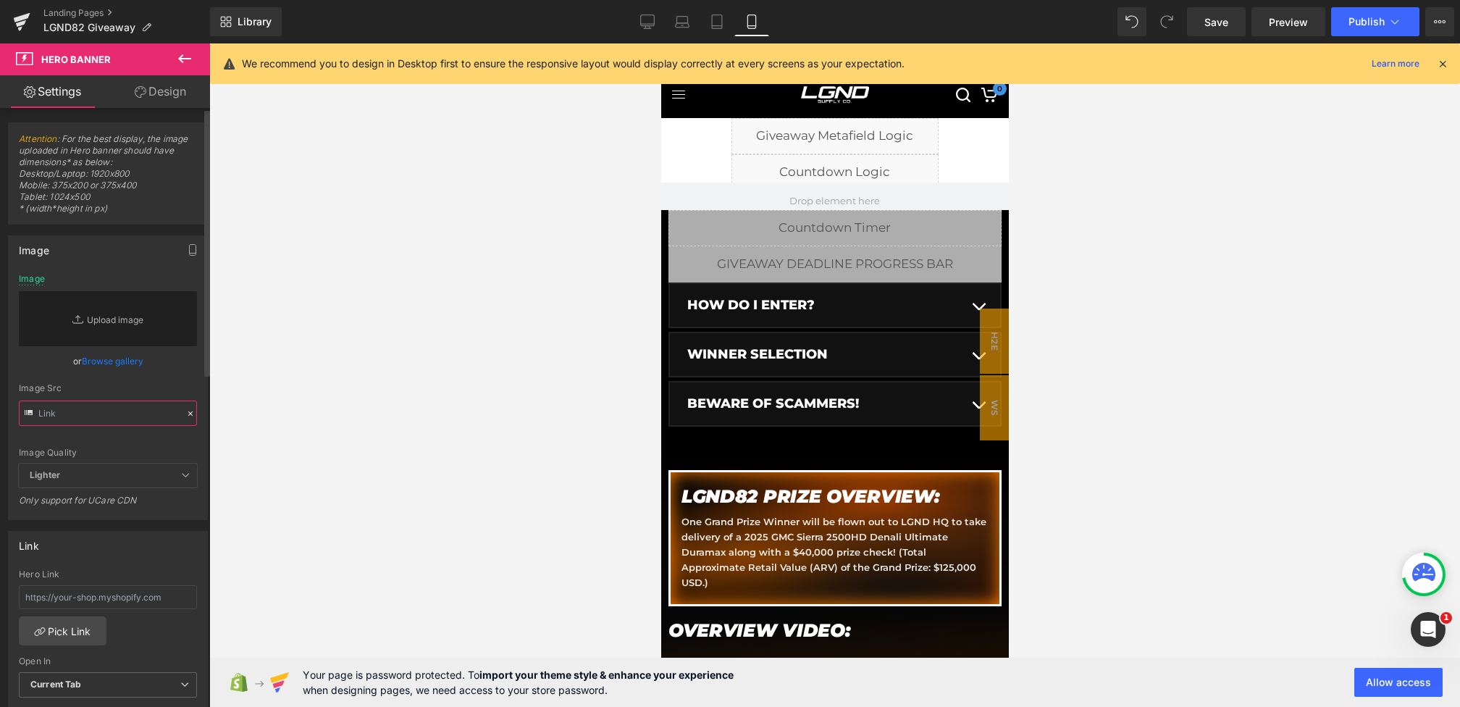
click at [135, 413] on input "text" at bounding box center [108, 412] width 178 height 25
paste input "https://cdn.shopify.com/s/files/1/0068/4245/0009/files/82-CG-Main-Mobile-Launch…"
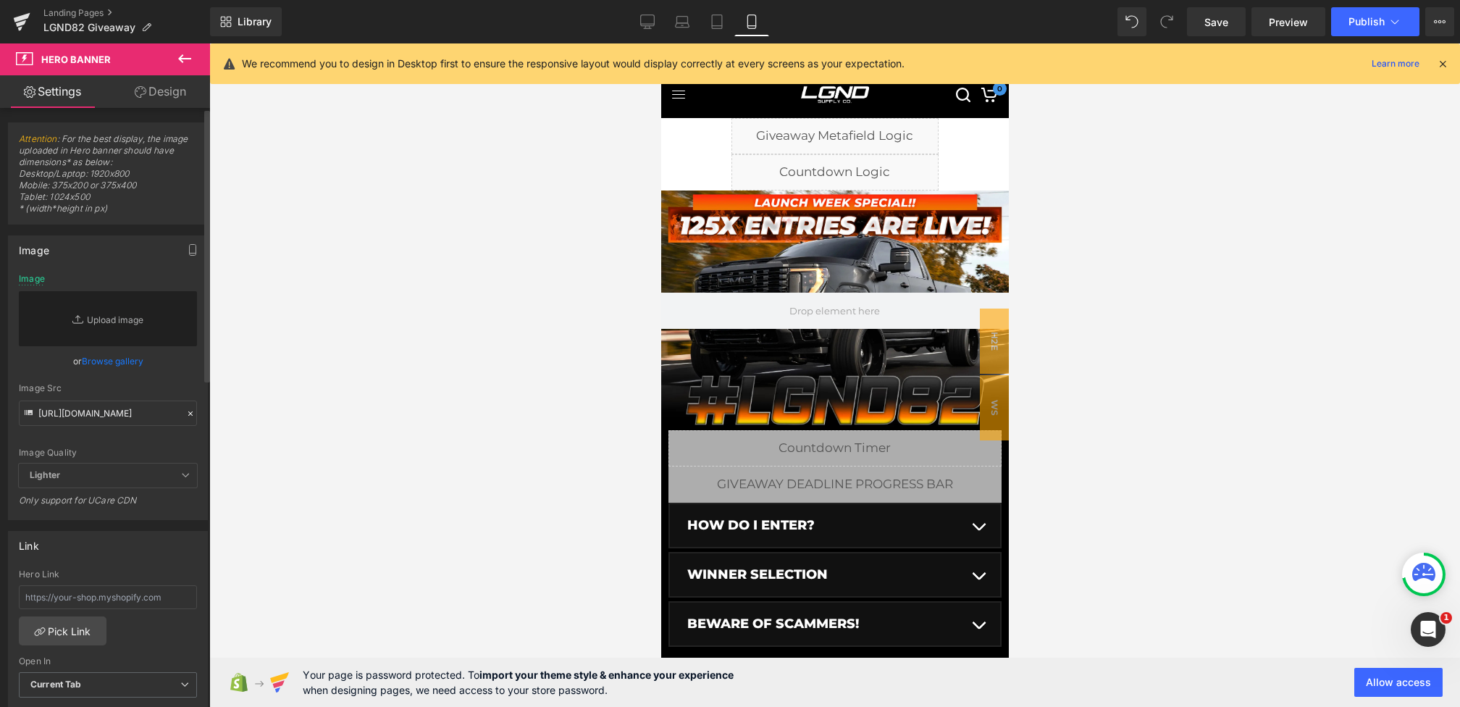
click at [171, 387] on div "Image Src" at bounding box center [108, 388] width 178 height 10
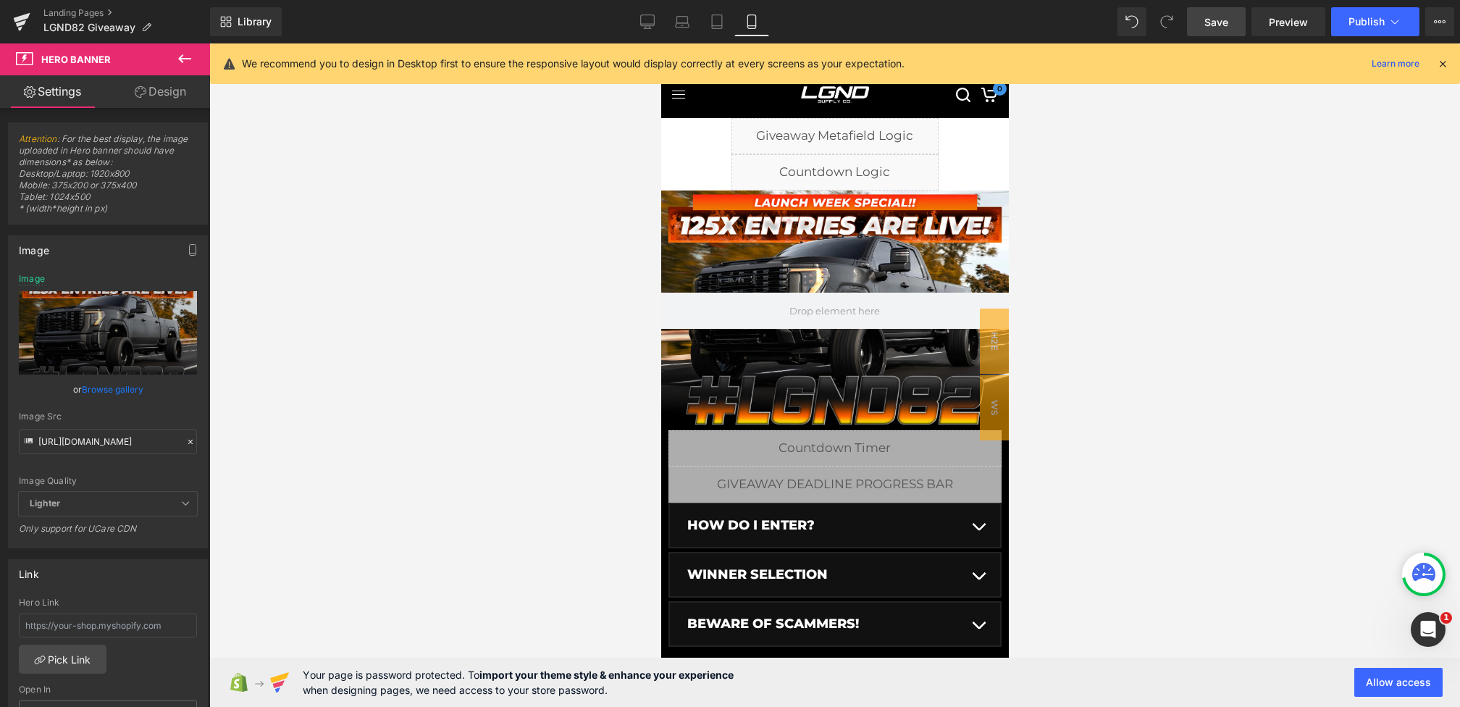
click at [1216, 23] on span "Save" at bounding box center [1216, 21] width 24 height 15
click at [625, 14] on icon at bounding box center [631, 21] width 14 height 14
type input "https://cdn.shopify.com/s/files/1/0068/4245/0009/files/82-CG-Main-Desktop-1.web…"
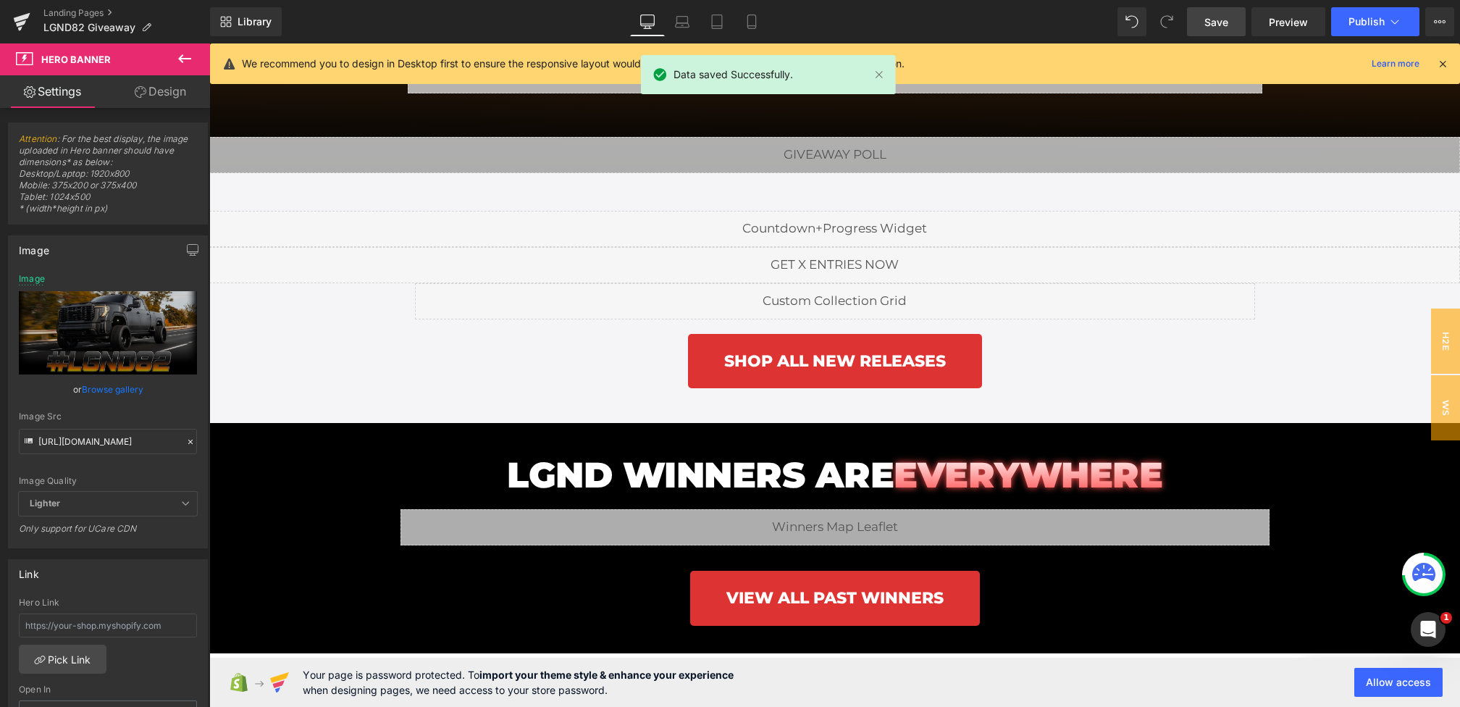
scroll to position [2105, 0]
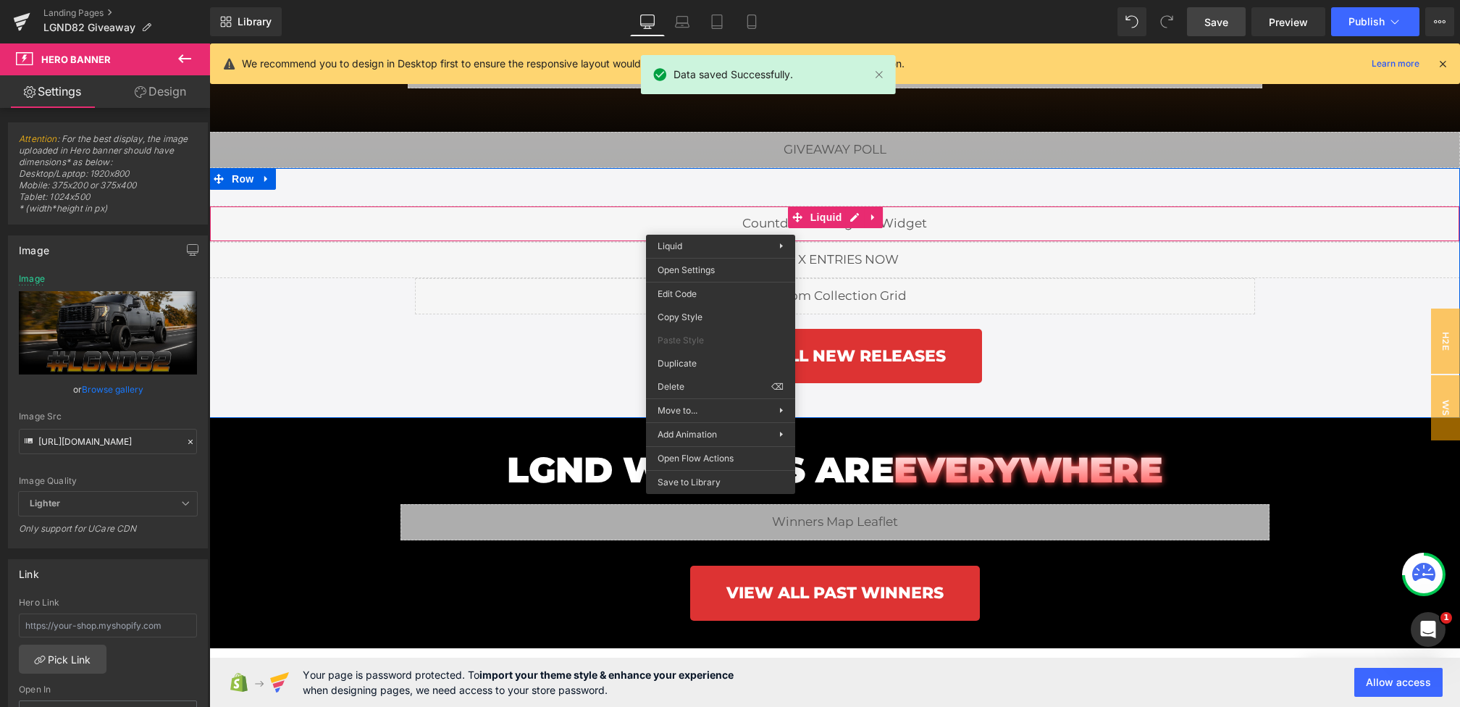
drag, startPoint x: 721, startPoint y: 223, endPoint x: 923, endPoint y: 292, distance: 213.4
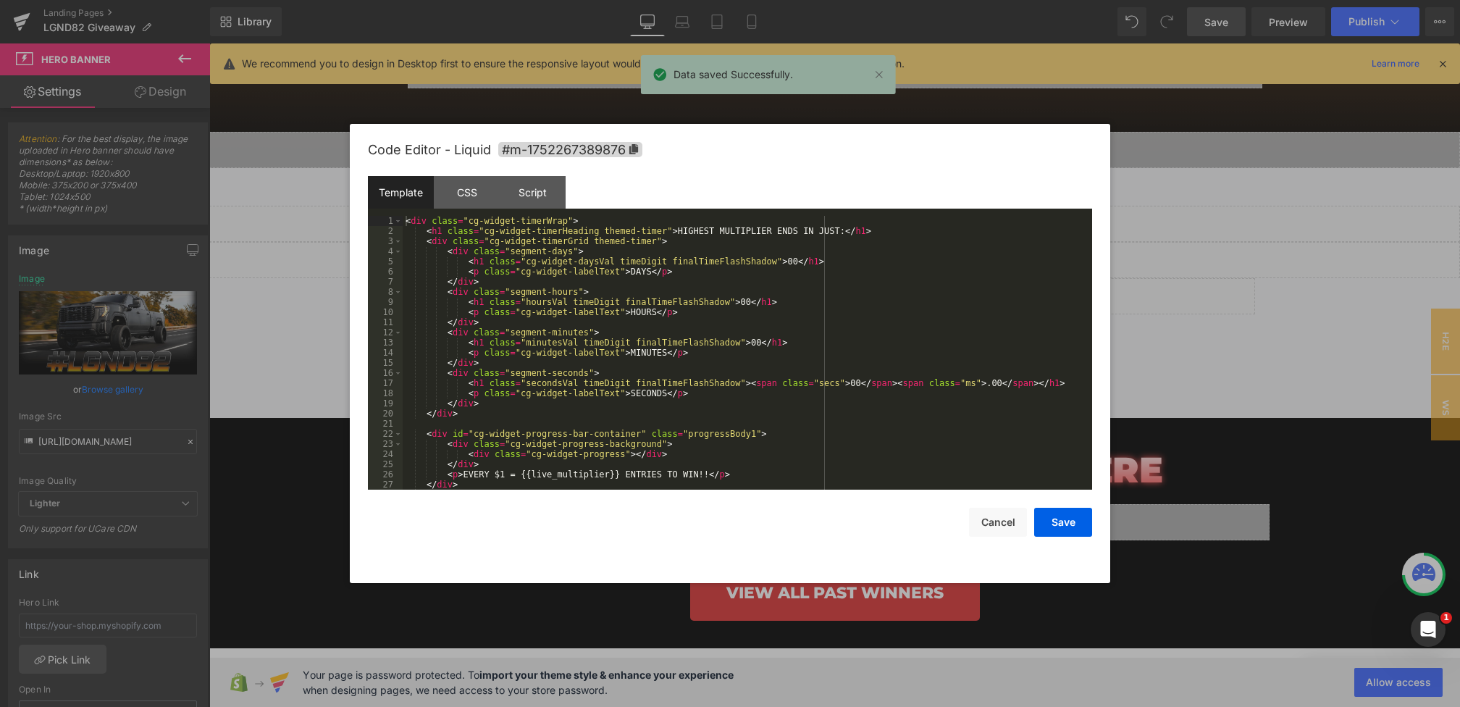
click at [689, 0] on div "You are previewing how the will restyle your page. You can not edit Elements in…" at bounding box center [730, 0] width 1460 height 0
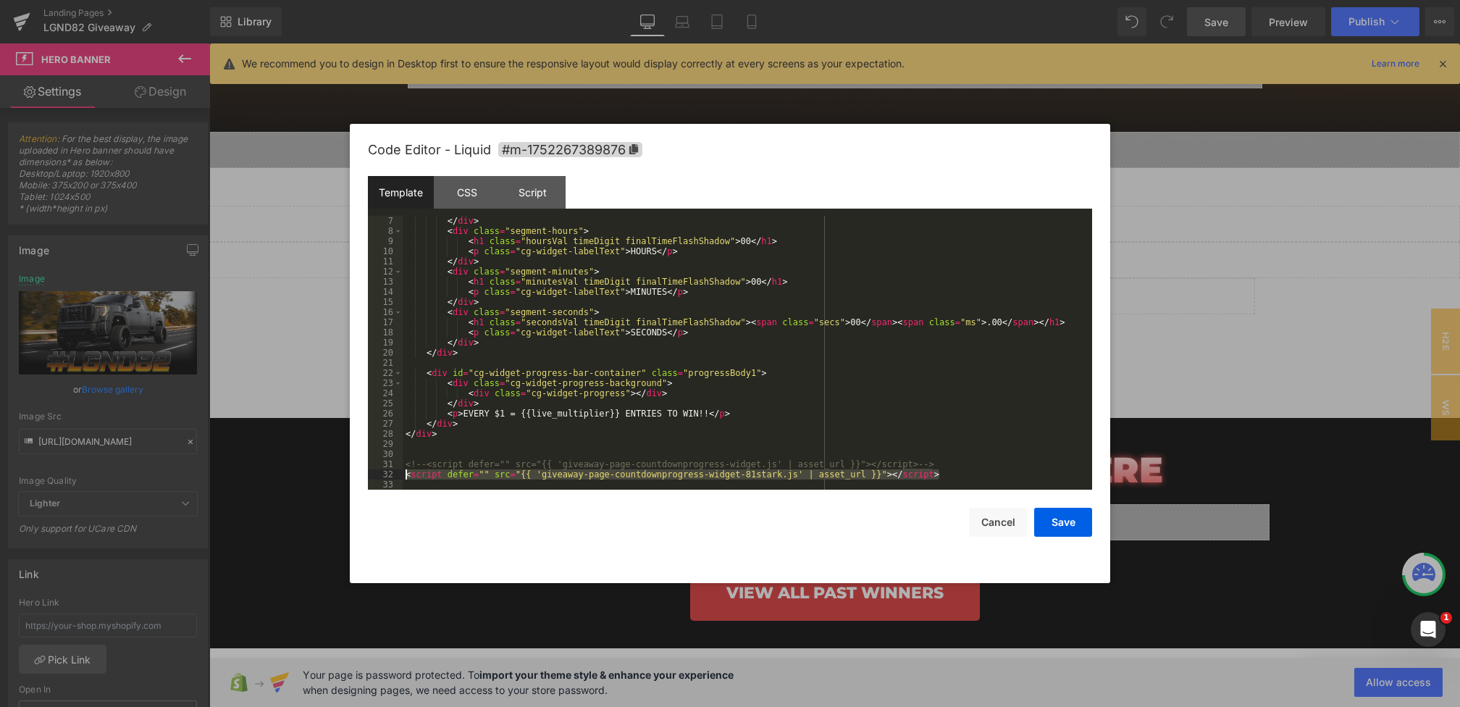
drag, startPoint x: 966, startPoint y: 471, endPoint x: 266, endPoint y: 473, distance: 700.3
click at [266, 473] on body "You are previewing how the will restyle your page. You can not edit Elements in…" at bounding box center [730, 353] width 1460 height 707
click at [461, 436] on div "</ div > < div class = "segment-hours" > < h1 class = "hoursVal timeDigit final…" at bounding box center [745, 363] width 684 height 294
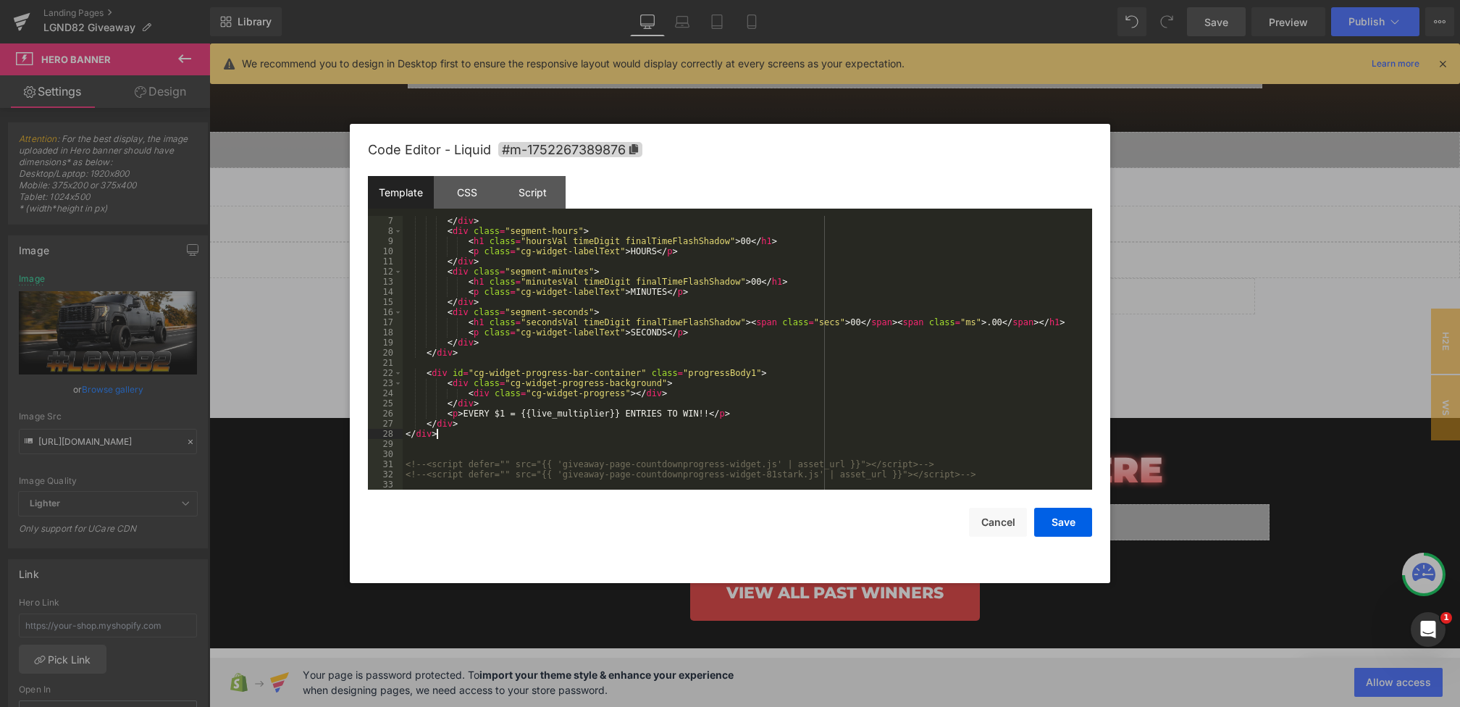
scroll to position [0, 0]
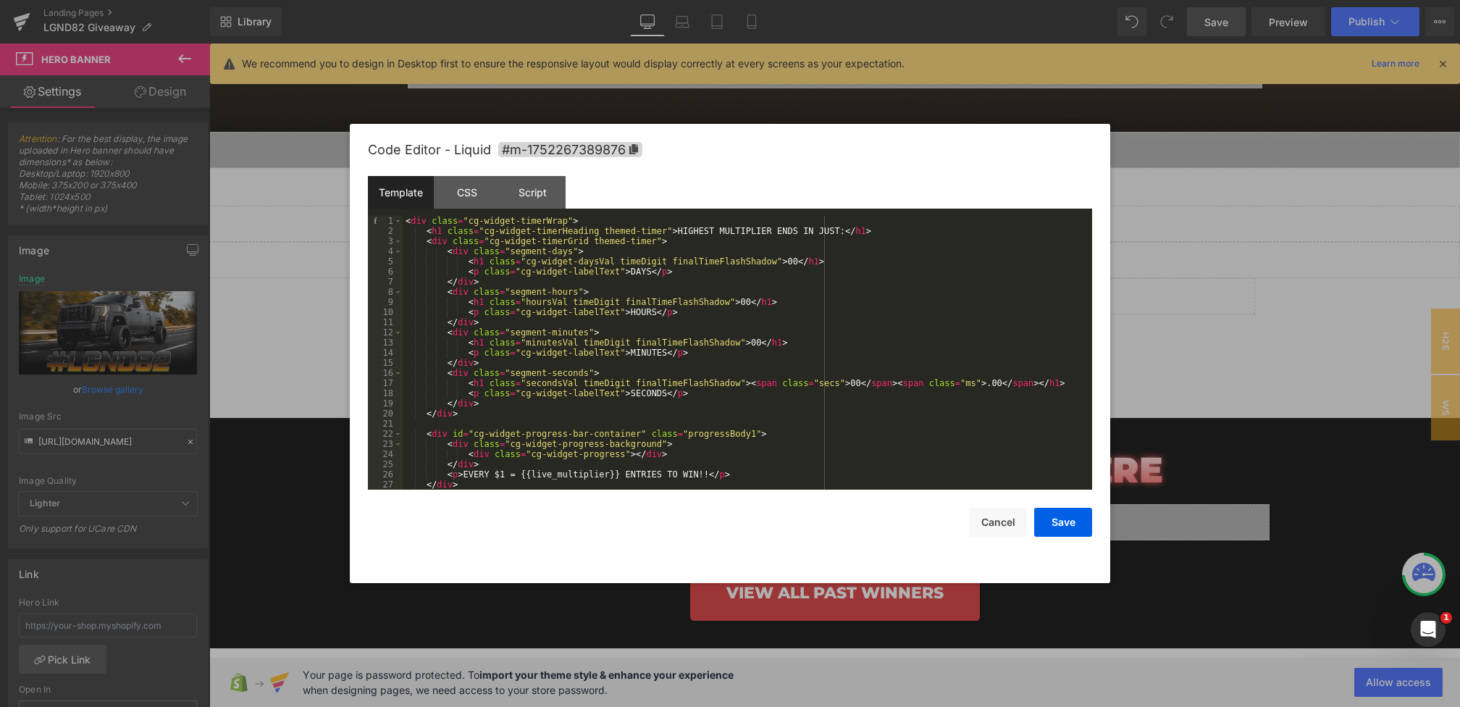
click at [406, 222] on div "< div class = "cg-widget-timerWrap" > < h1 class = "cg-widget-timerHeading them…" at bounding box center [745, 363] width 684 height 294
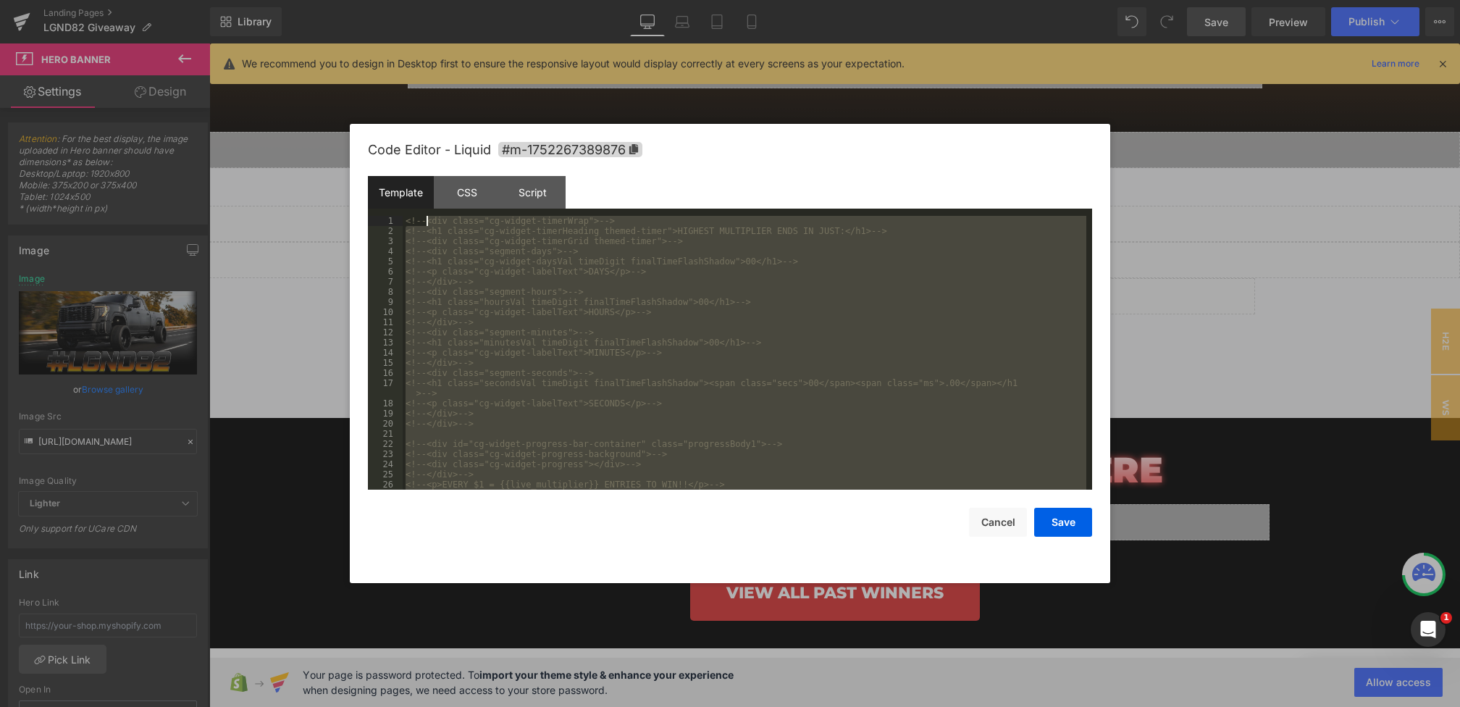
scroll to position [71, 0]
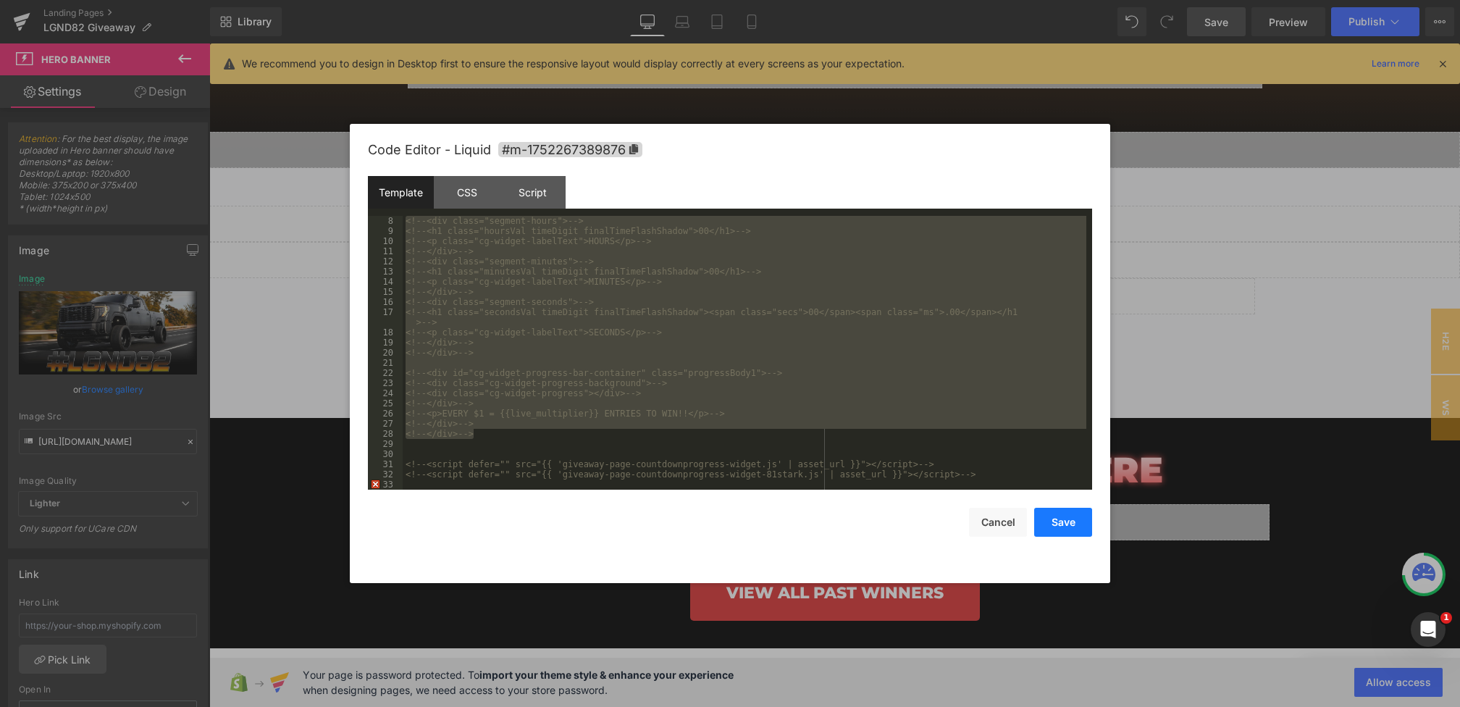
click at [1057, 527] on button "Save" at bounding box center [1063, 522] width 58 height 29
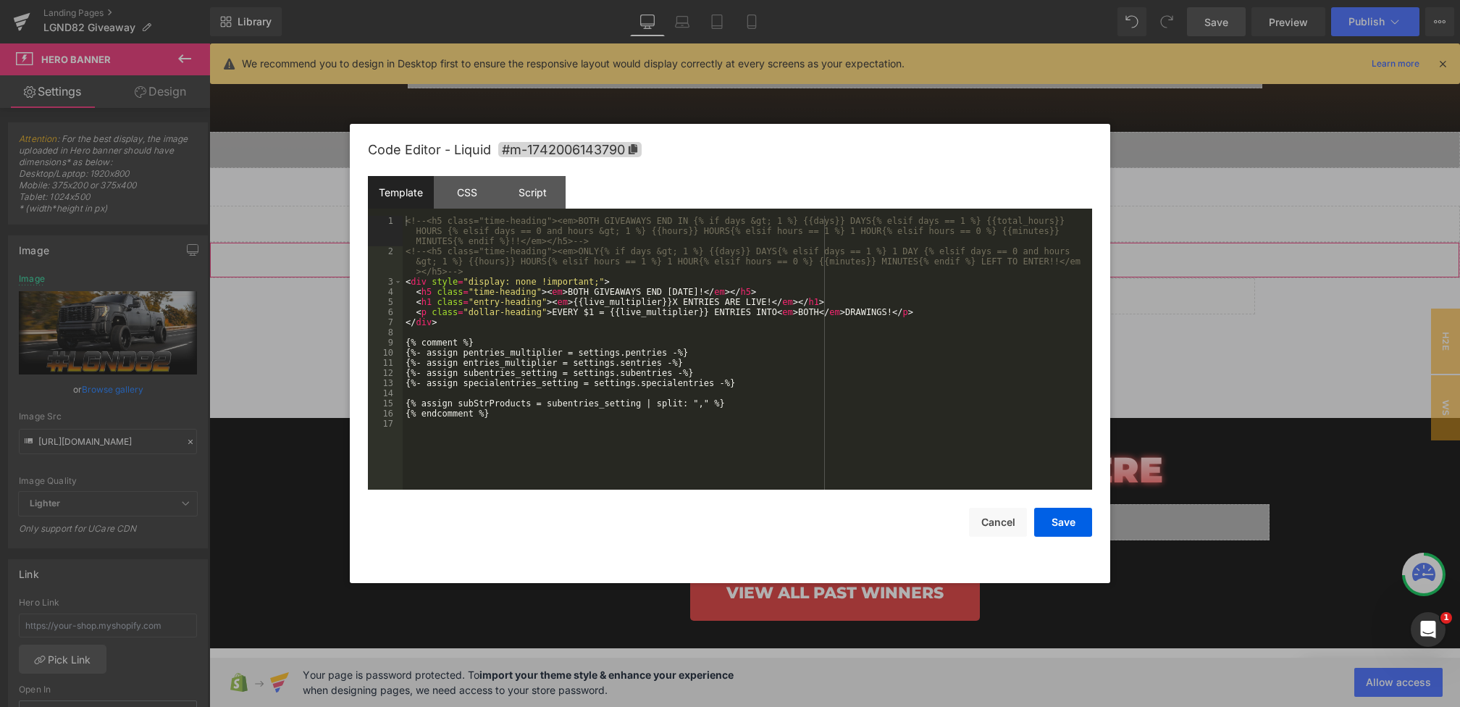
click at [695, 0] on div "You are previewing how the will restyle your page. You can not edit Elements in…" at bounding box center [730, 0] width 1460 height 0
drag, startPoint x: 664, startPoint y: 290, endPoint x: 575, endPoint y: 293, distance: 89.1
click at [575, 293] on div "<!-- <h5 class="time-heading"><em>BOTH GIVEAWAYS END IN {% if days &gt; 1 %} {{…" at bounding box center [747, 373] width 689 height 314
drag, startPoint x: 600, startPoint y: 281, endPoint x: 473, endPoint y: 280, distance: 126.7
click at [473, 280] on div "<!-- <h5 class="time-heading"><em>BOTH GIVEAWAYS END IN {% if days &gt; 1 %} {{…" at bounding box center [747, 373] width 689 height 314
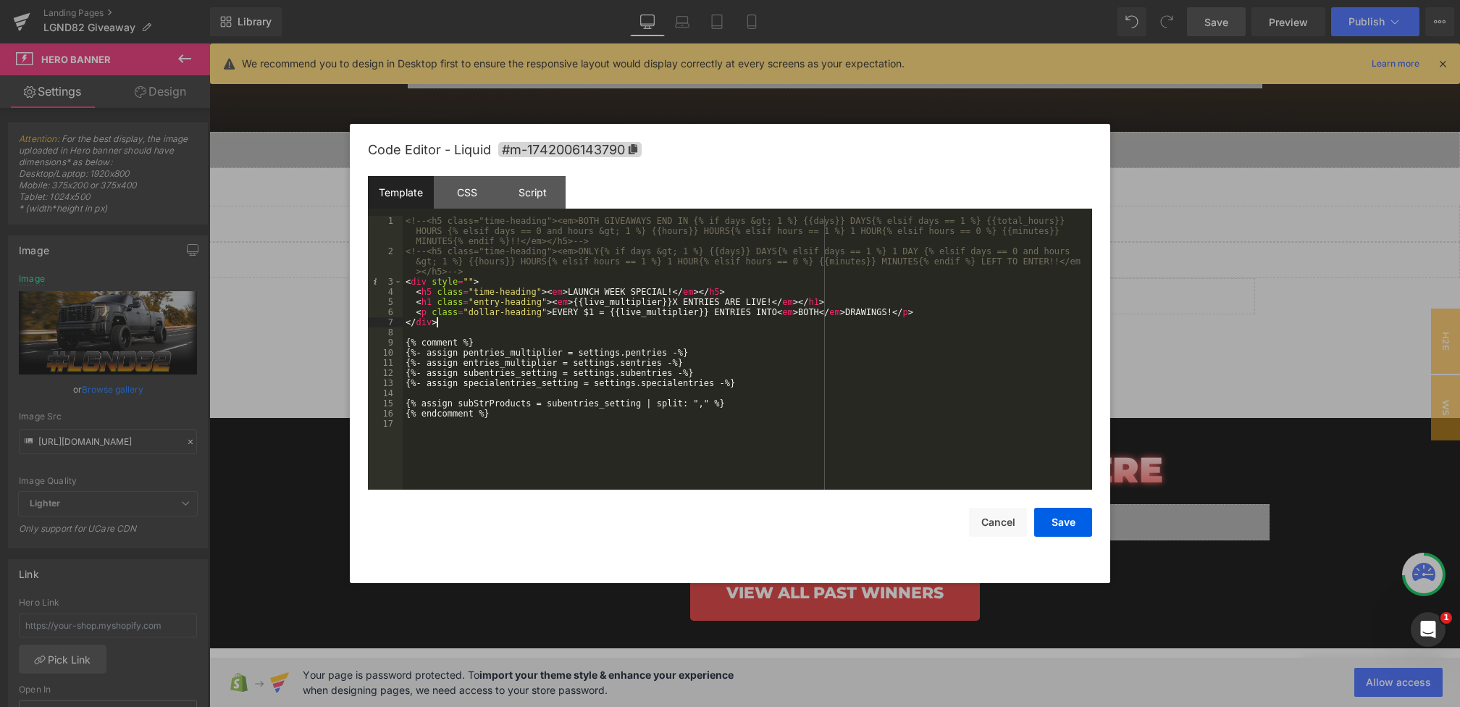
click at [833, 319] on div "<!-- <h5 class="time-heading"><em>BOTH GIVEAWAYS END IN {% if days &gt; 1 %} {{…" at bounding box center [747, 373] width 689 height 314
drag, startPoint x: 755, startPoint y: 314, endPoint x: 901, endPoint y: 314, distance: 146.3
click at [901, 314] on div "<!-- <h5 class="time-heading"><em>BOTH GIVEAWAYS END IN {% if days &gt; 1 %} {{…" at bounding box center [747, 373] width 689 height 314
click at [1081, 531] on button "Save" at bounding box center [1063, 522] width 58 height 29
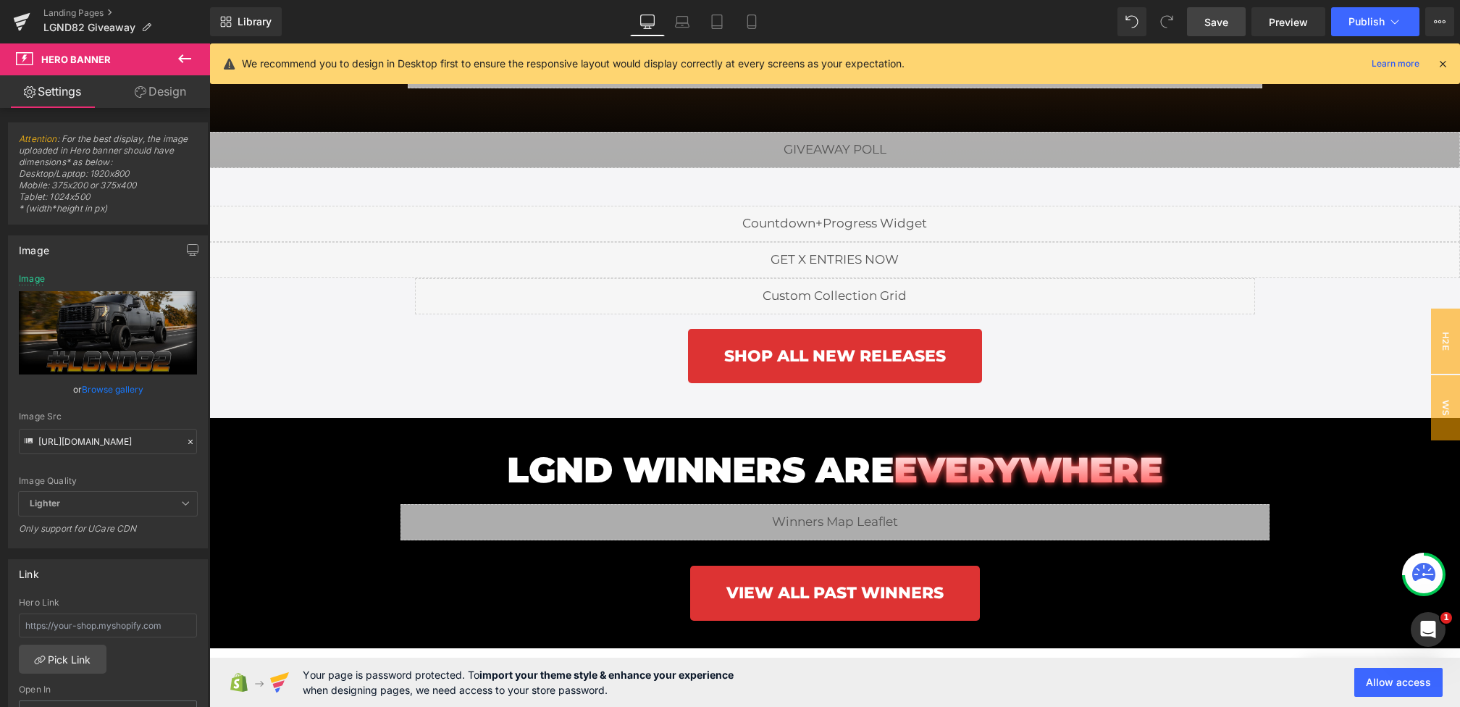
click at [1218, 25] on span "Save" at bounding box center [1216, 21] width 24 height 15
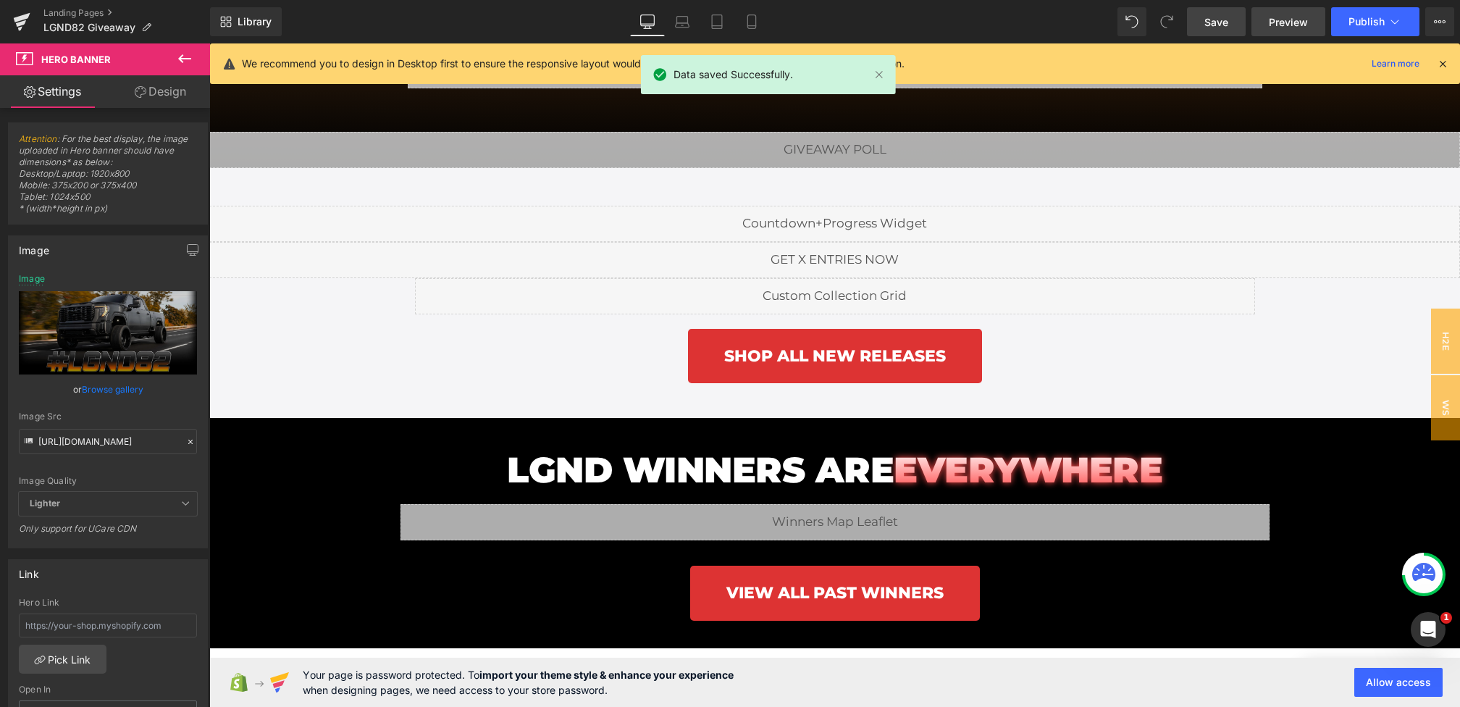
click at [1272, 20] on span "Preview" at bounding box center [1288, 21] width 39 height 15
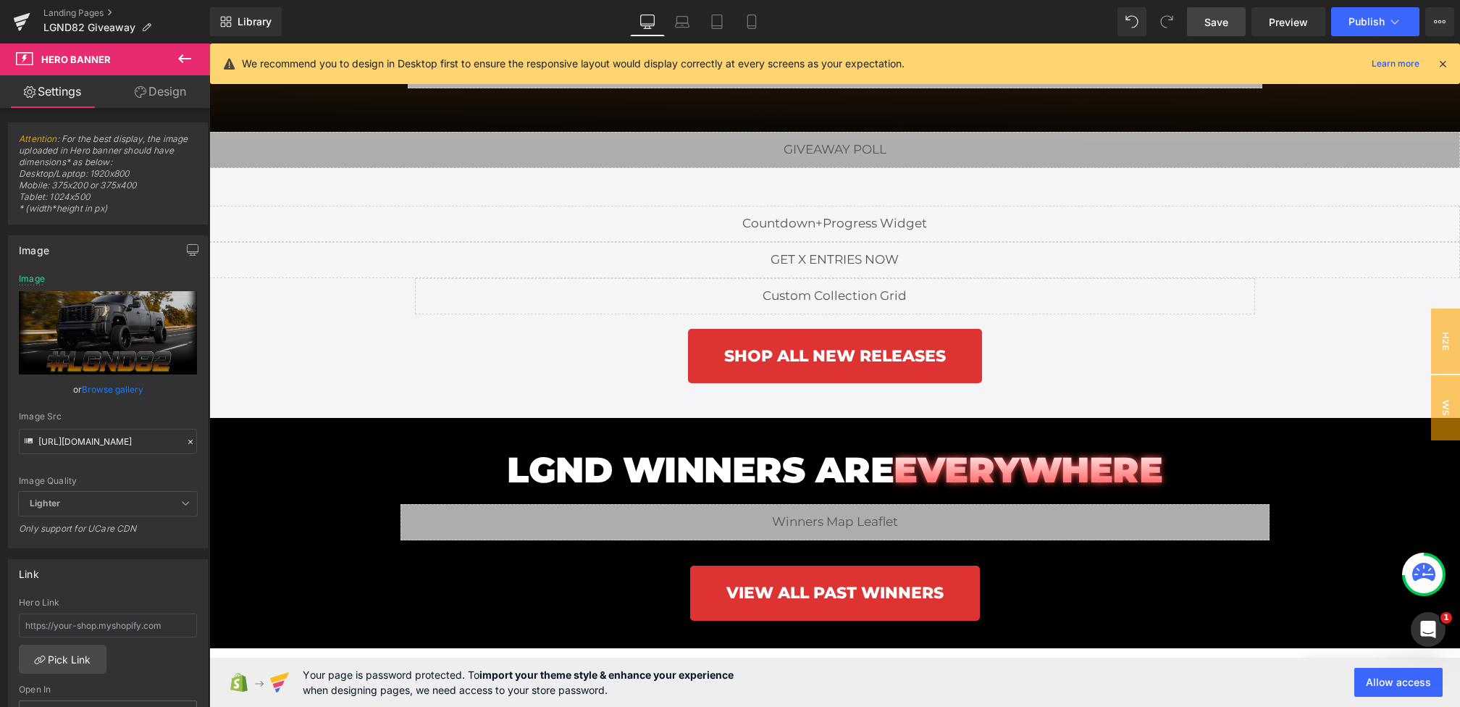
click at [1230, 25] on link "Save" at bounding box center [1216, 21] width 59 height 29
click at [1445, 65] on icon at bounding box center [1442, 63] width 13 height 13
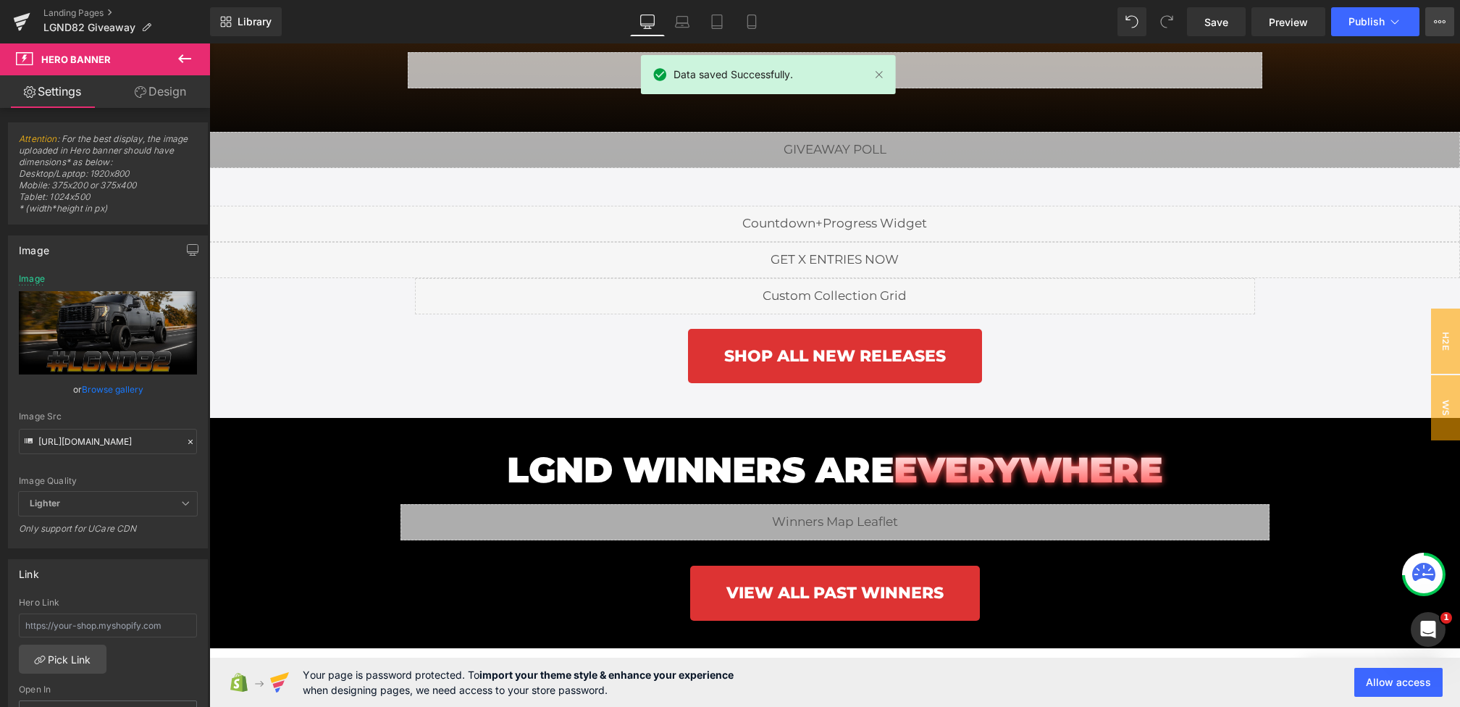
click at [1435, 22] on icon at bounding box center [1440, 22] width 12 height 12
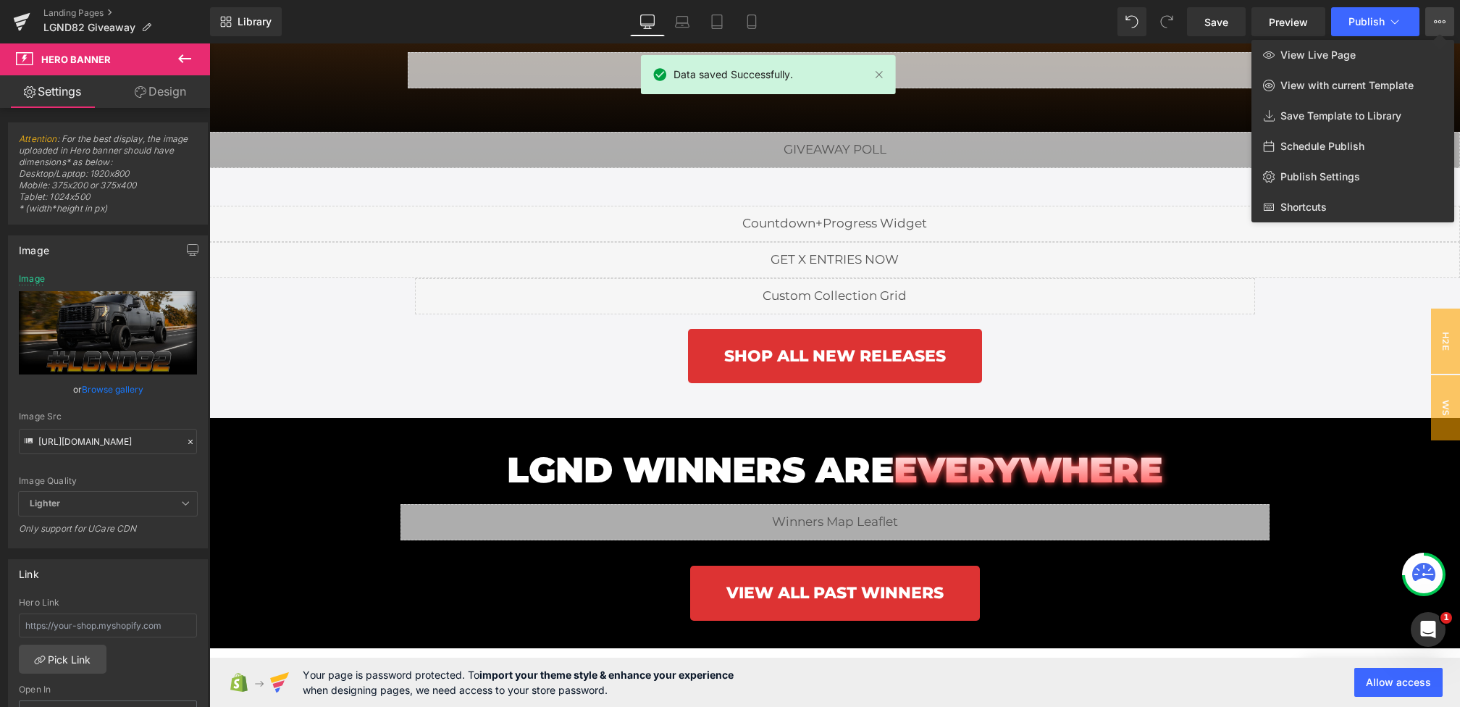
click at [1304, 146] on span "Schedule Publish" at bounding box center [1322, 146] width 84 height 13
select select
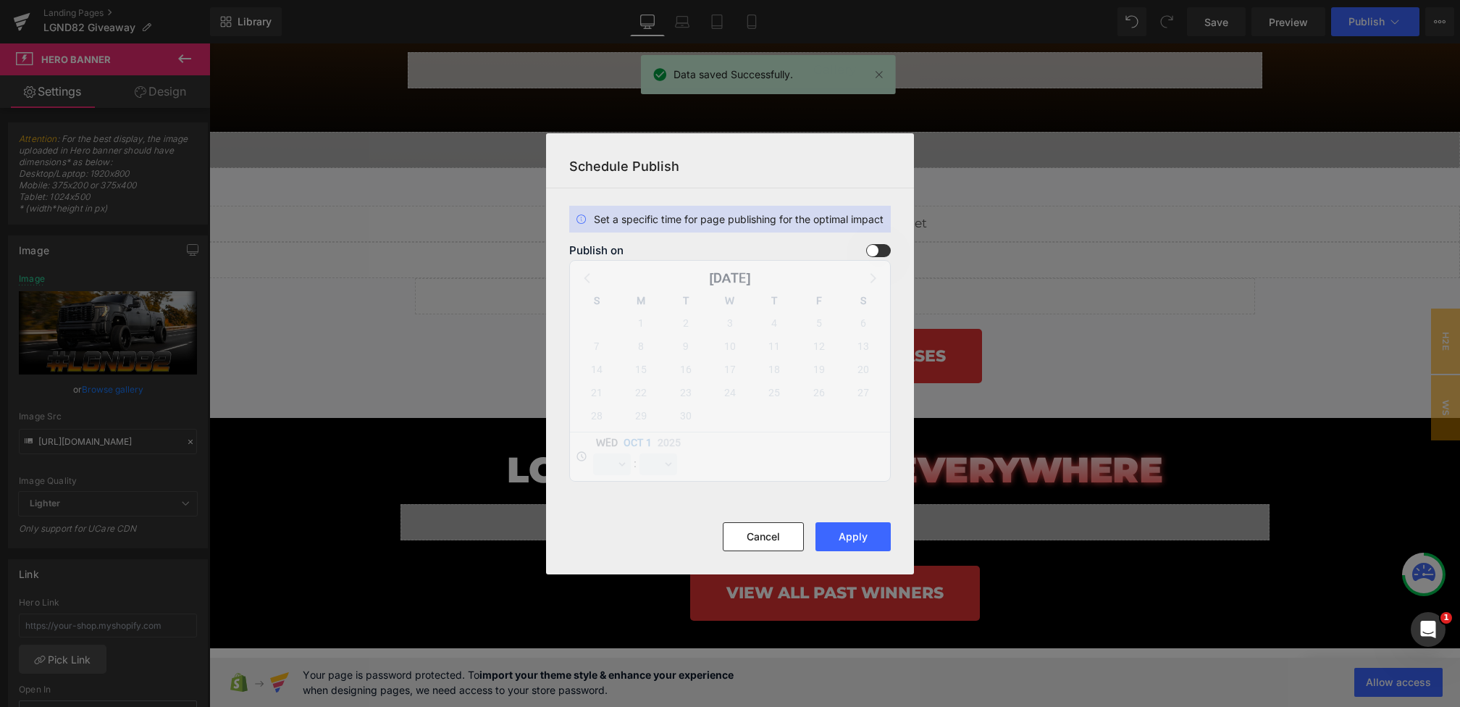
click at [873, 249] on span at bounding box center [878, 250] width 25 height 13
click at [0, 0] on input "checkbox" at bounding box center [0, 0] width 0 height 0
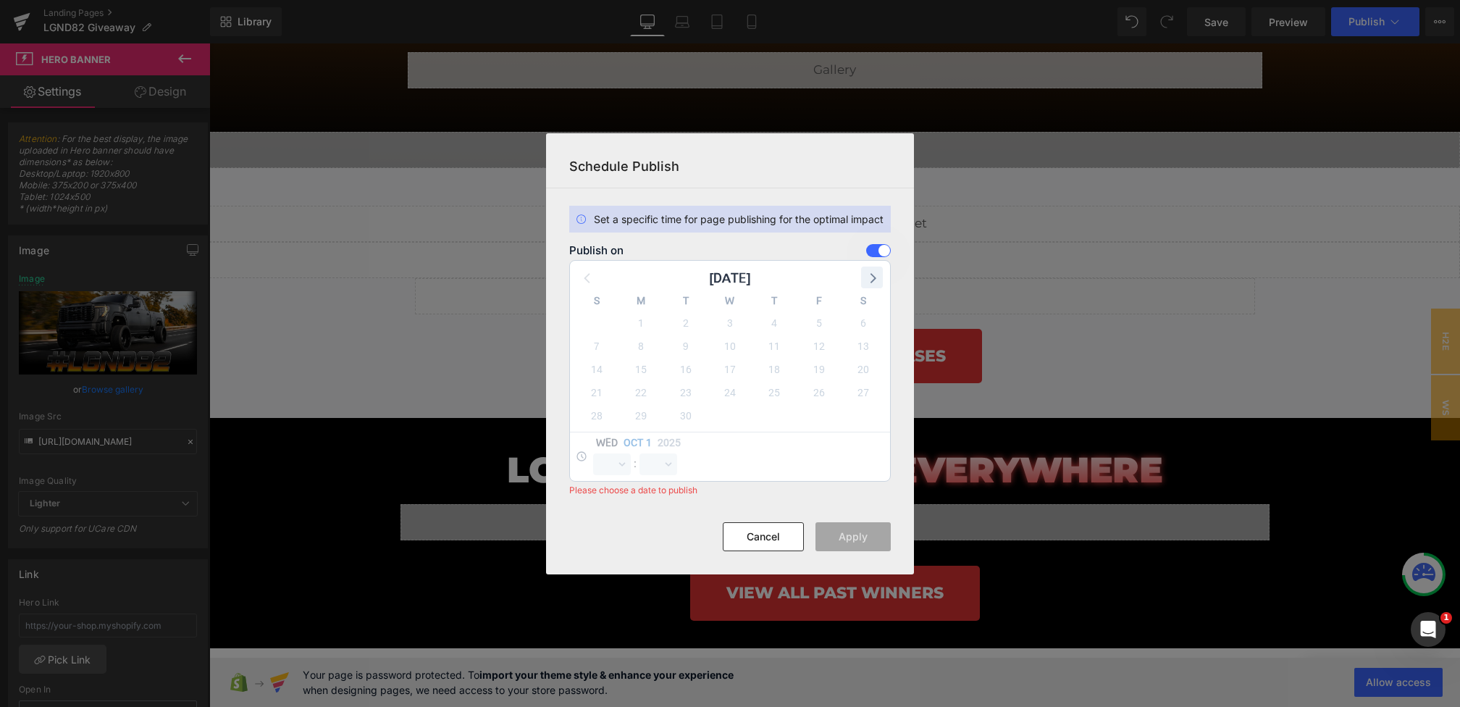
click at [879, 268] on icon at bounding box center [872, 277] width 19 height 19
click at [768, 323] on span "2" at bounding box center [774, 323] width 20 height 20
select select "14"
select select "57"
click at [618, 458] on select "00 01 02 03 04 05 06 07 08 09 10 11 12 13 14 15 16 17 18 19 20 21 22 23" at bounding box center [612, 464] width 38 height 22
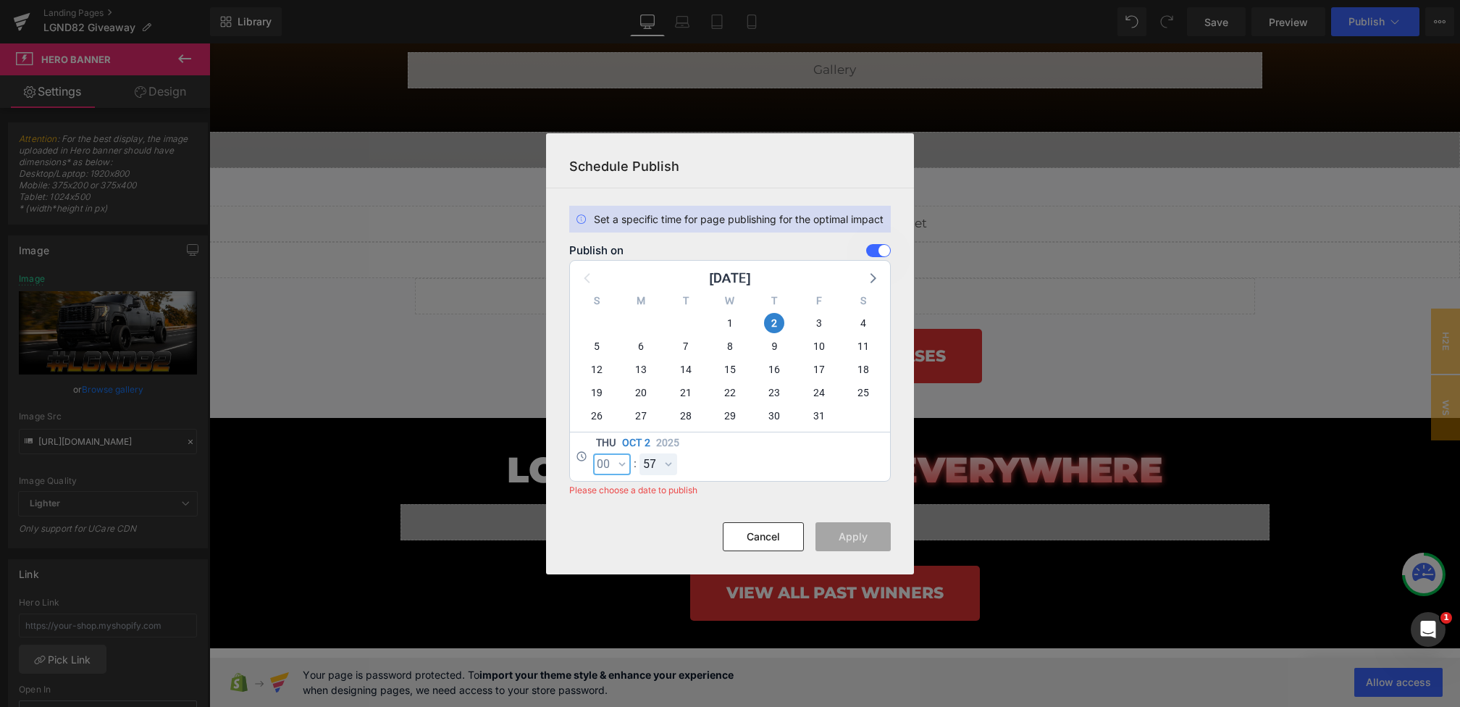
click at [593, 453] on select "00 01 02 03 04 05 06 07 08 09 10 11 12 13 14 15 16 17 18 19 20 21 22 23" at bounding box center [612, 464] width 38 height 22
select select "0"
click at [647, 448] on span "2" at bounding box center [648, 442] width 6 height 15
click at [647, 456] on select "00 01 02 03 04 05 06 07 08 09 10 11 12 13 14 15 16 17 18 19 20 21 22 23 24 25 2…" at bounding box center [658, 464] width 38 height 22
click at [639, 453] on select "00 01 02 03 04 05 06 07 08 09 10 11 12 13 14 15 16 17 18 19 20 21 22 23 24 25 2…" at bounding box center [658, 464] width 38 height 22
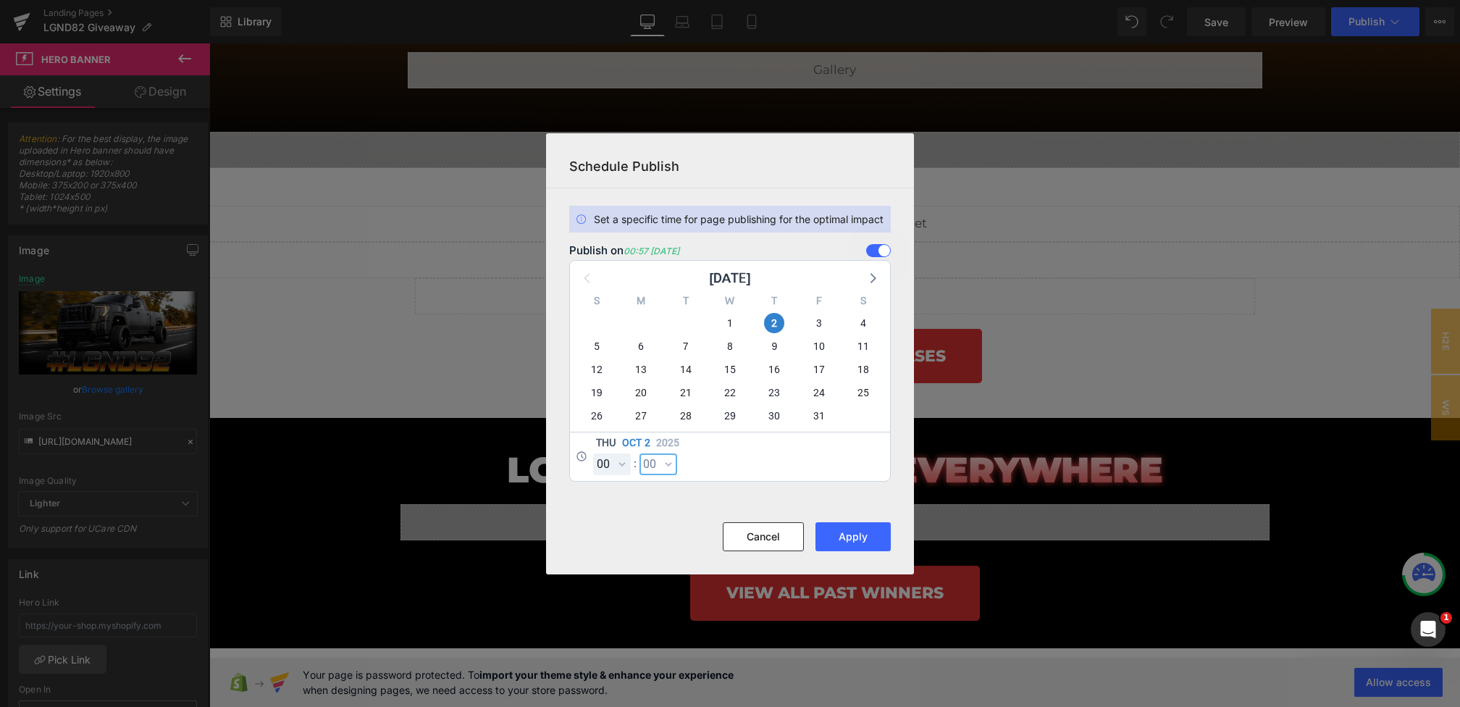
select select "0"
click at [851, 536] on button "Apply" at bounding box center [852, 536] width 75 height 29
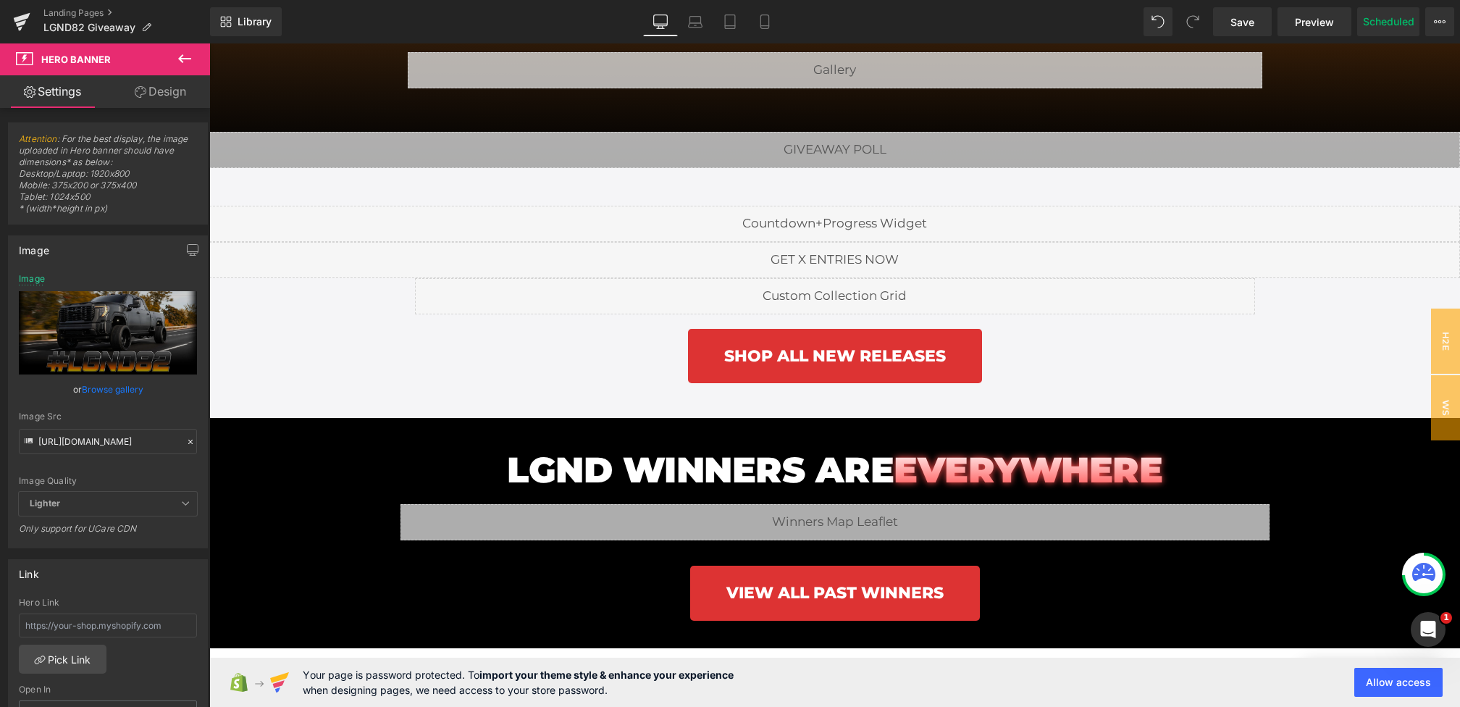
click at [1046, 371] on div "SHOP ALL NEW RELEASES" at bounding box center [834, 359] width 1251 height 60
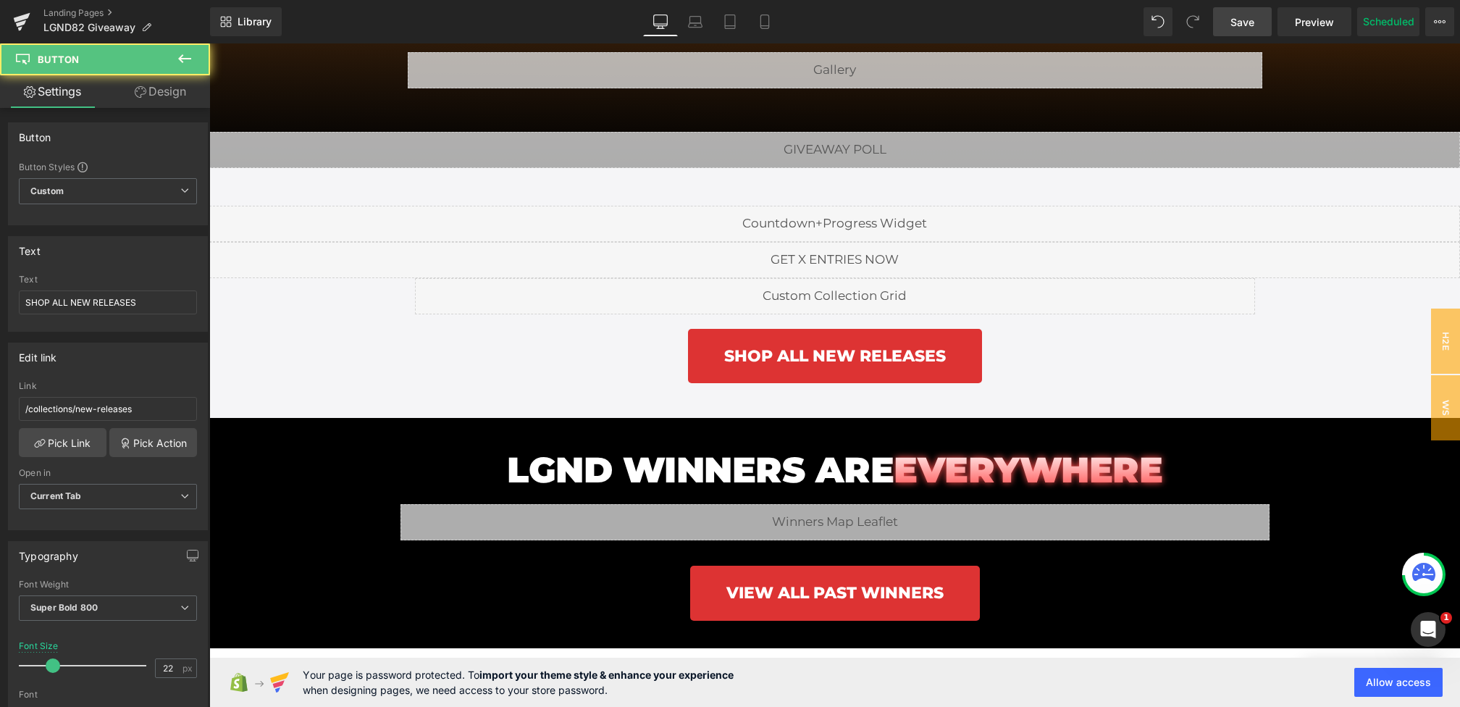
click at [1249, 18] on span "Save" at bounding box center [1242, 21] width 24 height 15
click at [1435, 22] on icon at bounding box center [1436, 21] width 4 height 3
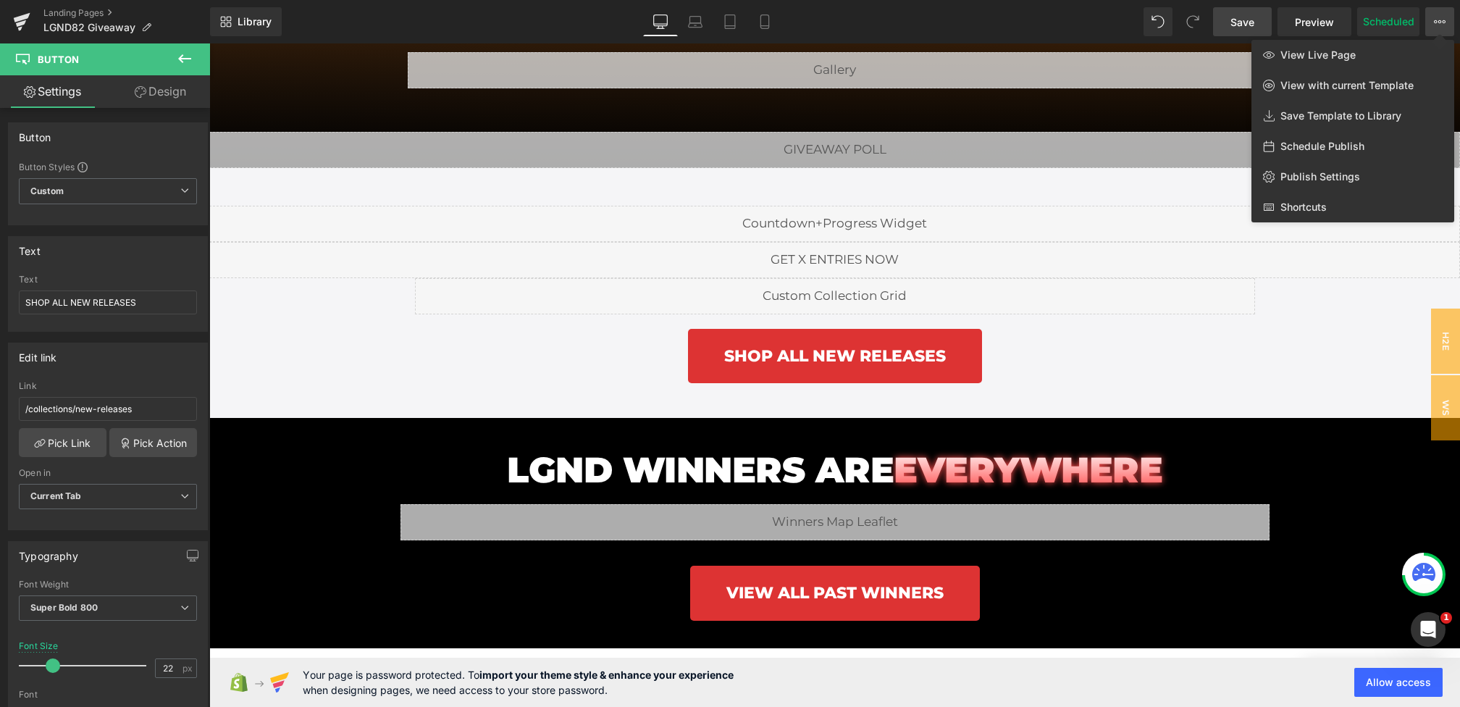
click at [1281, 153] on div "Schedule Publish" at bounding box center [1352, 146] width 203 height 30
select select
